Goal: Task Accomplishment & Management: Use online tool/utility

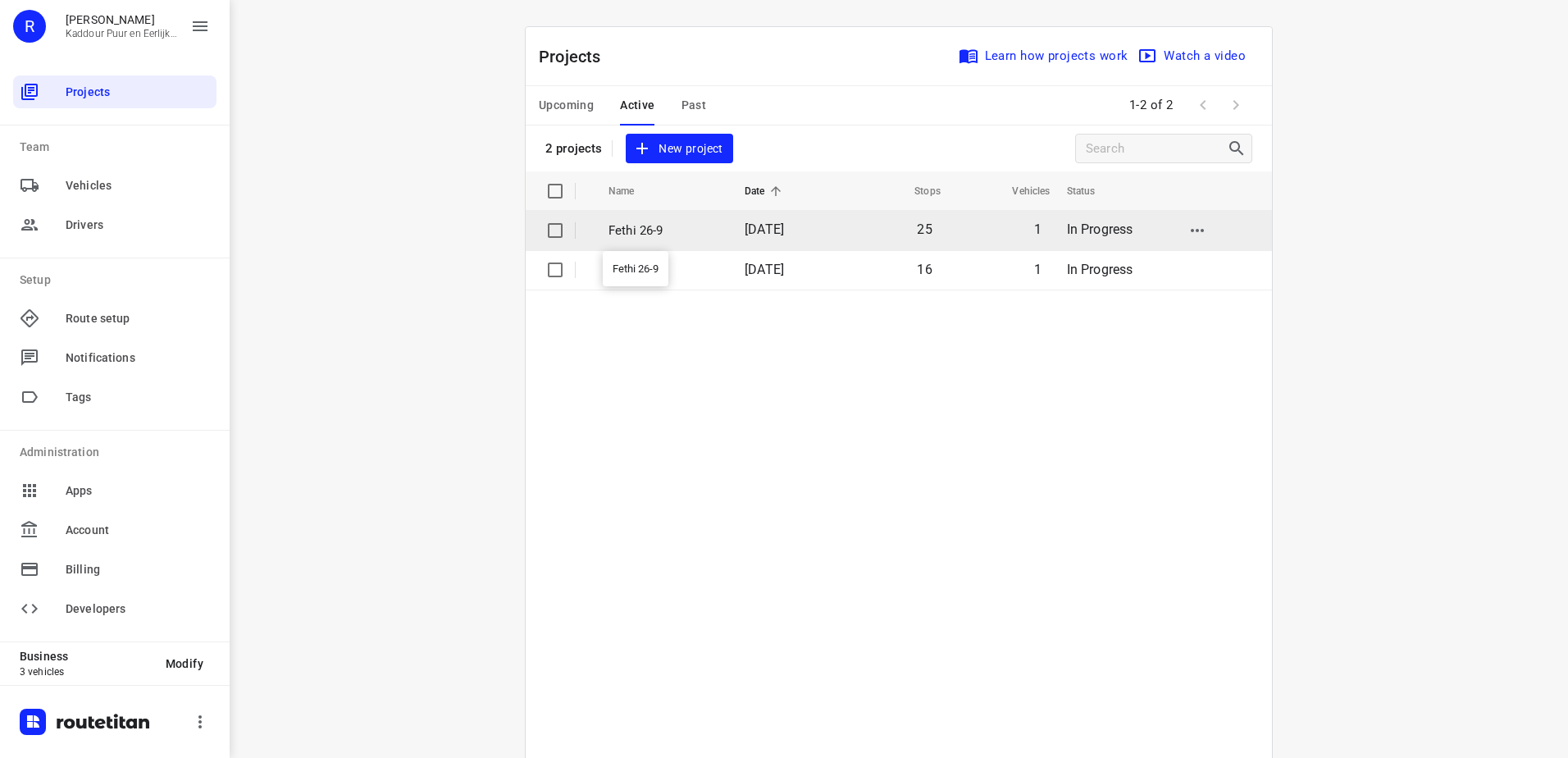
click at [644, 236] on p "Fethi 26-9" at bounding box center [664, 231] width 112 height 19
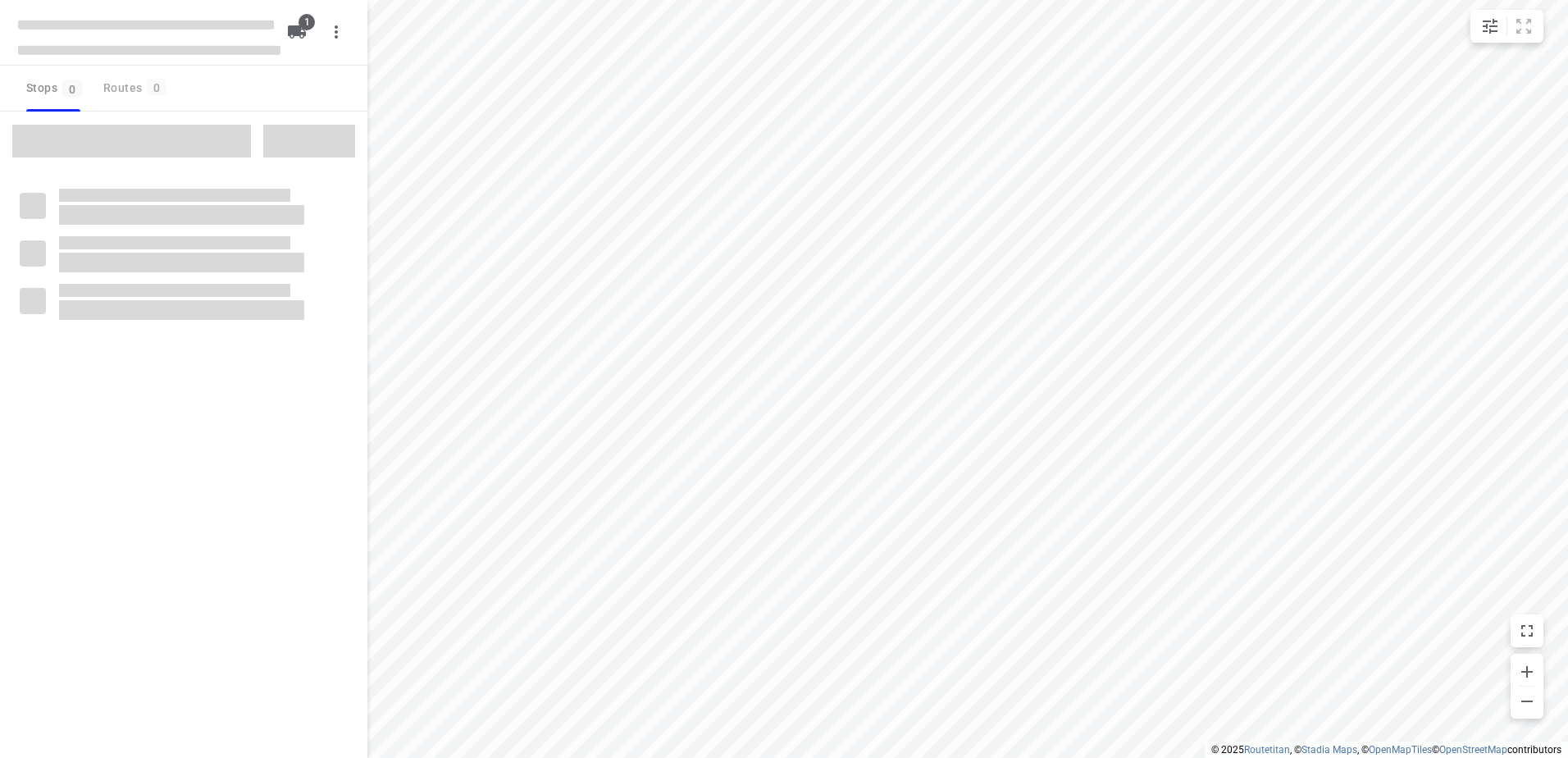
type input "distance"
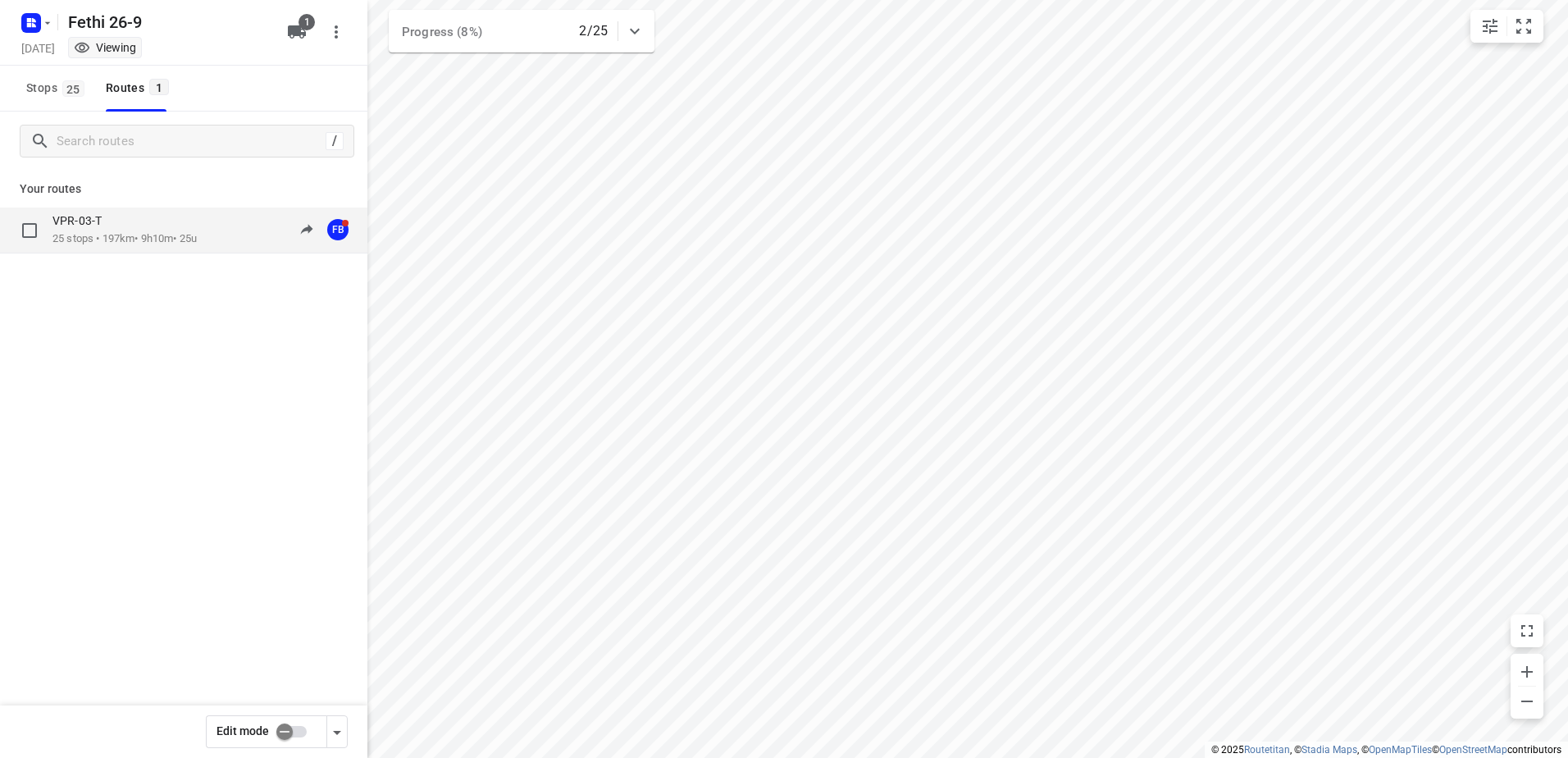
click at [94, 226] on p "VPR-03-T" at bounding box center [82, 220] width 59 height 14
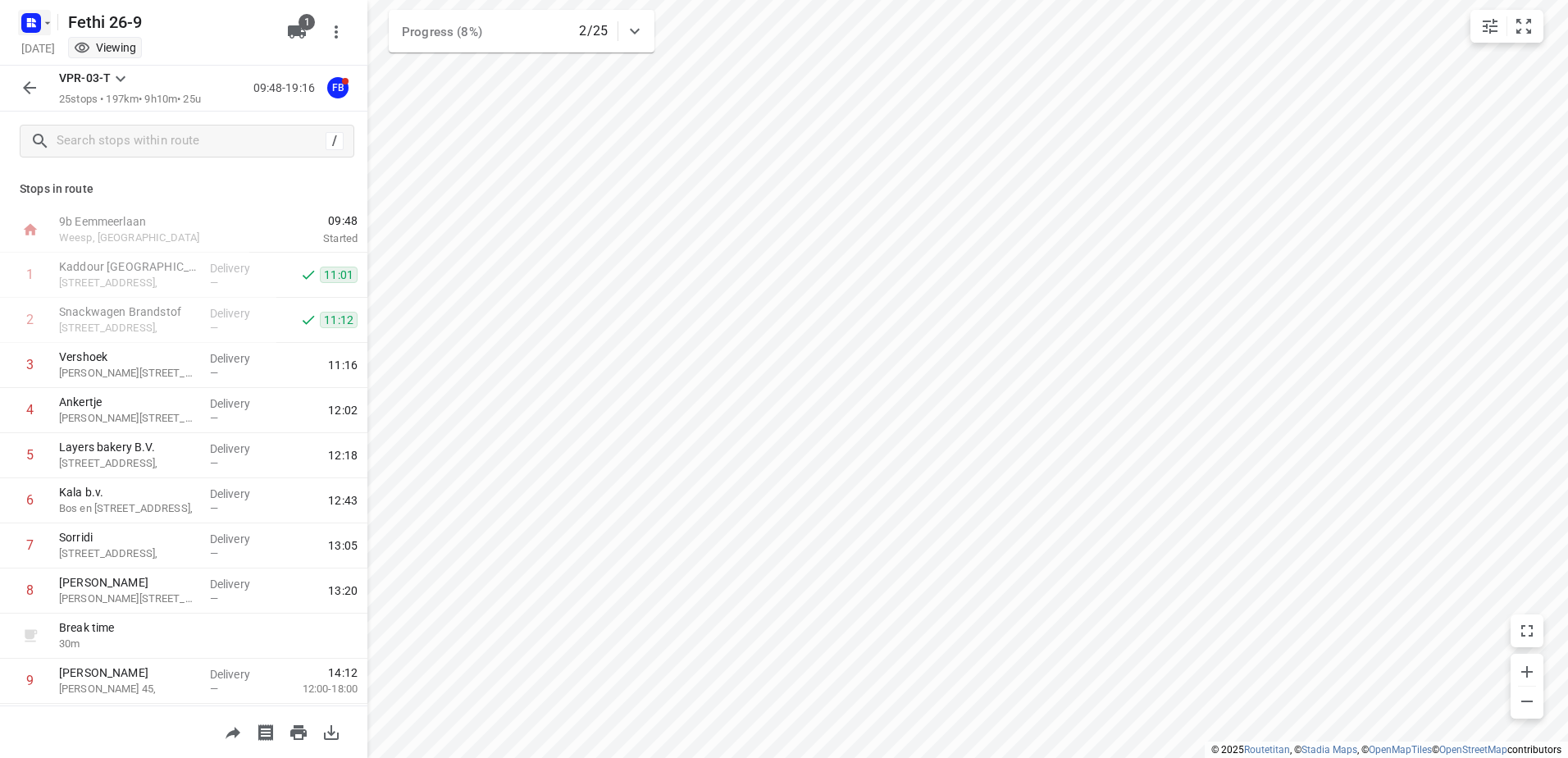
click at [30, 14] on rect "button" at bounding box center [30, 23] width 19 height 19
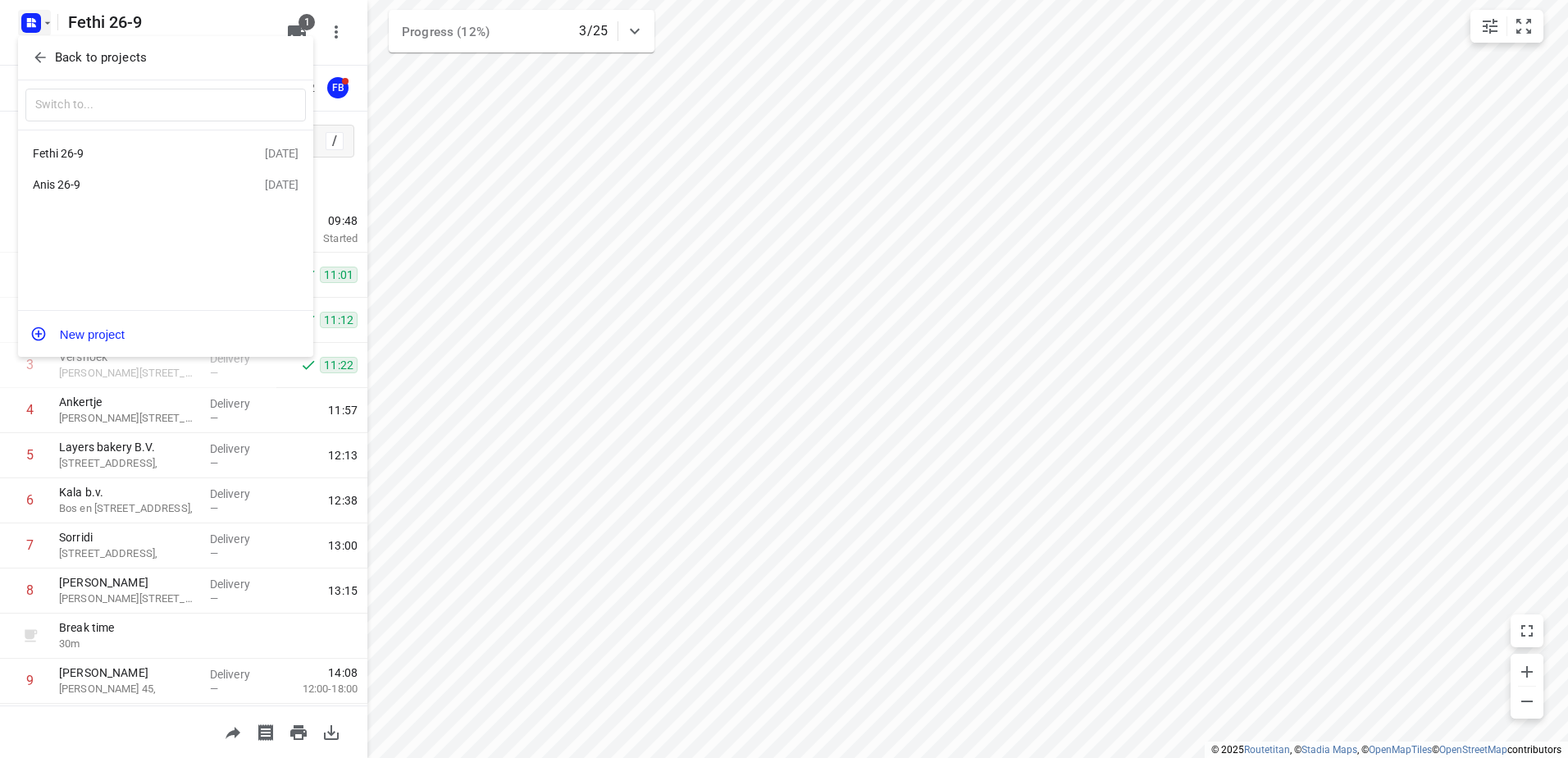
click at [629, 509] on div at bounding box center [784, 379] width 1568 height 758
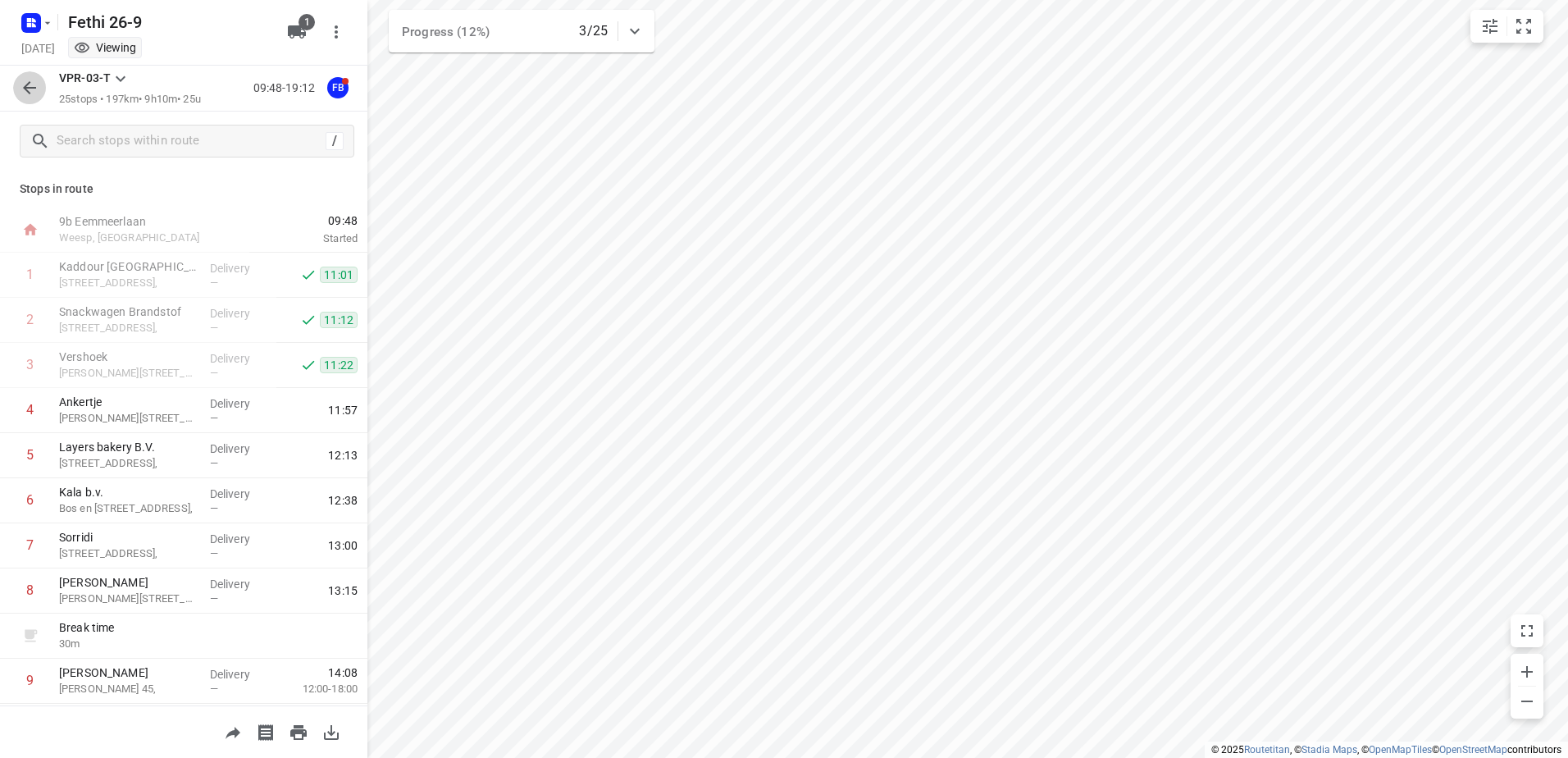
click at [22, 82] on icon "button" at bounding box center [29, 87] width 19 height 19
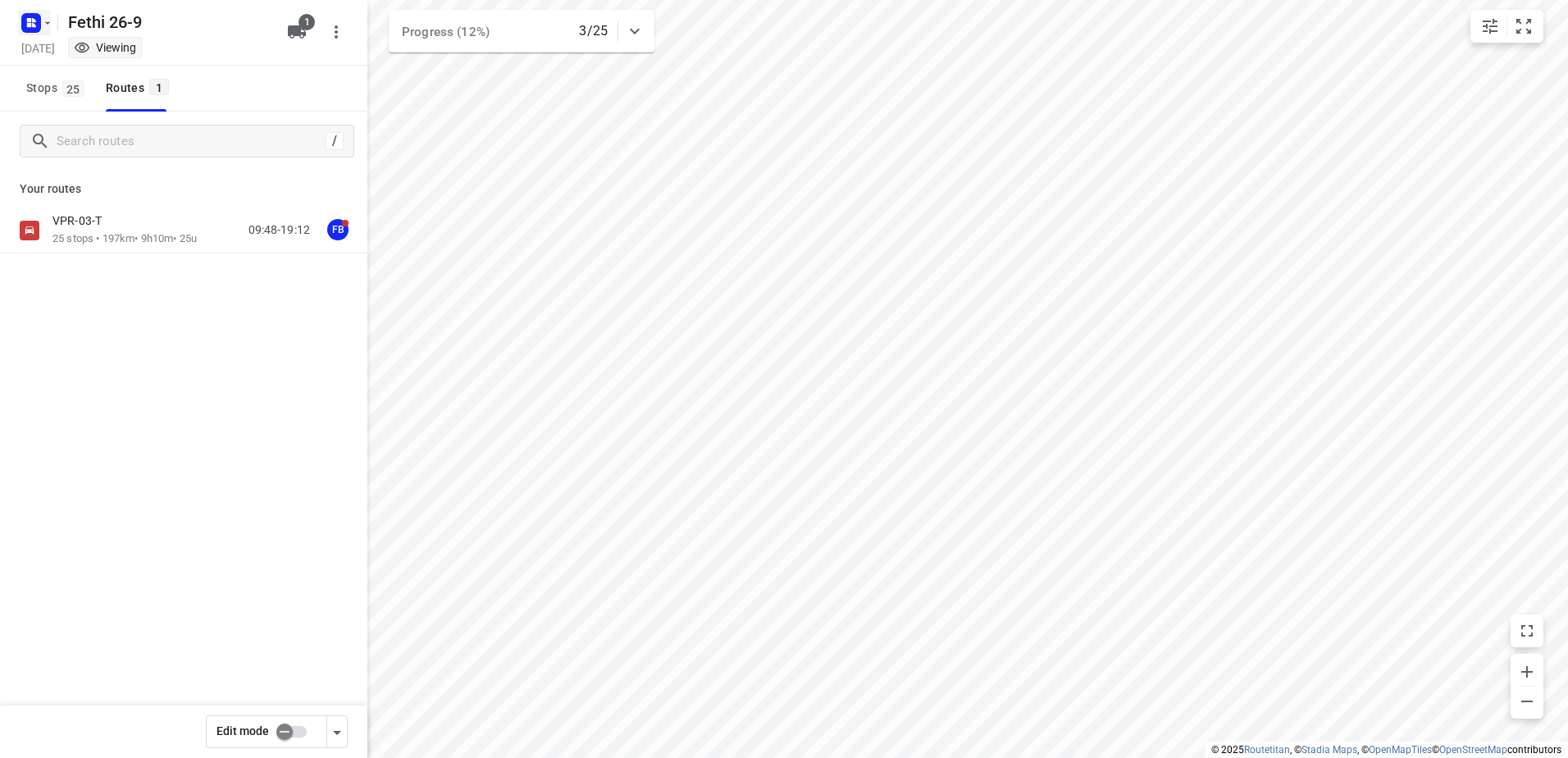
click at [33, 19] on icon "button" at bounding box center [34, 19] width 4 height 4
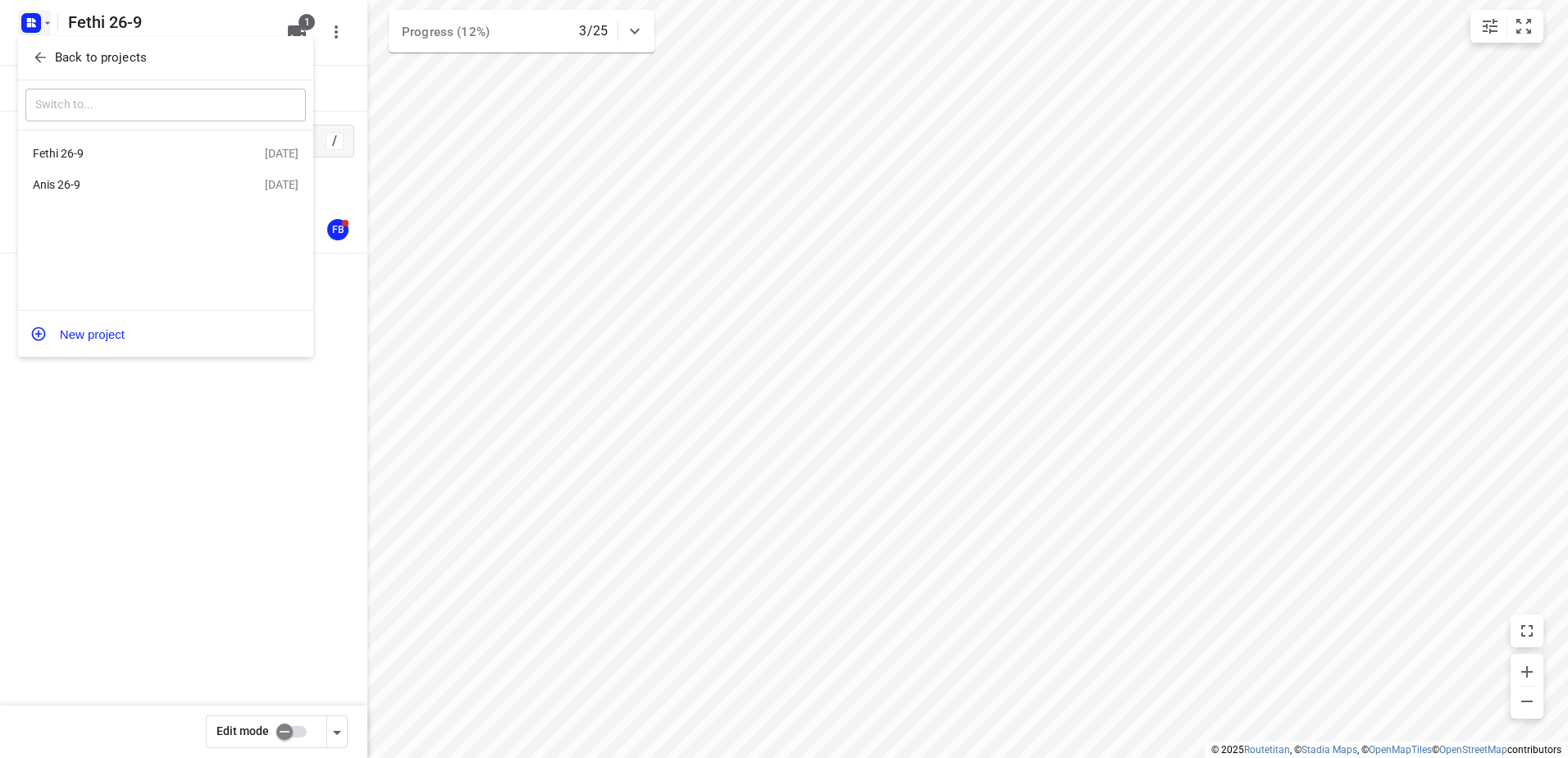
click at [33, 19] on div at bounding box center [784, 379] width 1568 height 758
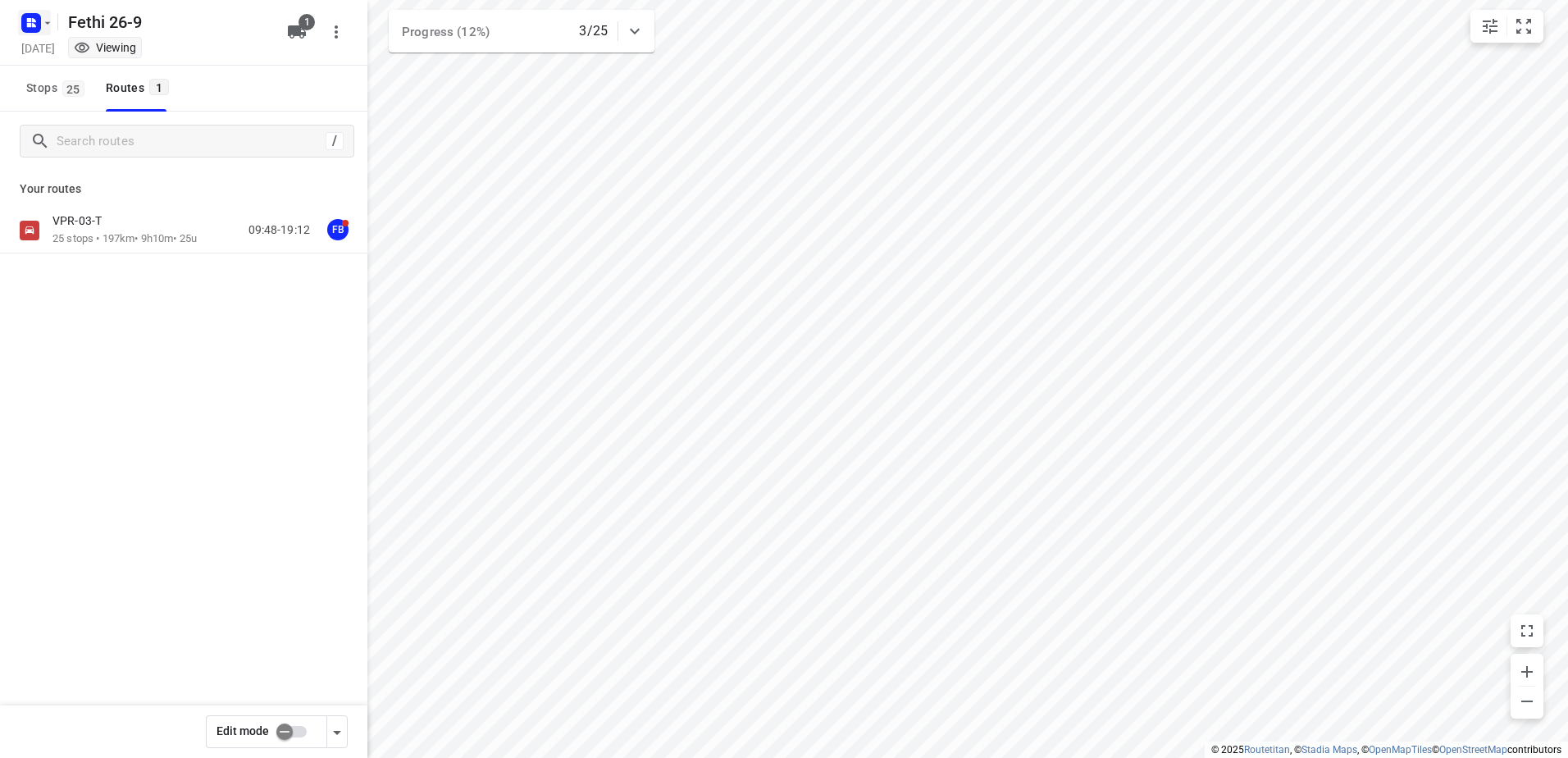
click at [33, 19] on icon "button" at bounding box center [34, 19] width 4 height 4
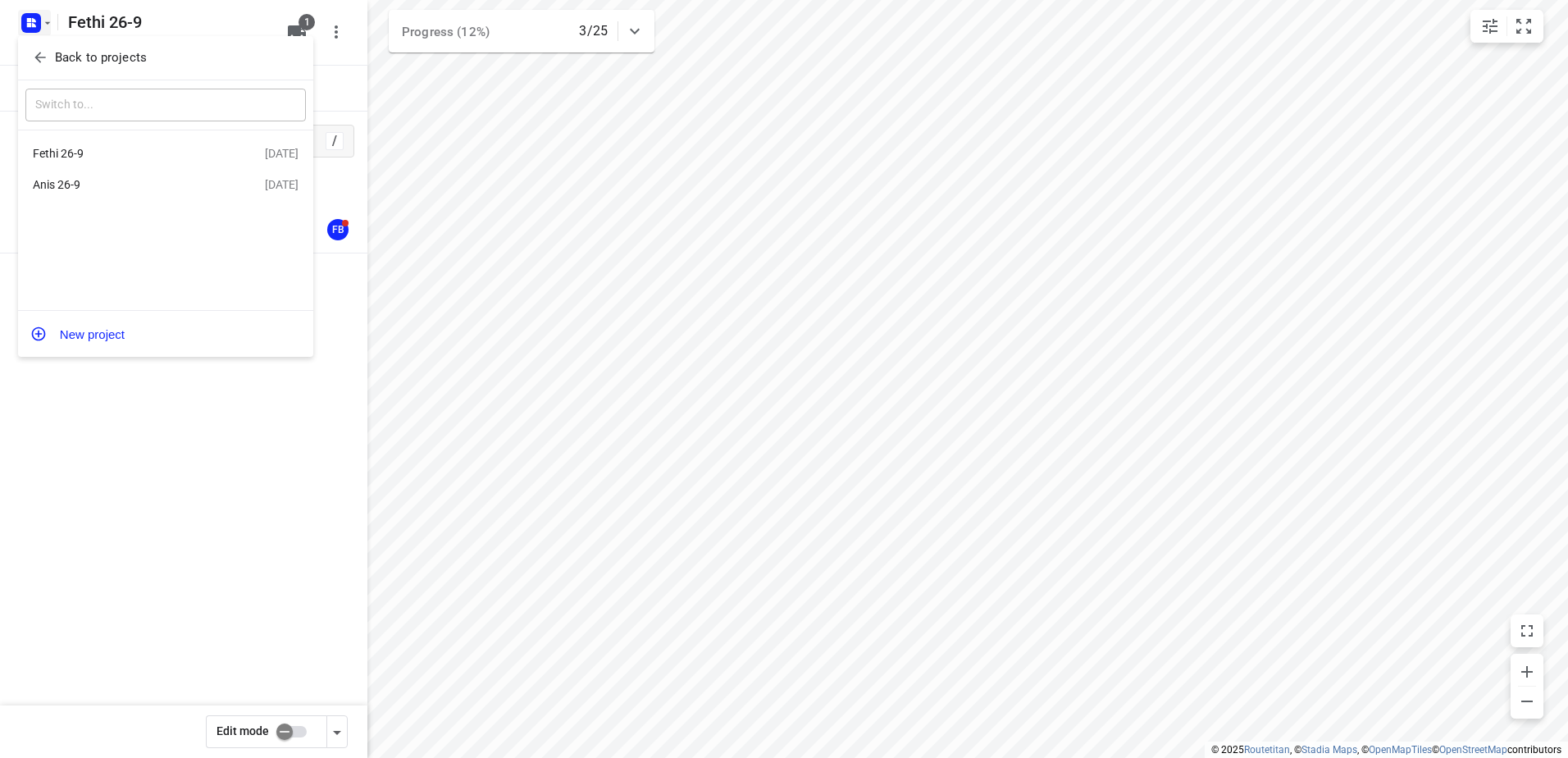
click at [82, 46] on button "Back to projects" at bounding box center [166, 58] width 281 height 27
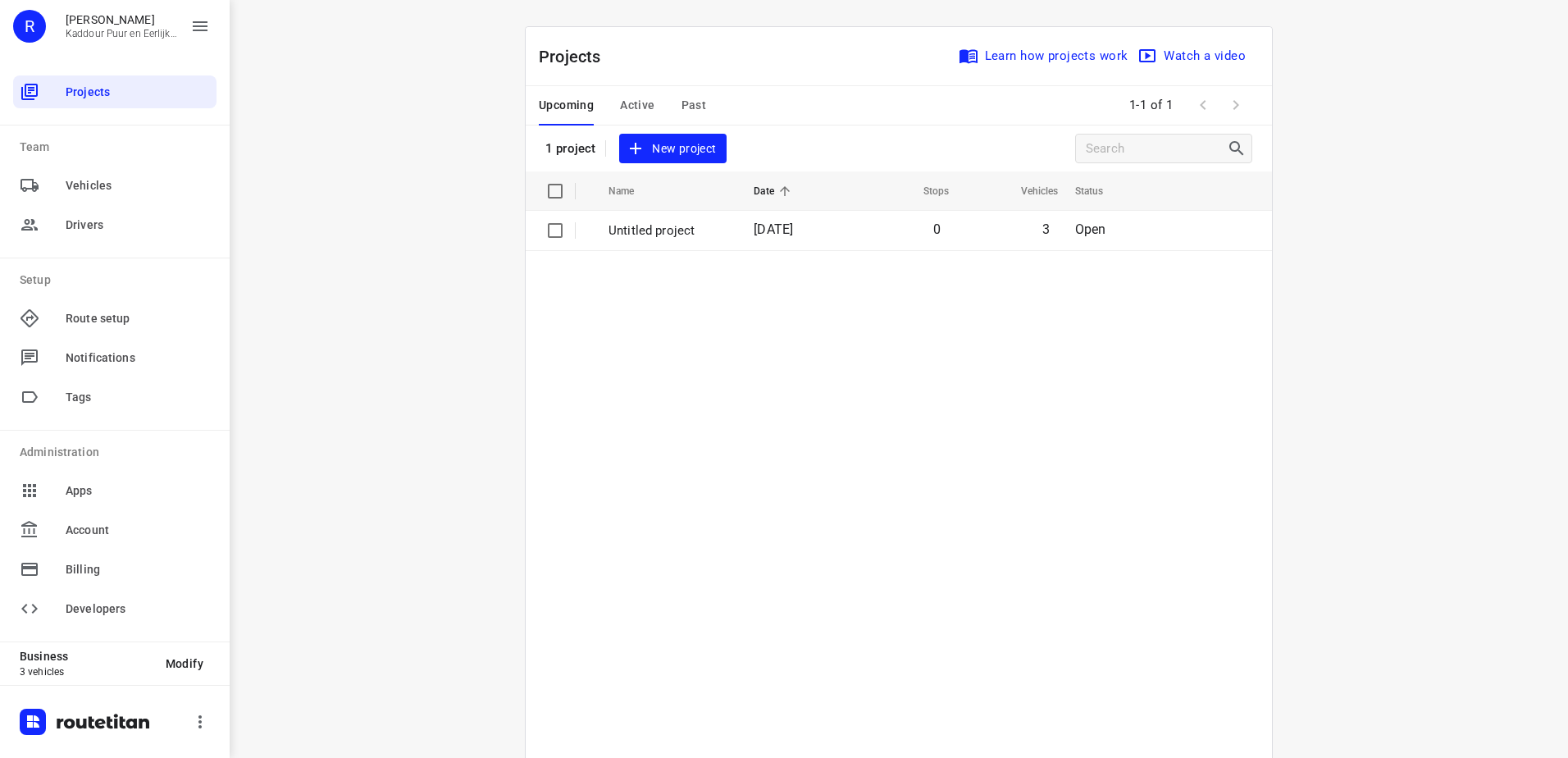
click at [365, 67] on div "i © 2025 Routetitan , © Stadia Maps , © OpenMapTiles © OpenStreetMap contributo…" at bounding box center [898, 379] width 1338 height 758
drag, startPoint x: 365, startPoint y: 67, endPoint x: 373, endPoint y: 230, distance: 163.2
click at [373, 230] on div "i © 2025 Routetitan , © Stadia Maps , © OpenMapTiles © OpenStreetMap contributo…" at bounding box center [898, 379] width 1338 height 758
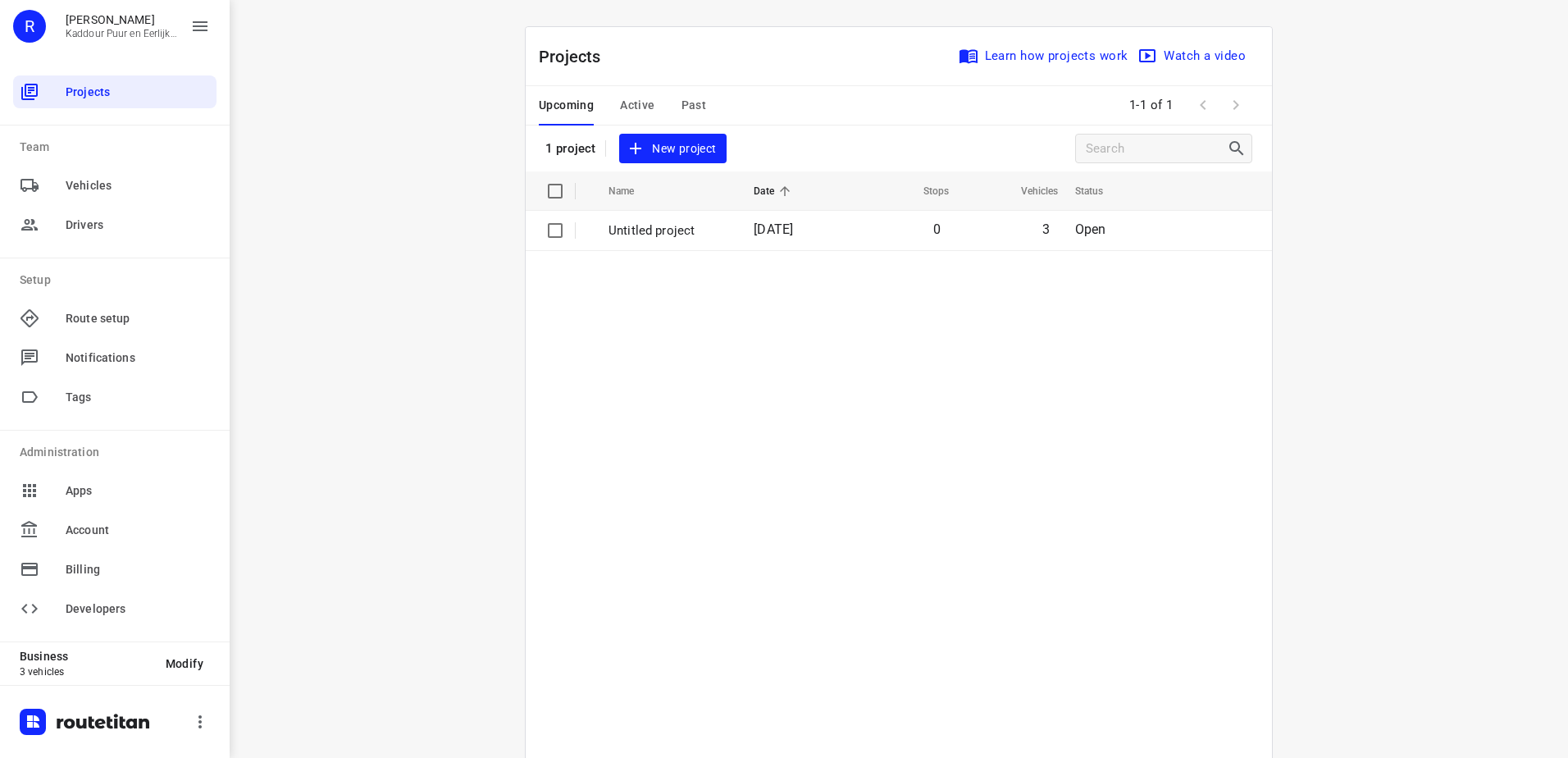
click at [373, 230] on div "i © 2025 Routetitan , © Stadia Maps , © OpenMapTiles © OpenStreetMap contributo…" at bounding box center [898, 379] width 1338 height 758
drag, startPoint x: 373, startPoint y: 230, endPoint x: 800, endPoint y: 376, distance: 451.3
click at [800, 376] on table "Name Date Stops Vehicles Status Untitled project [DATE] 0 3 Open" at bounding box center [898, 506] width 746 height 669
click at [838, 383] on table "Name Date Stops Vehicles Status Untitled project [DATE] 0 3 Open" at bounding box center [898, 506] width 746 height 669
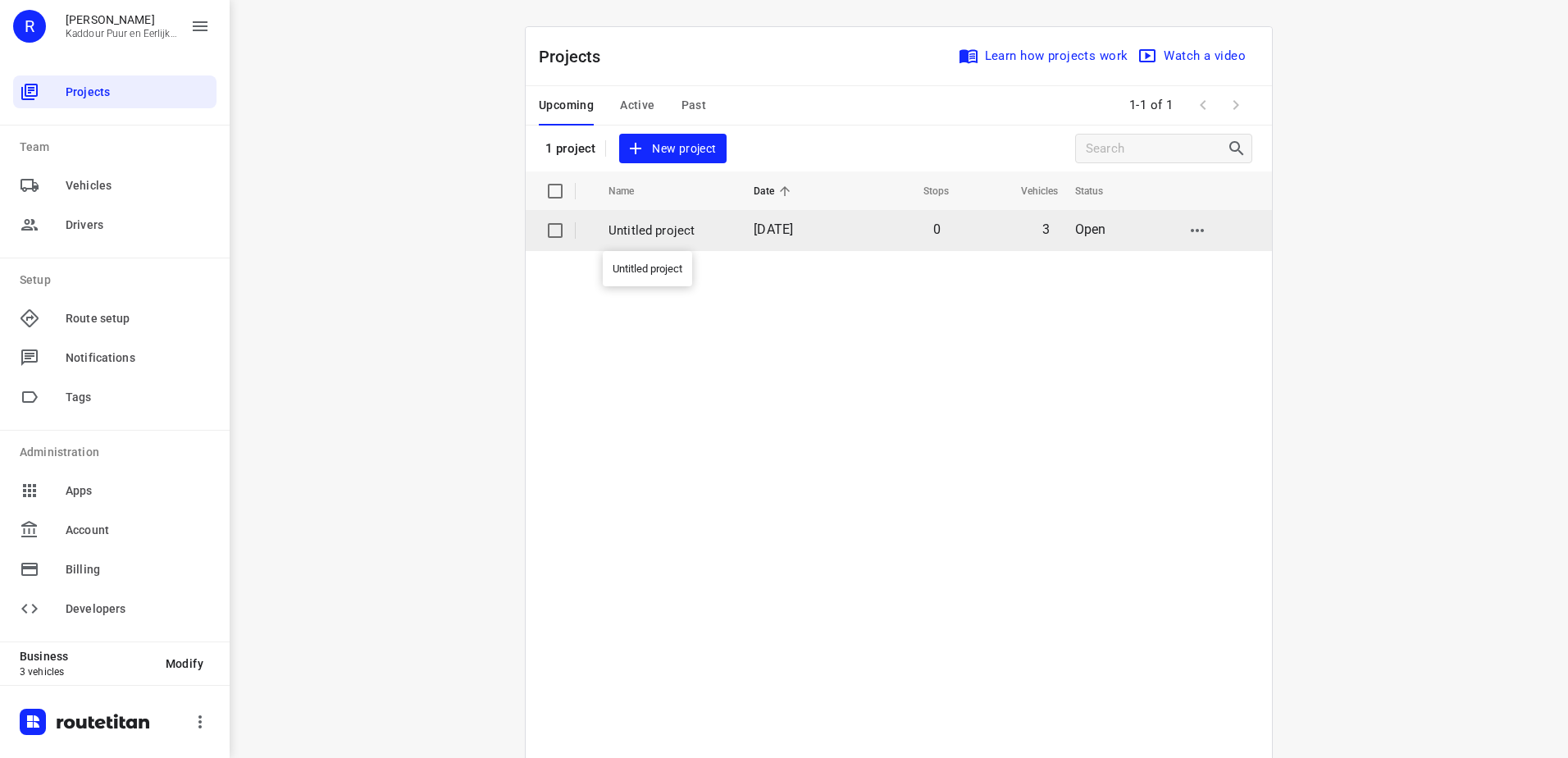
click at [669, 236] on p "Untitled project" at bounding box center [668, 231] width 121 height 19
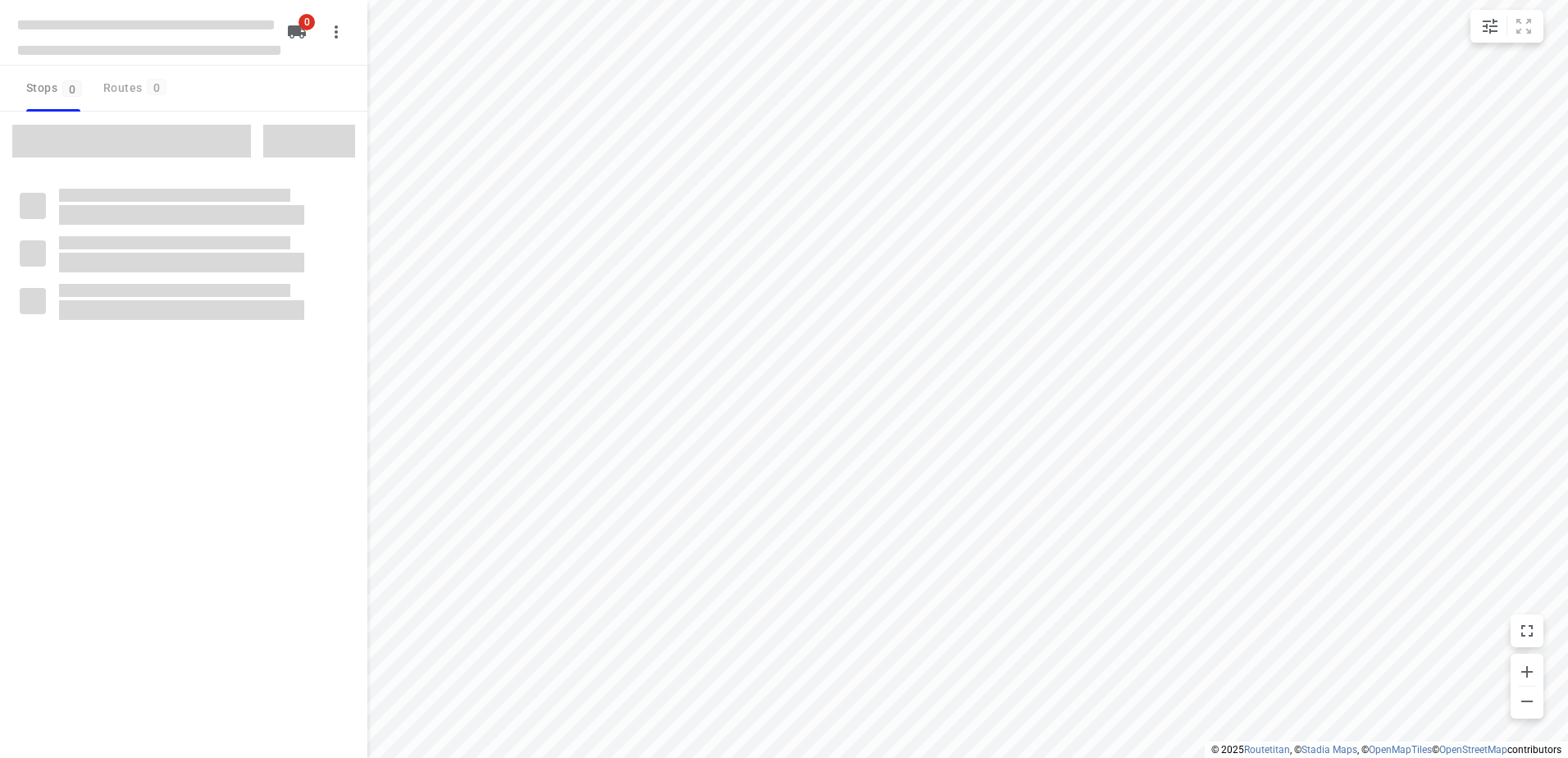
type input "distance"
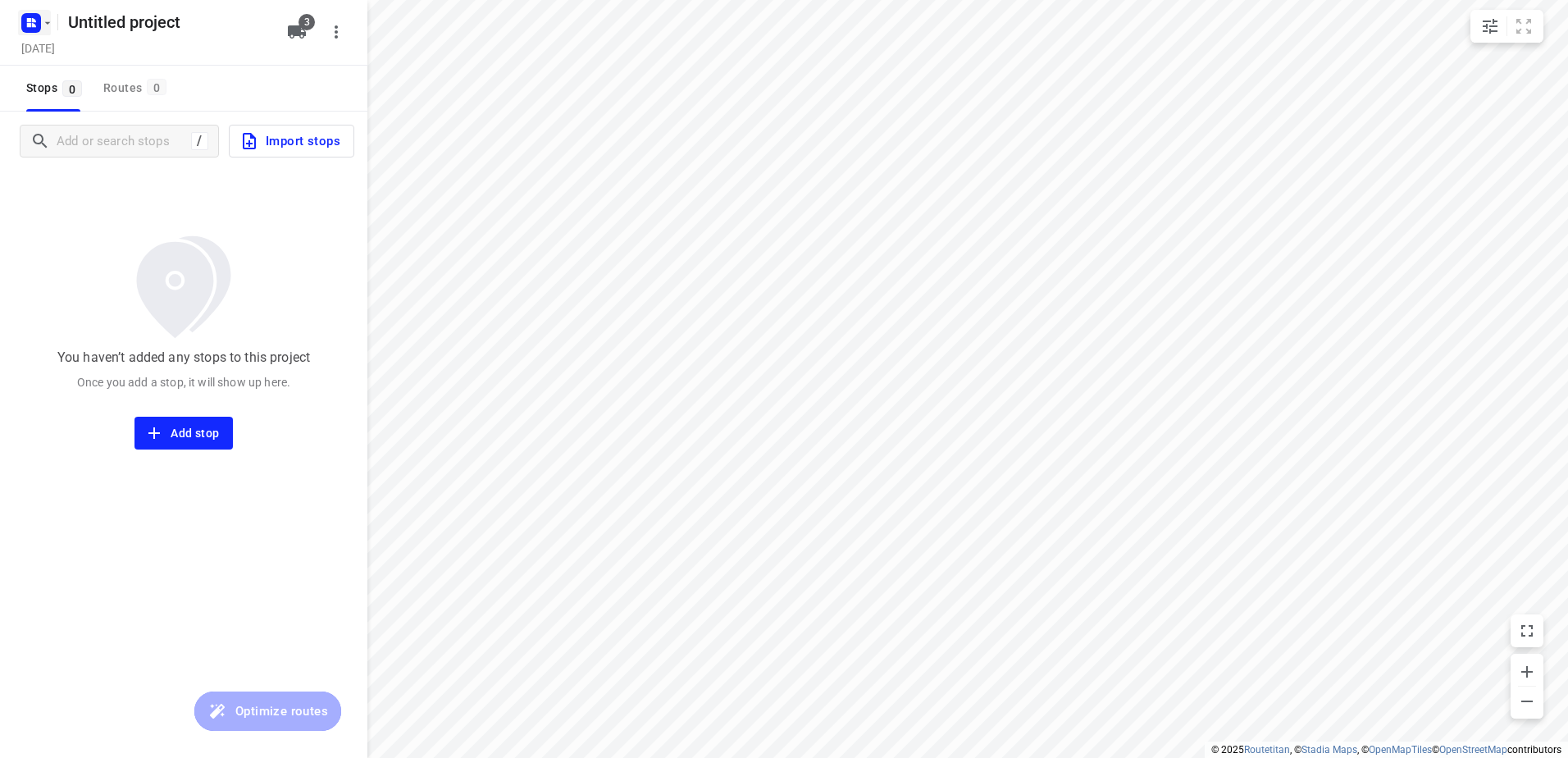
click at [24, 12] on icon "button" at bounding box center [30, 23] width 26 height 26
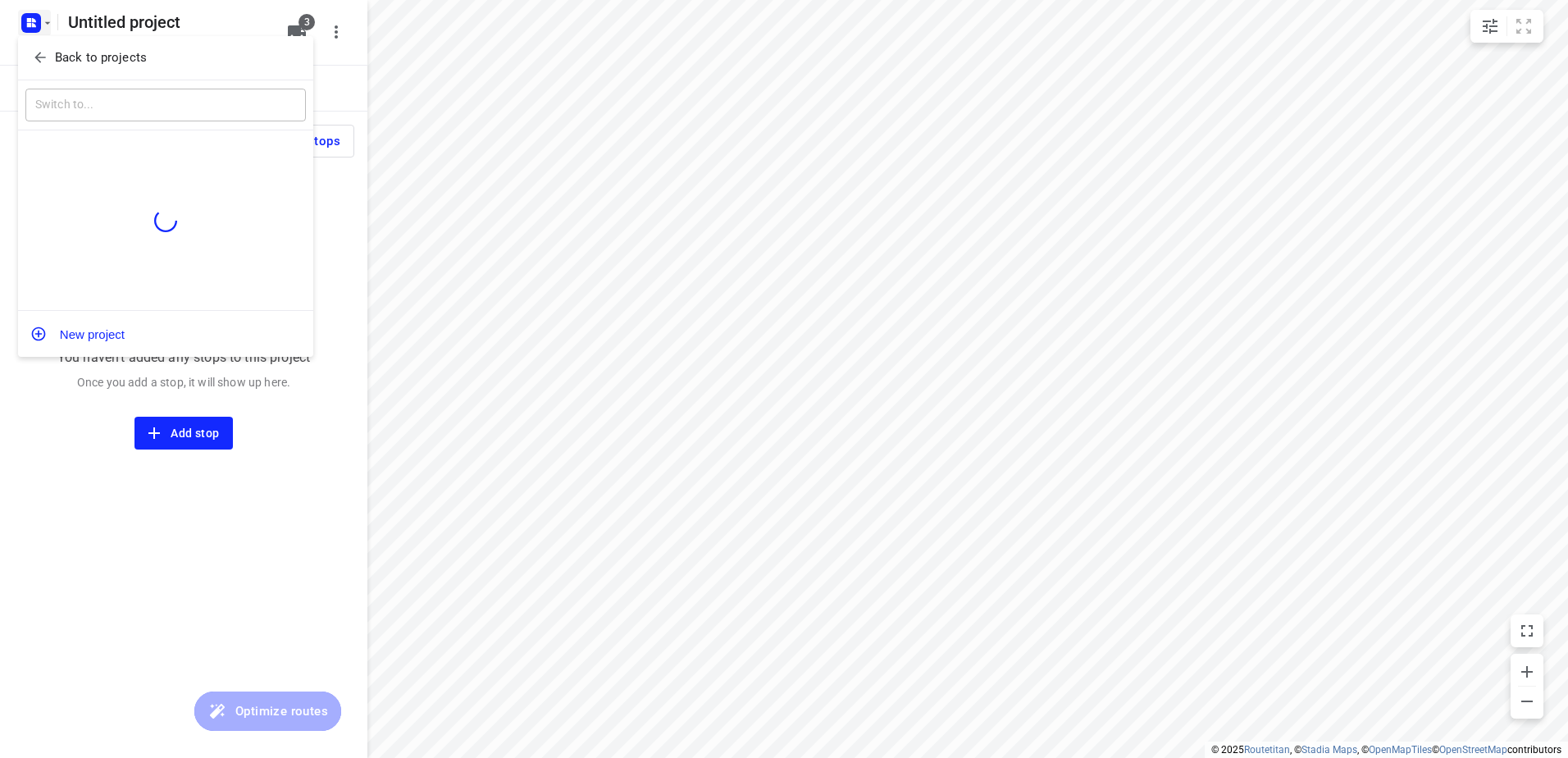
click at [161, 62] on span "Back to projects" at bounding box center [166, 58] width 267 height 19
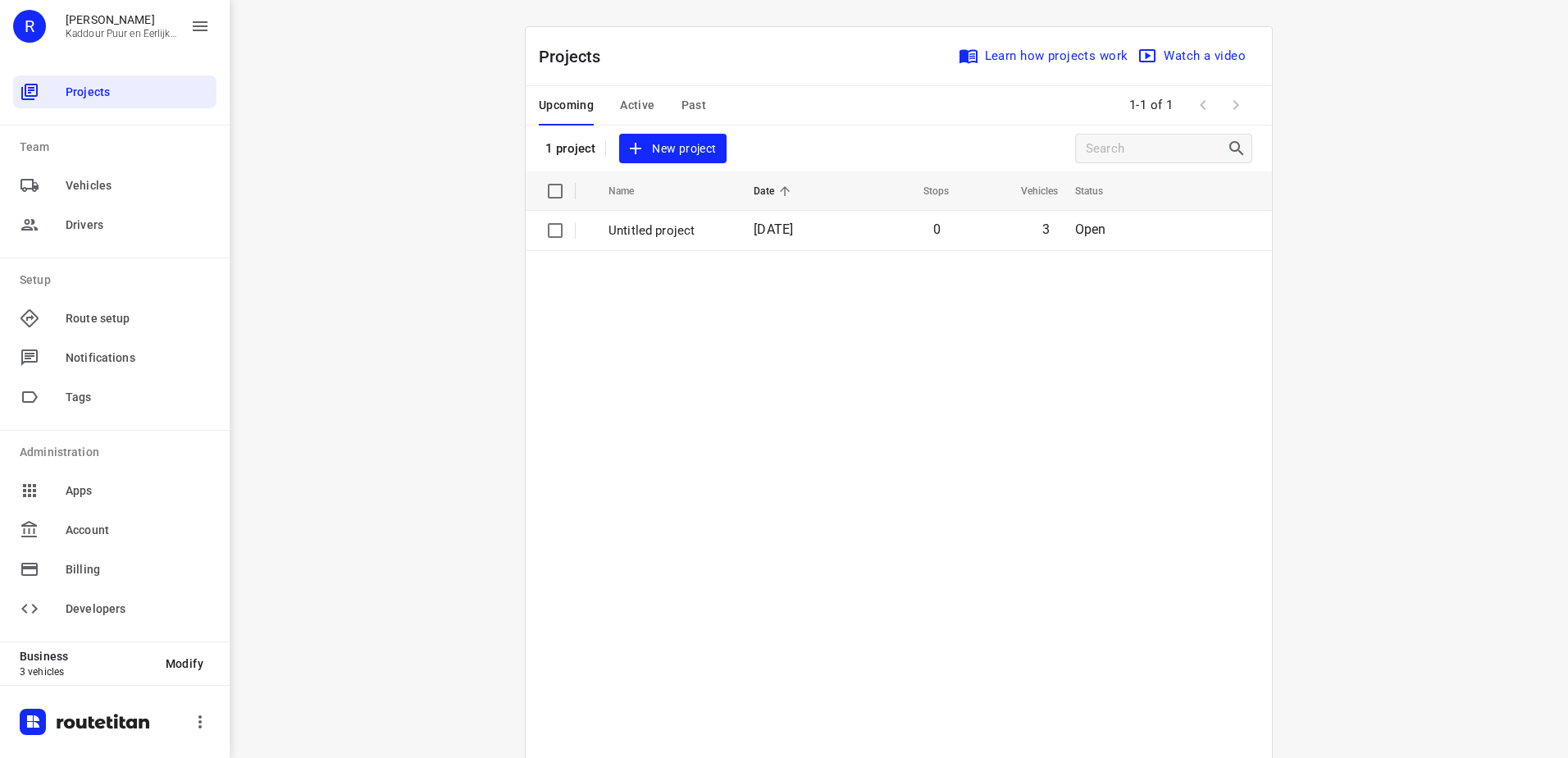
click at [710, 225] on p "Untitled project" at bounding box center [668, 231] width 121 height 19
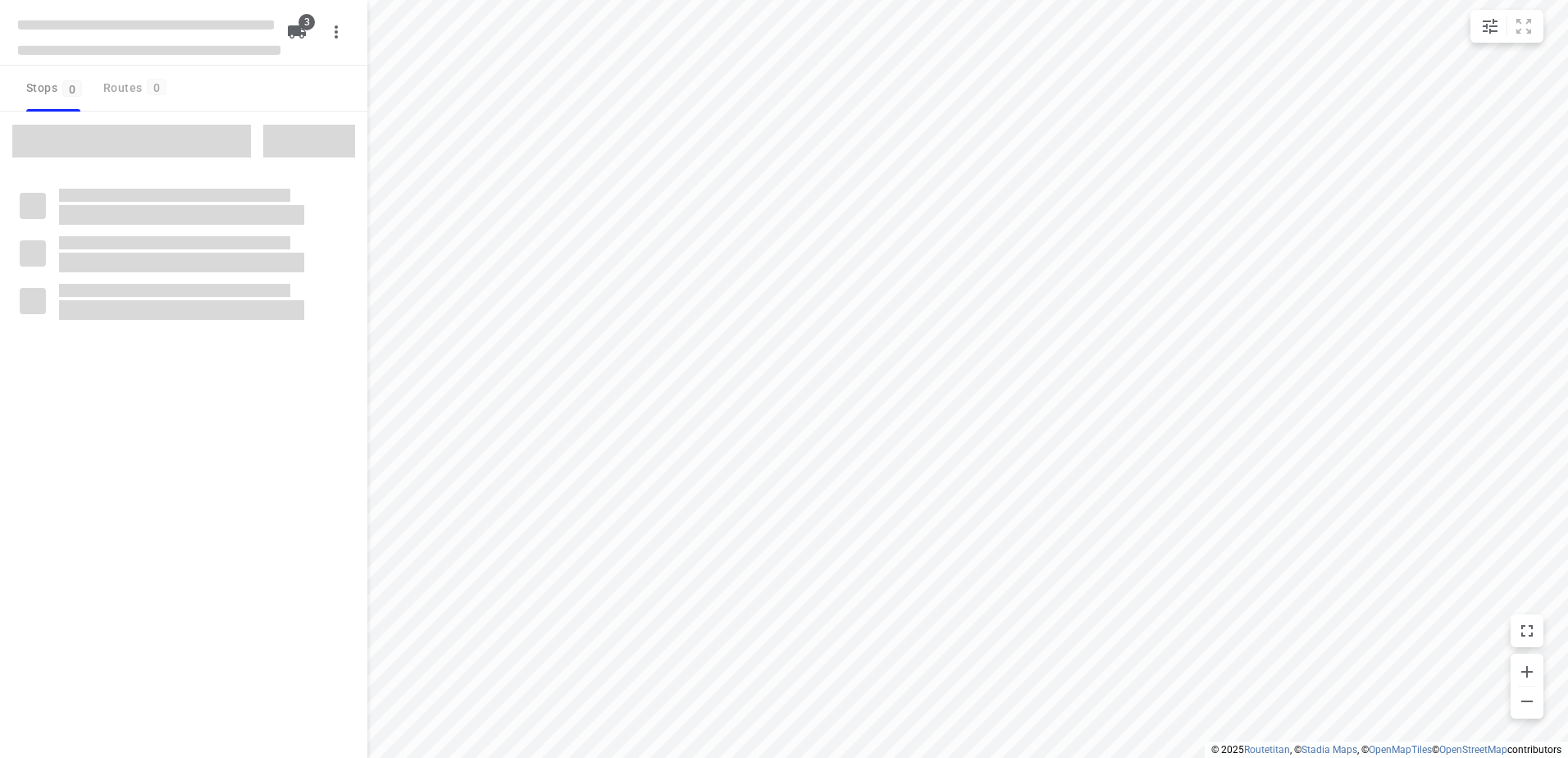
type input "distance"
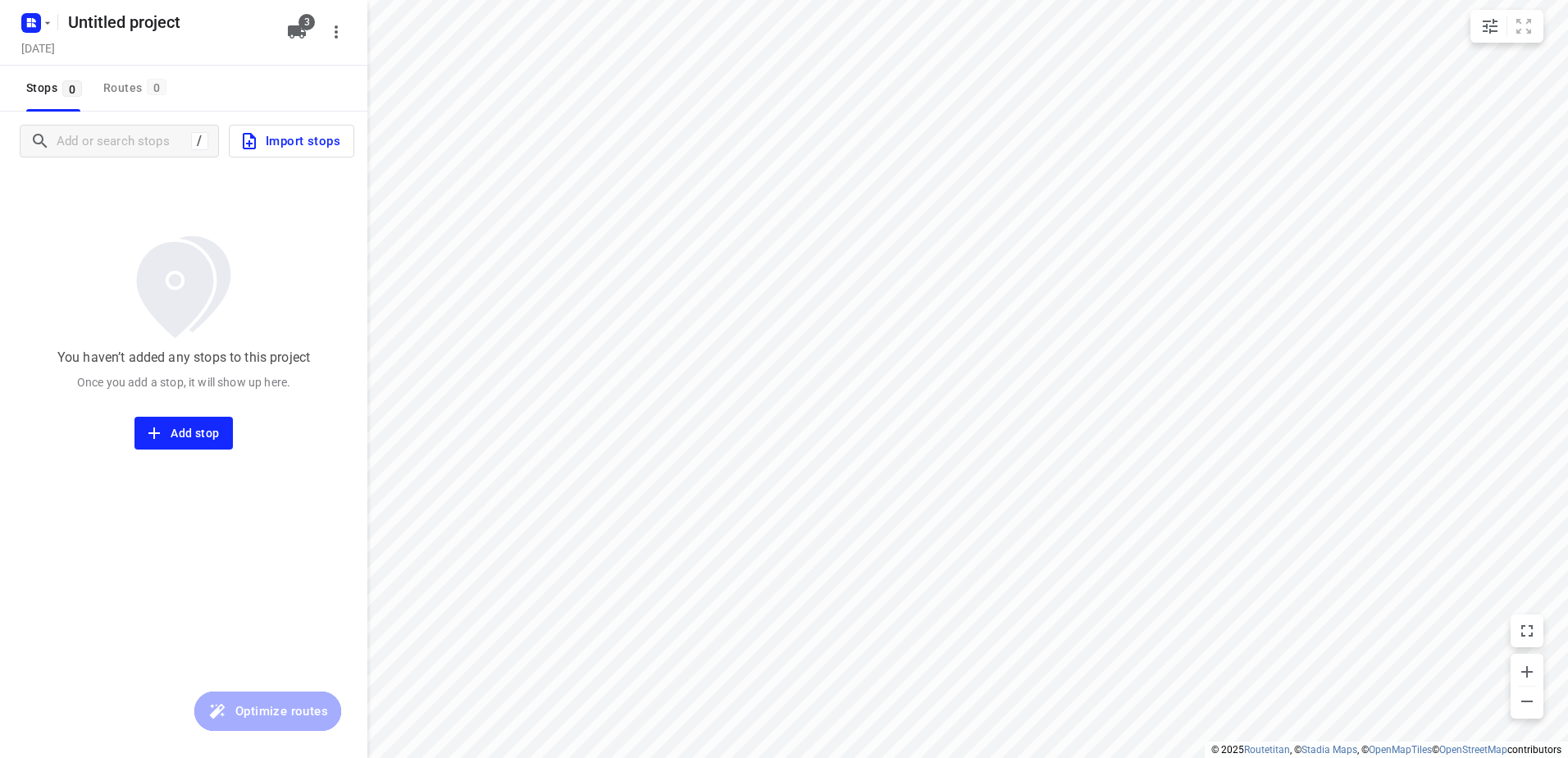
click at [16, 14] on div at bounding box center [34, 23] width 40 height 32
click at [30, 23] on icon "button" at bounding box center [29, 25] width 4 height 4
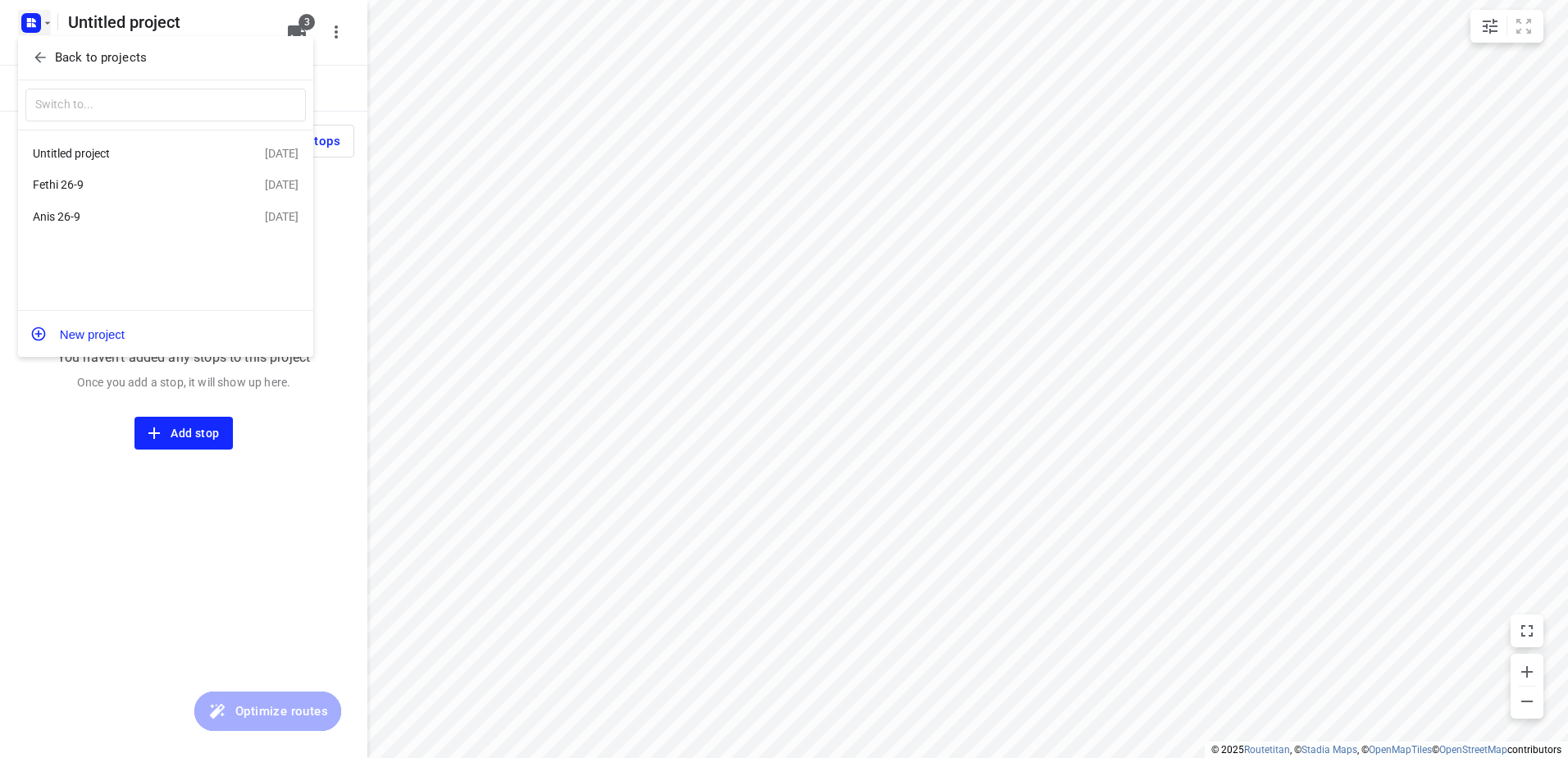
click at [257, 464] on div at bounding box center [784, 379] width 1568 height 758
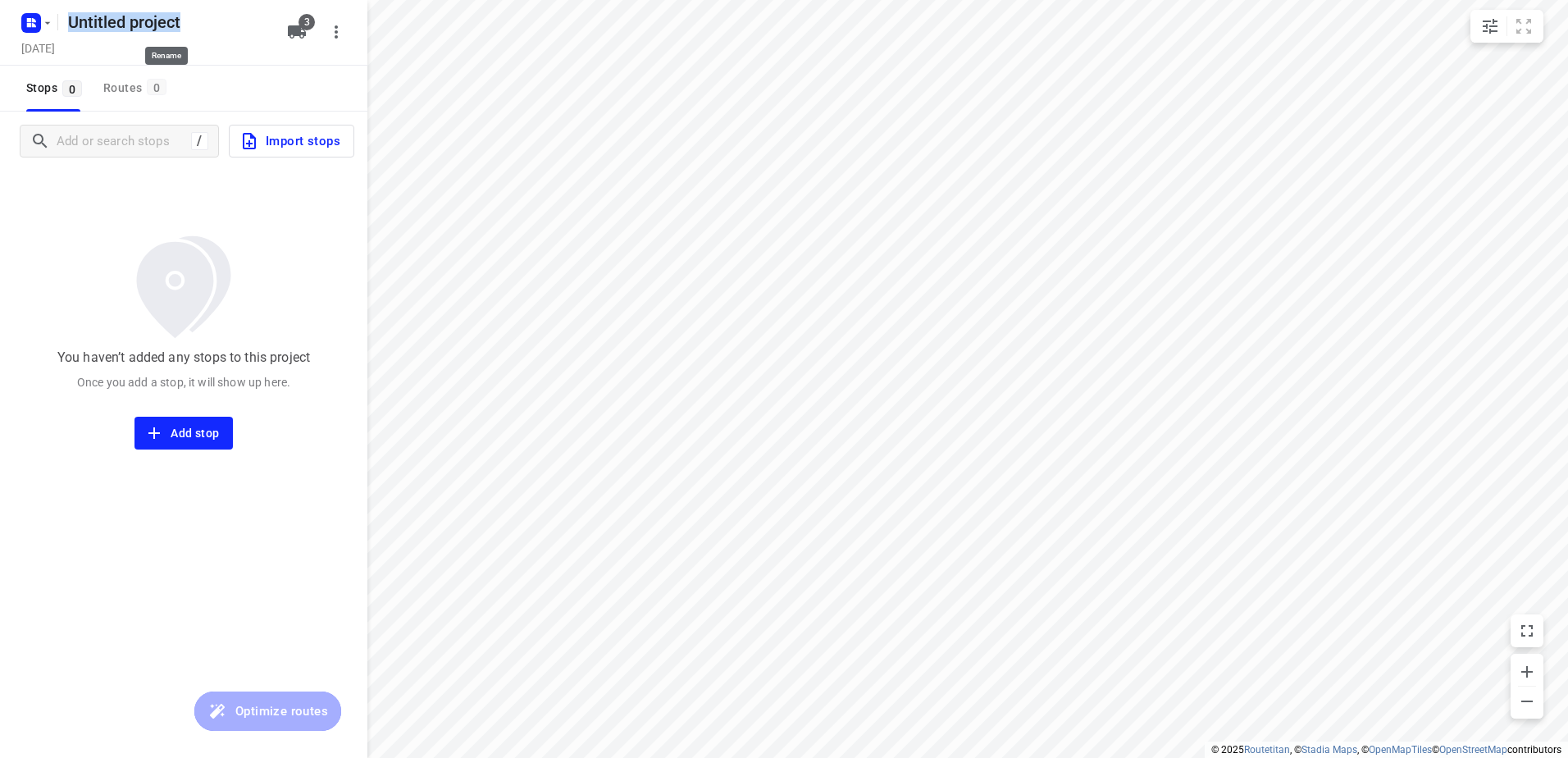
drag, startPoint x: 180, startPoint y: 19, endPoint x: 14, endPoint y: 10, distance: 166.2
click at [14, 10] on div "Untitled project [DATE] 3" at bounding box center [184, 33] width 367 height 66
click at [238, 273] on img at bounding box center [184, 287] width 133 height 121
click at [204, 19] on h5 "Untitled project" at bounding box center [167, 22] width 212 height 26
click at [217, 16] on input "Untitled project" at bounding box center [167, 22] width 212 height 26
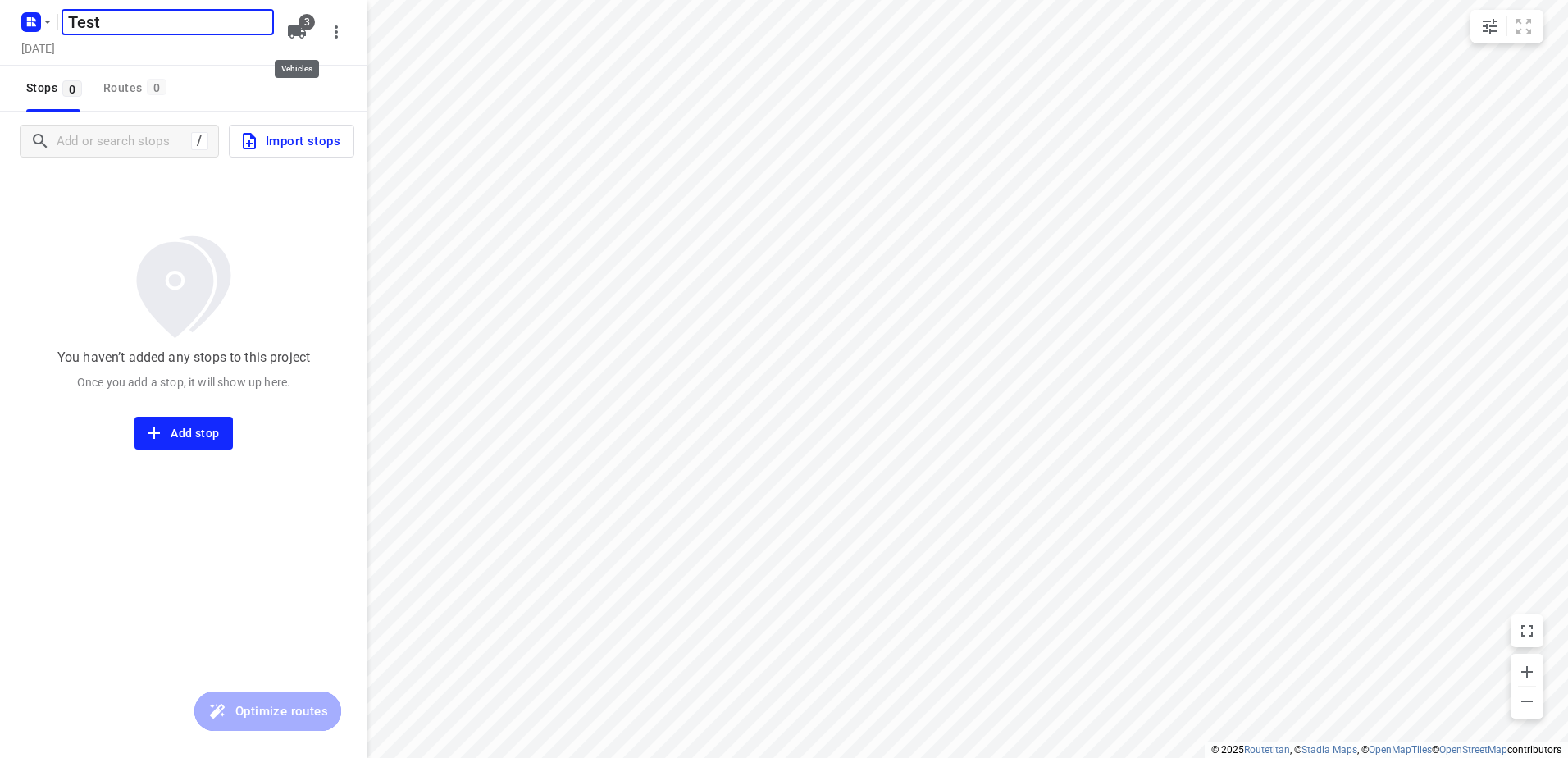
type input "Test"
click at [308, 36] on button "3" at bounding box center [297, 31] width 33 height 33
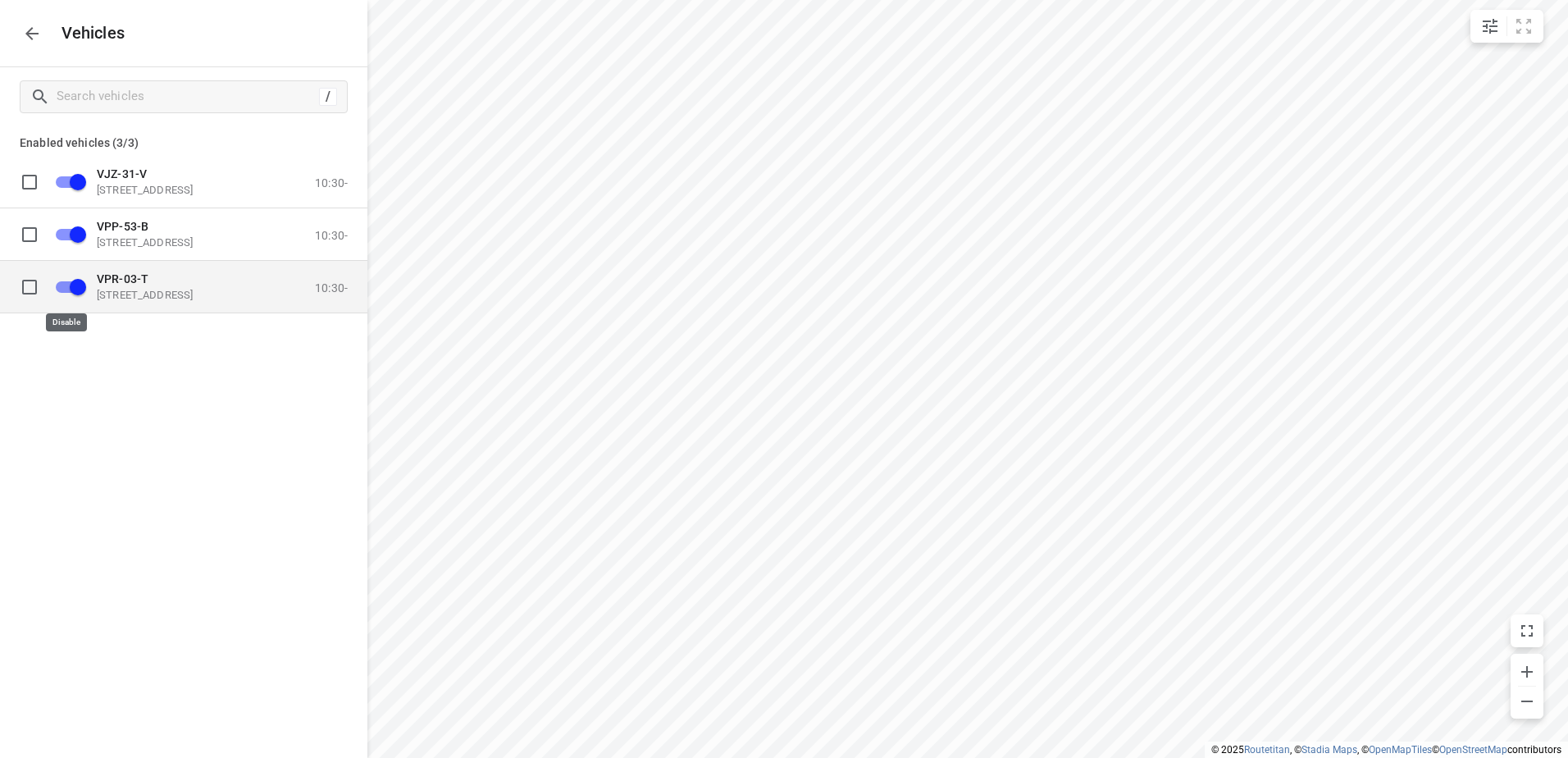
click at [68, 292] on input "grid" at bounding box center [78, 286] width 94 height 31
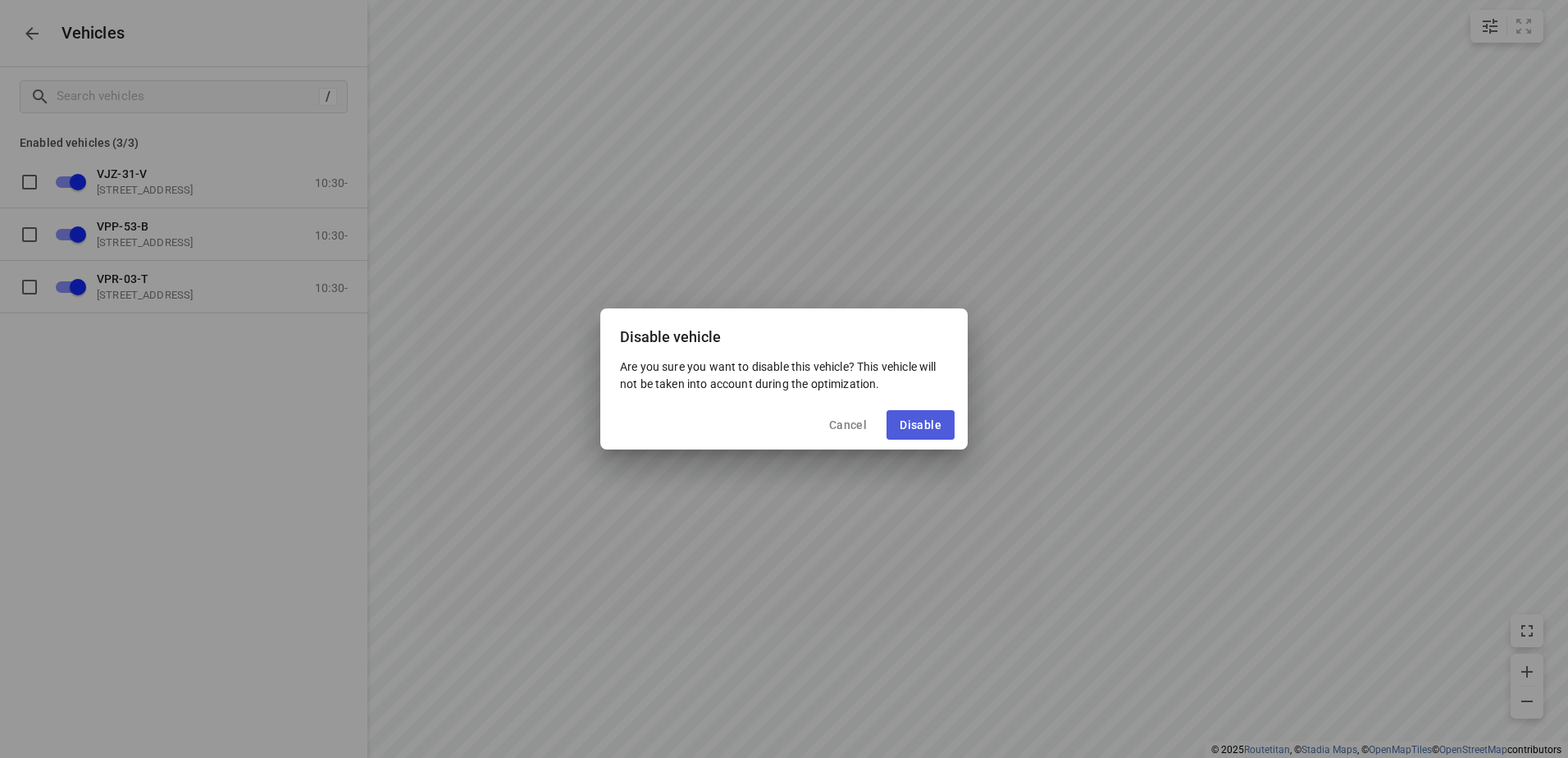
click at [921, 431] on span "Disable" at bounding box center [919, 425] width 41 height 14
checkbox input "false"
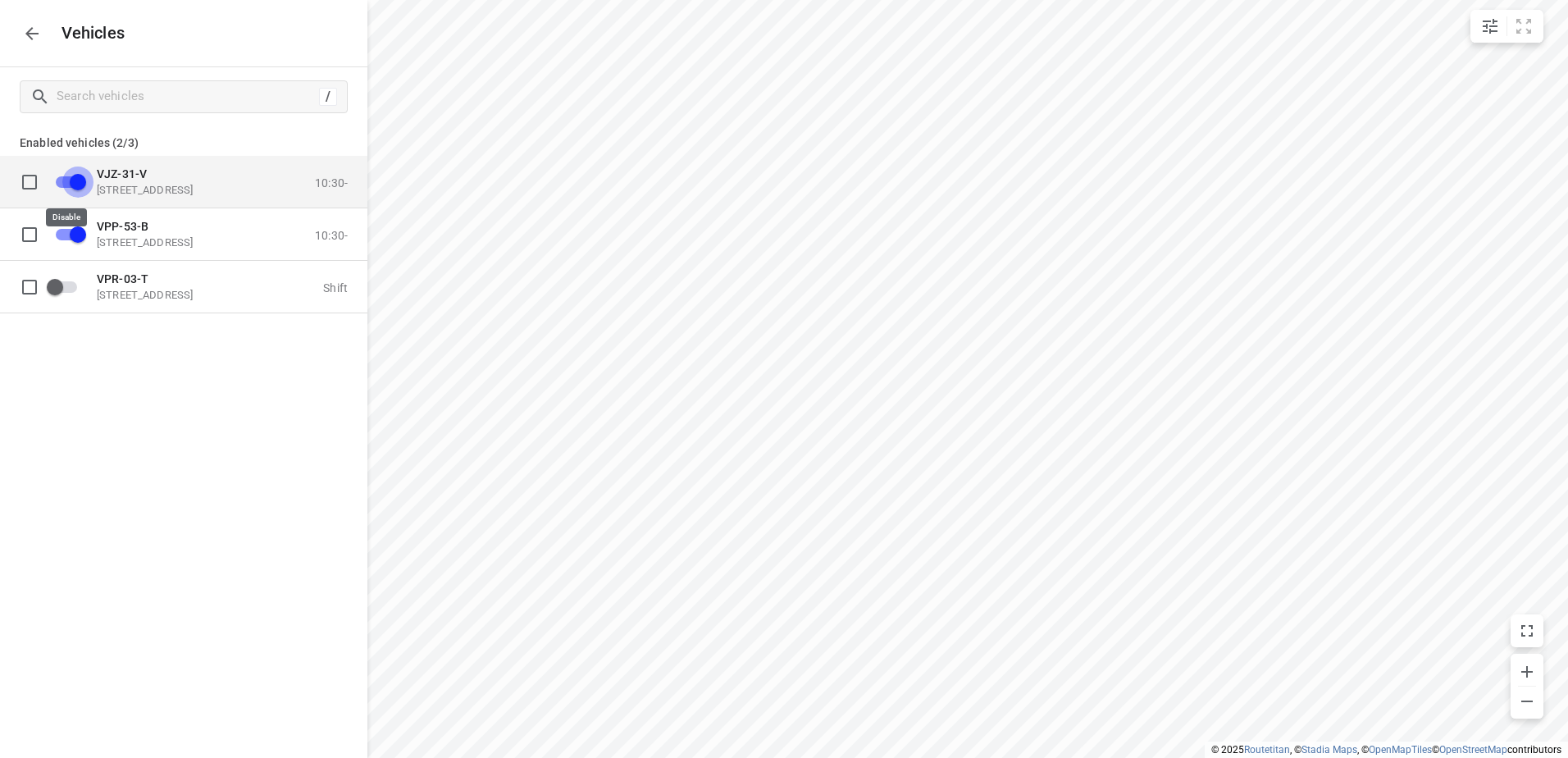
click at [67, 178] on input "grid" at bounding box center [78, 181] width 94 height 31
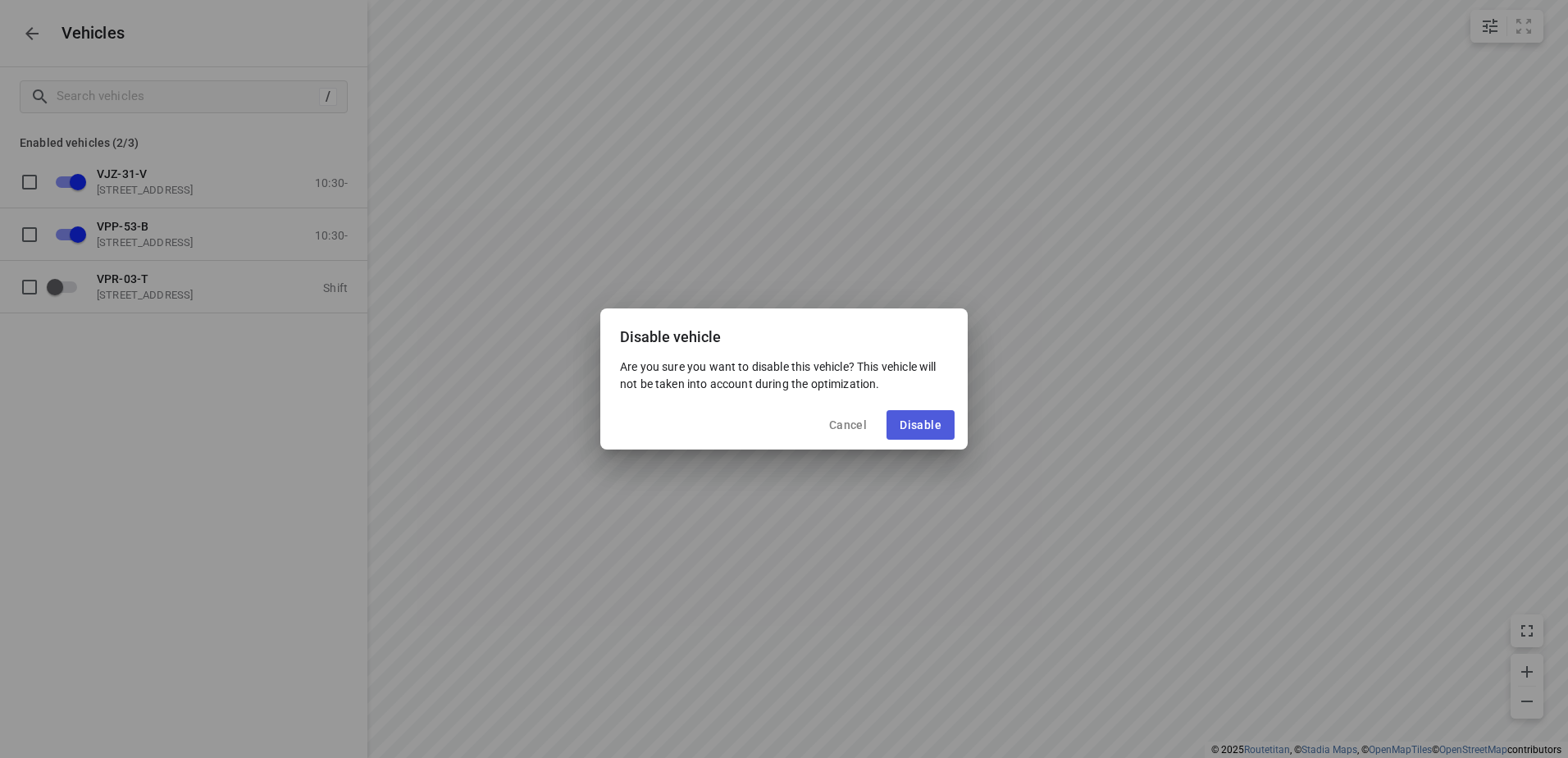
click at [932, 411] on button "Disable" at bounding box center [920, 425] width 68 height 30
checkbox input "false"
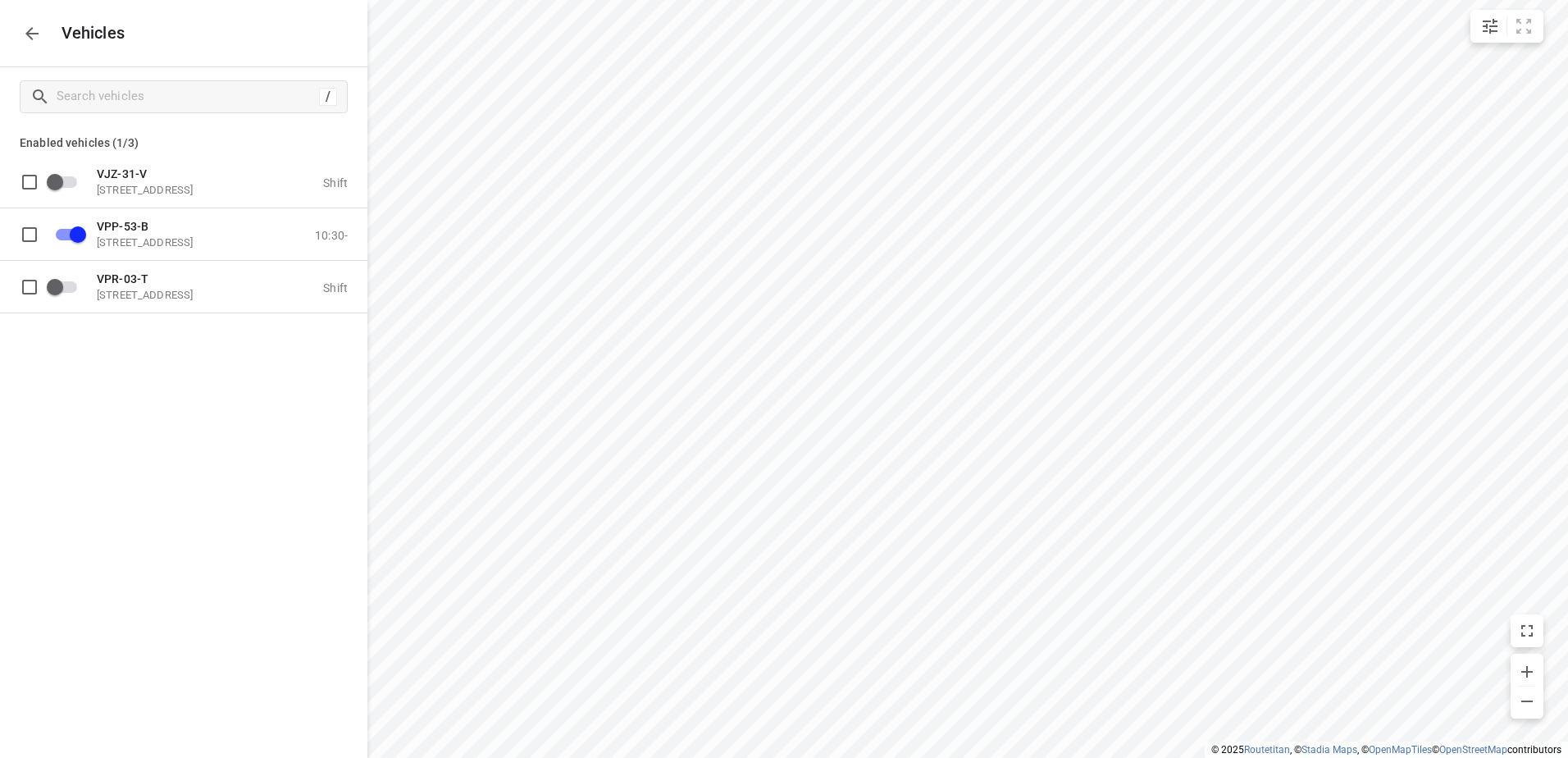
click at [17, 26] on button "button" at bounding box center [31, 33] width 33 height 33
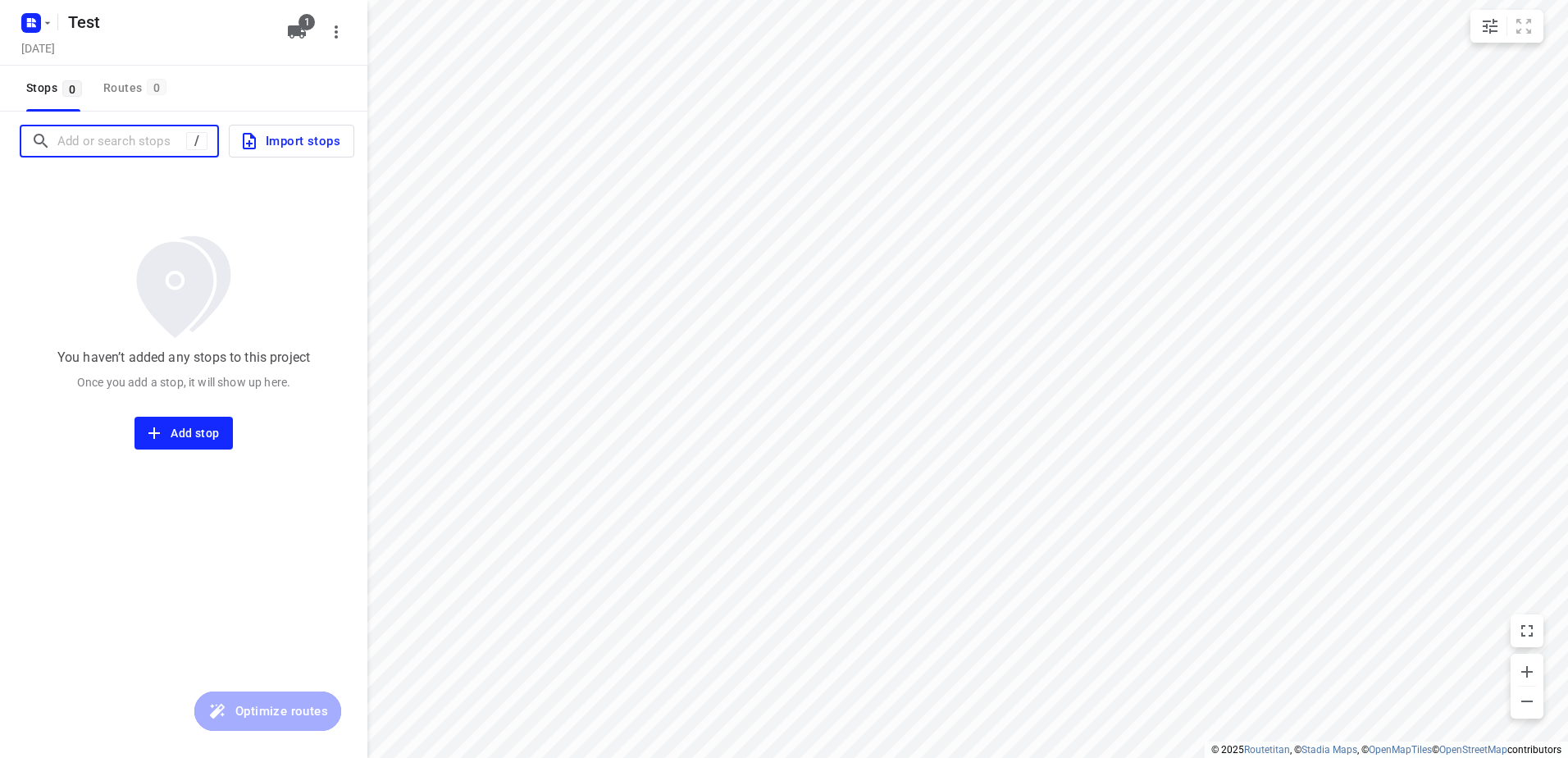
click at [107, 141] on input "Add or search stops" at bounding box center [122, 141] width 129 height 25
type input "o"
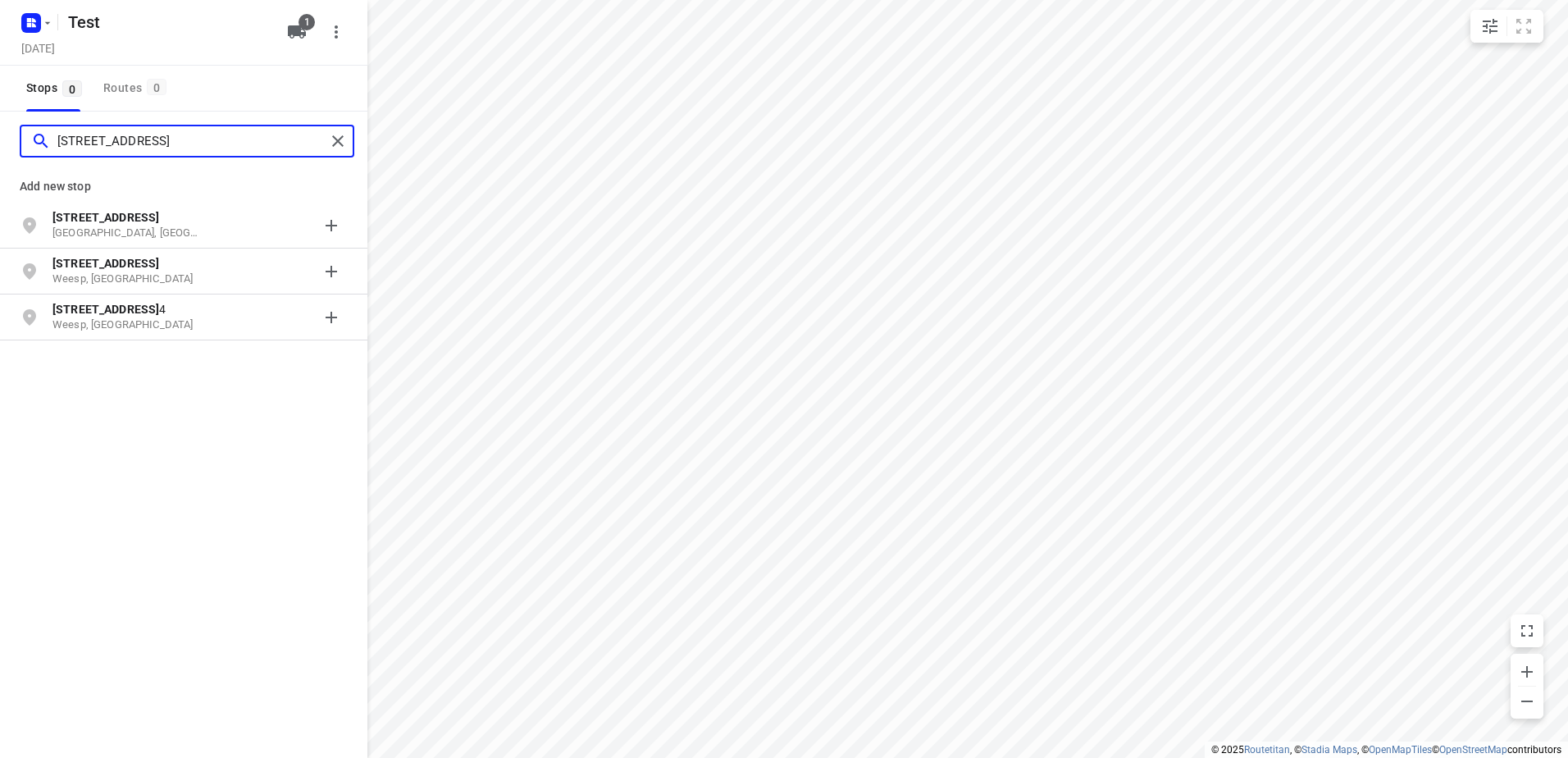
type input "[STREET_ADDRESS]"
click at [141, 215] on p "[STREET_ADDRESS]" at bounding box center [128, 217] width 151 height 16
type input "[STREET_ADDRESS]"
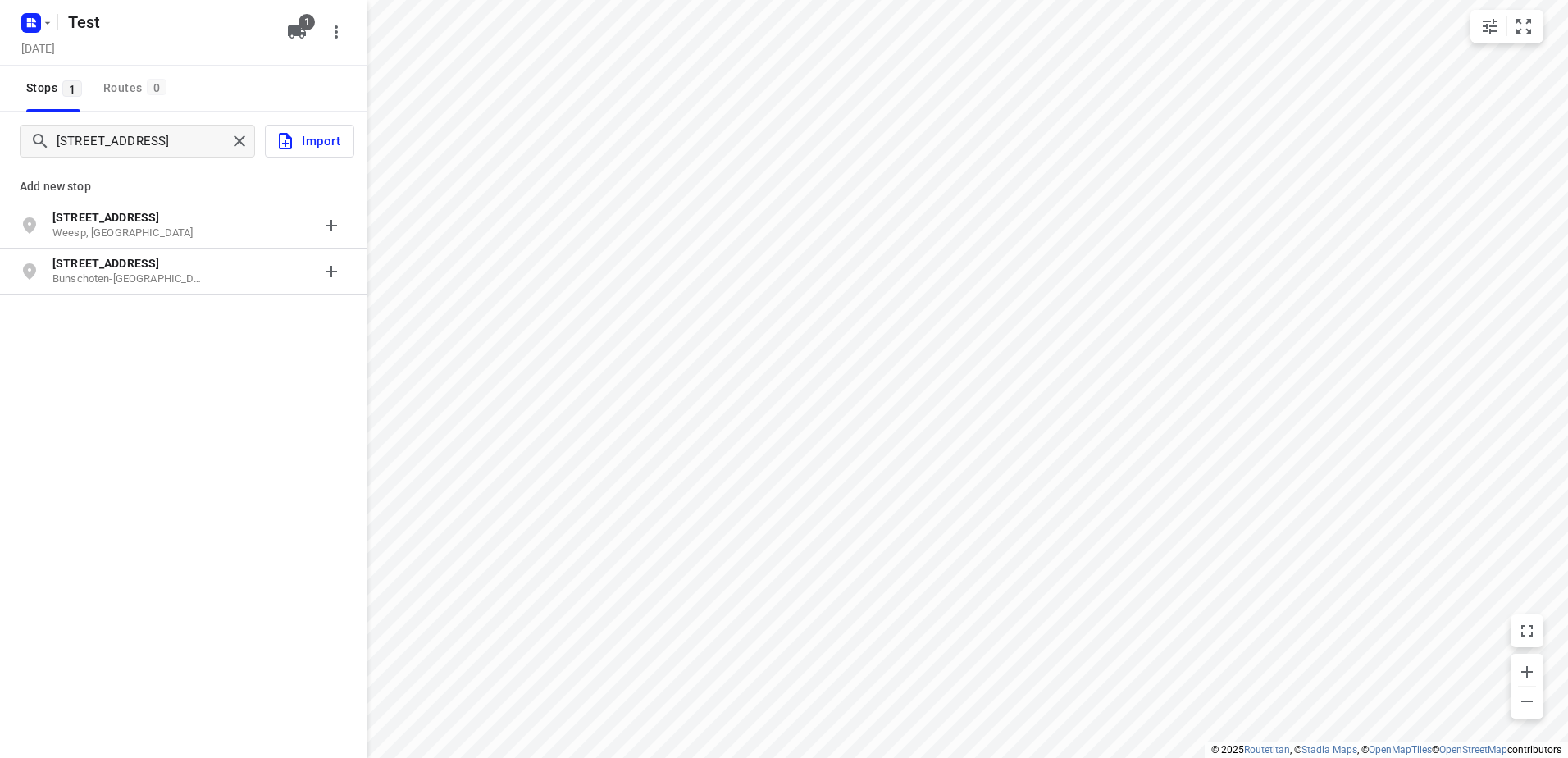
click at [154, 209] on p "[STREET_ADDRESS]" at bounding box center [128, 217] width 151 height 16
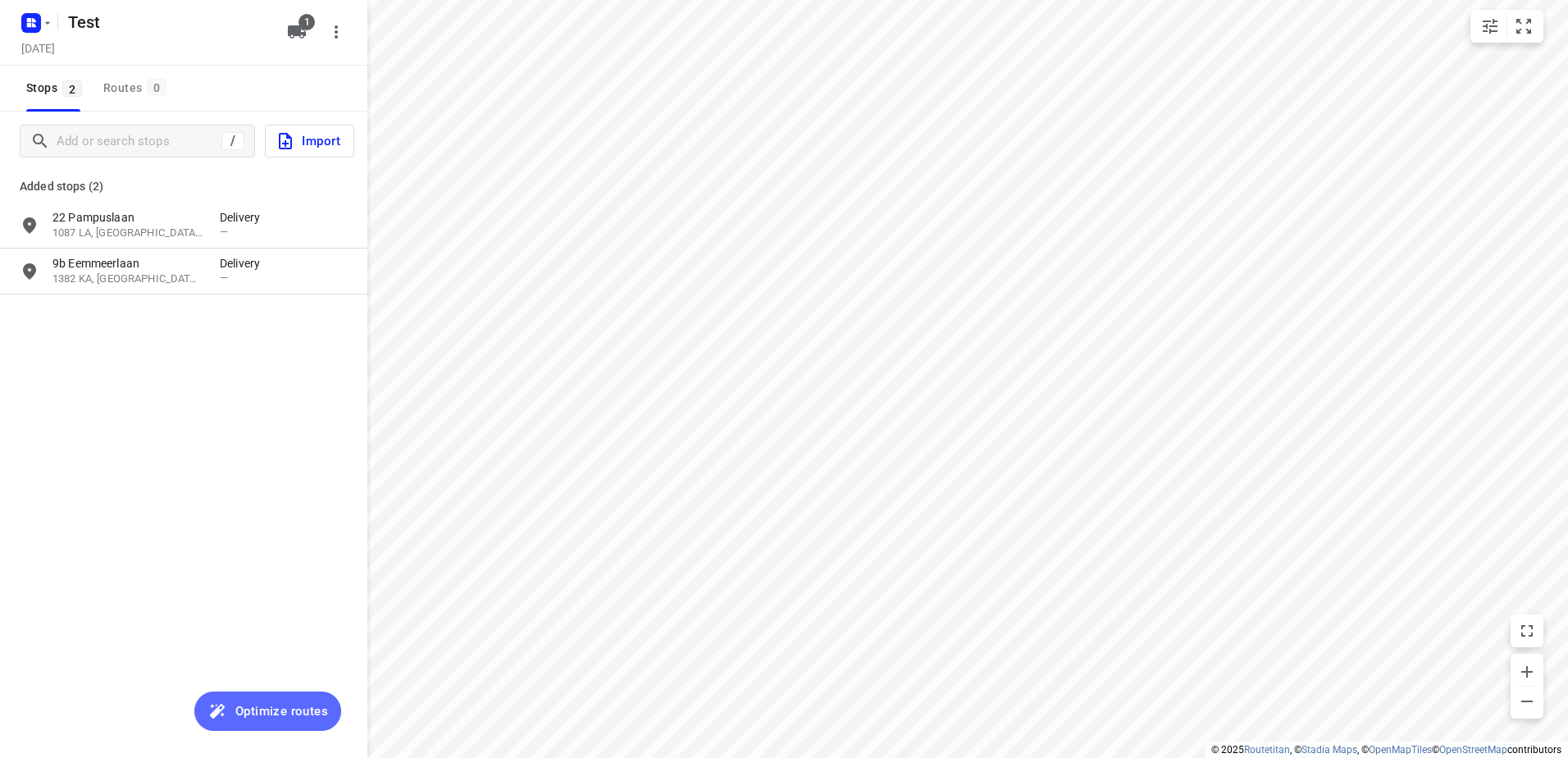
click at [274, 725] on button "Optimize routes" at bounding box center [268, 711] width 147 height 40
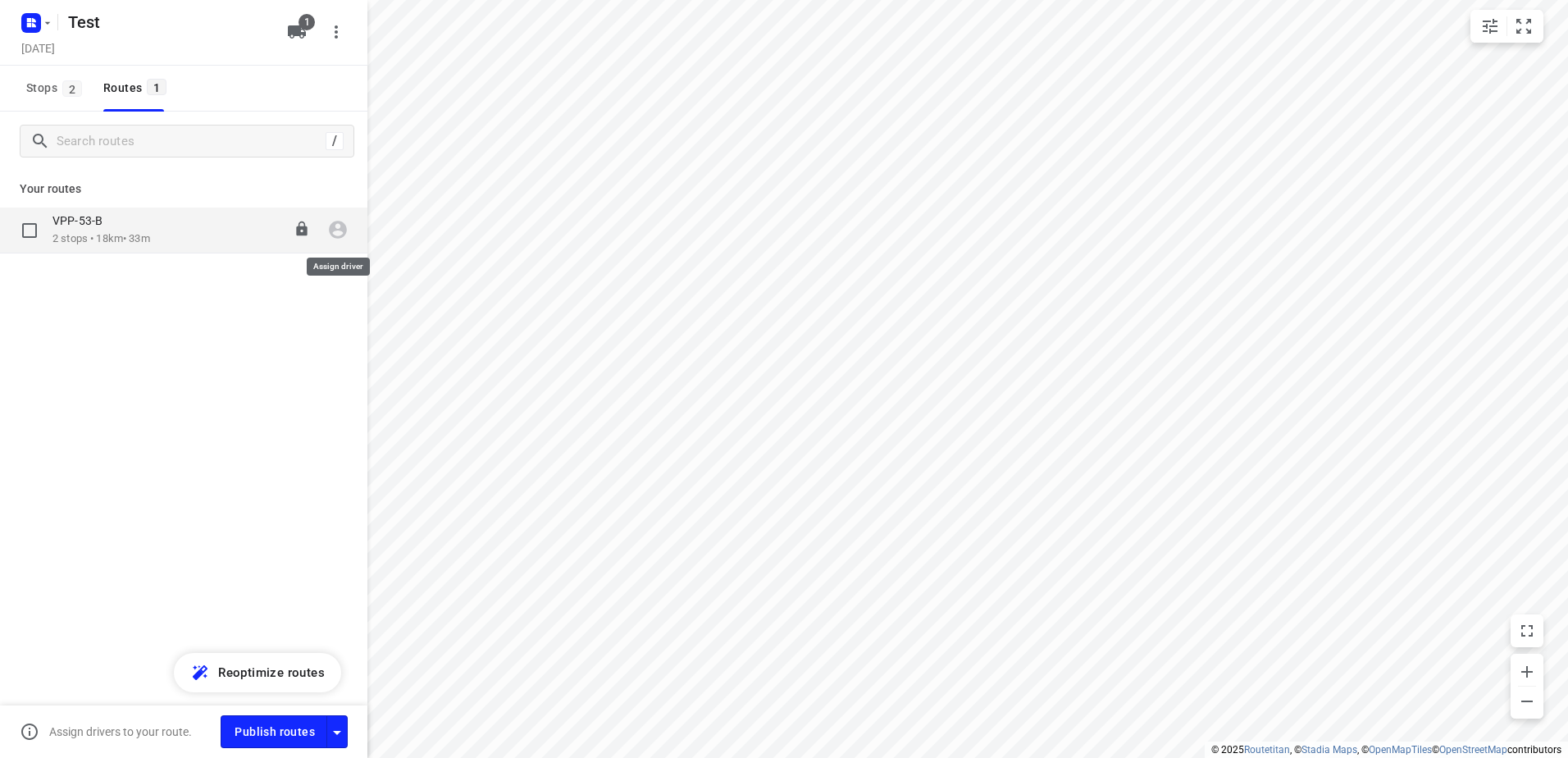
click at [347, 233] on icon "button" at bounding box center [337, 229] width 21 height 21
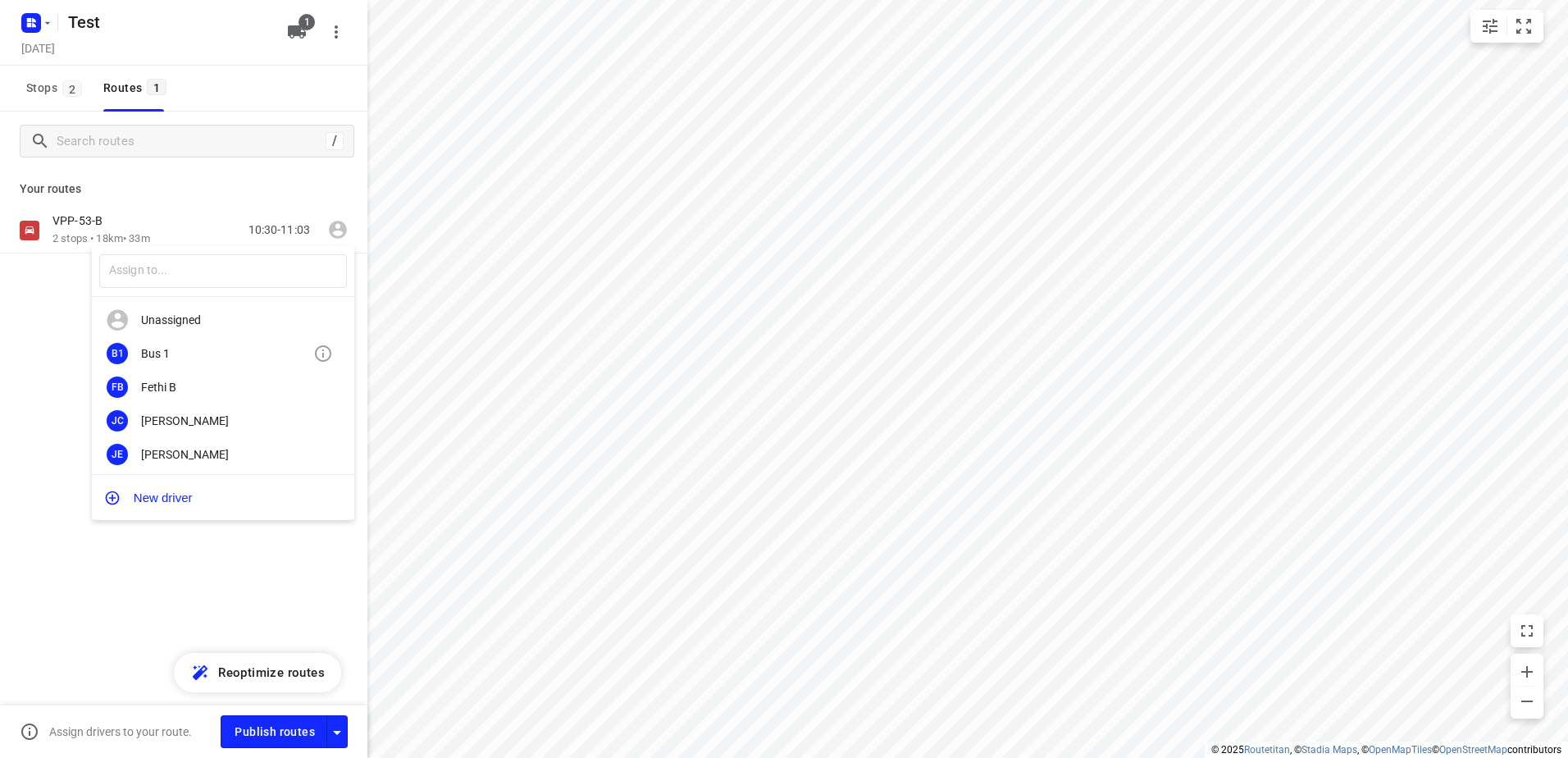
click at [255, 349] on div "Bus 1" at bounding box center [228, 354] width 173 height 14
click at [23, 7] on div at bounding box center [34, 23] width 40 height 32
click at [35, 27] on rect "button" at bounding box center [30, 23] width 19 height 19
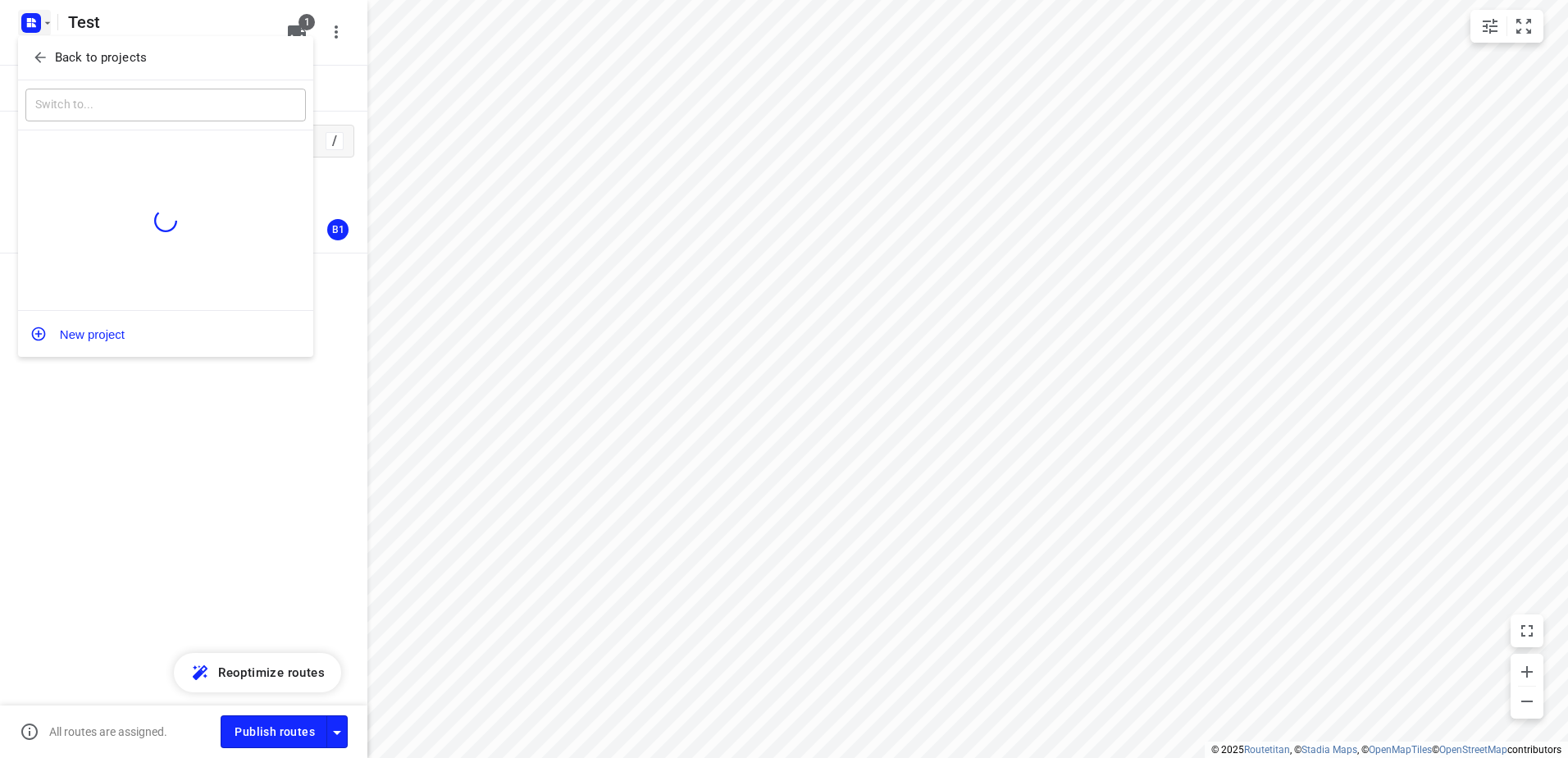
click at [95, 65] on p "Back to projects" at bounding box center [101, 58] width 92 height 19
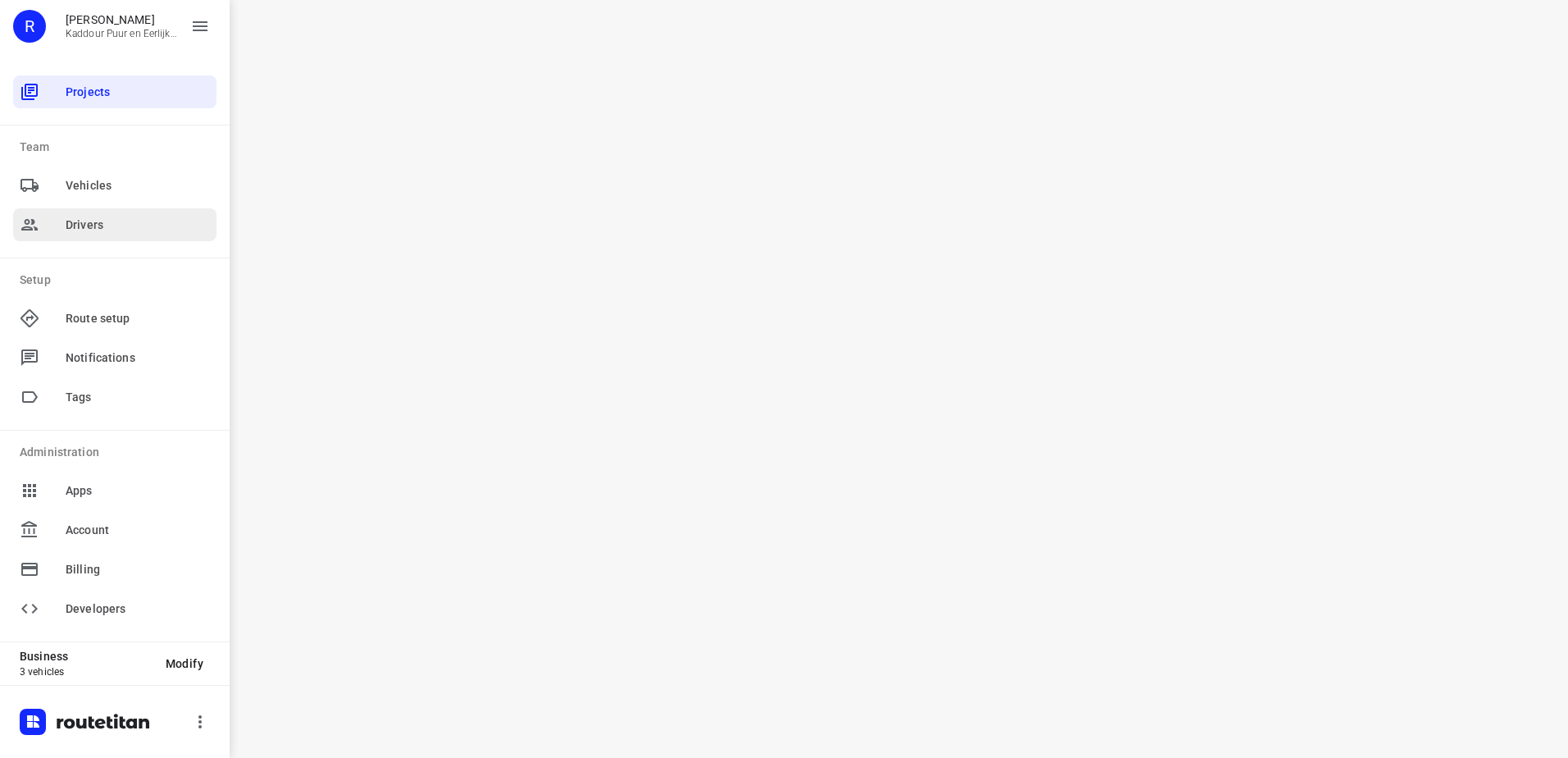
click at [103, 217] on span "Drivers" at bounding box center [138, 225] width 145 height 17
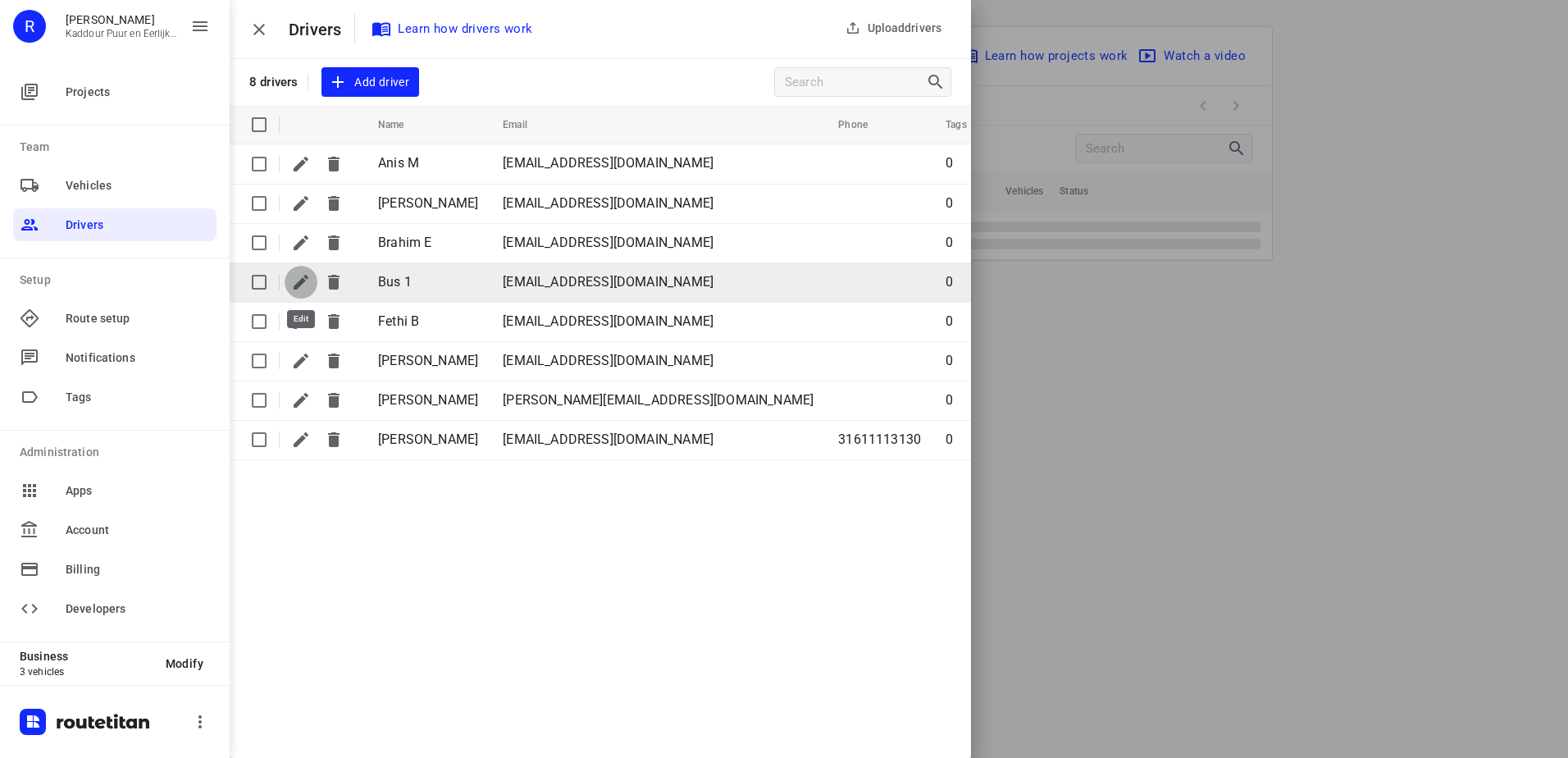
click at [305, 272] on button "button" at bounding box center [300, 282] width 33 height 33
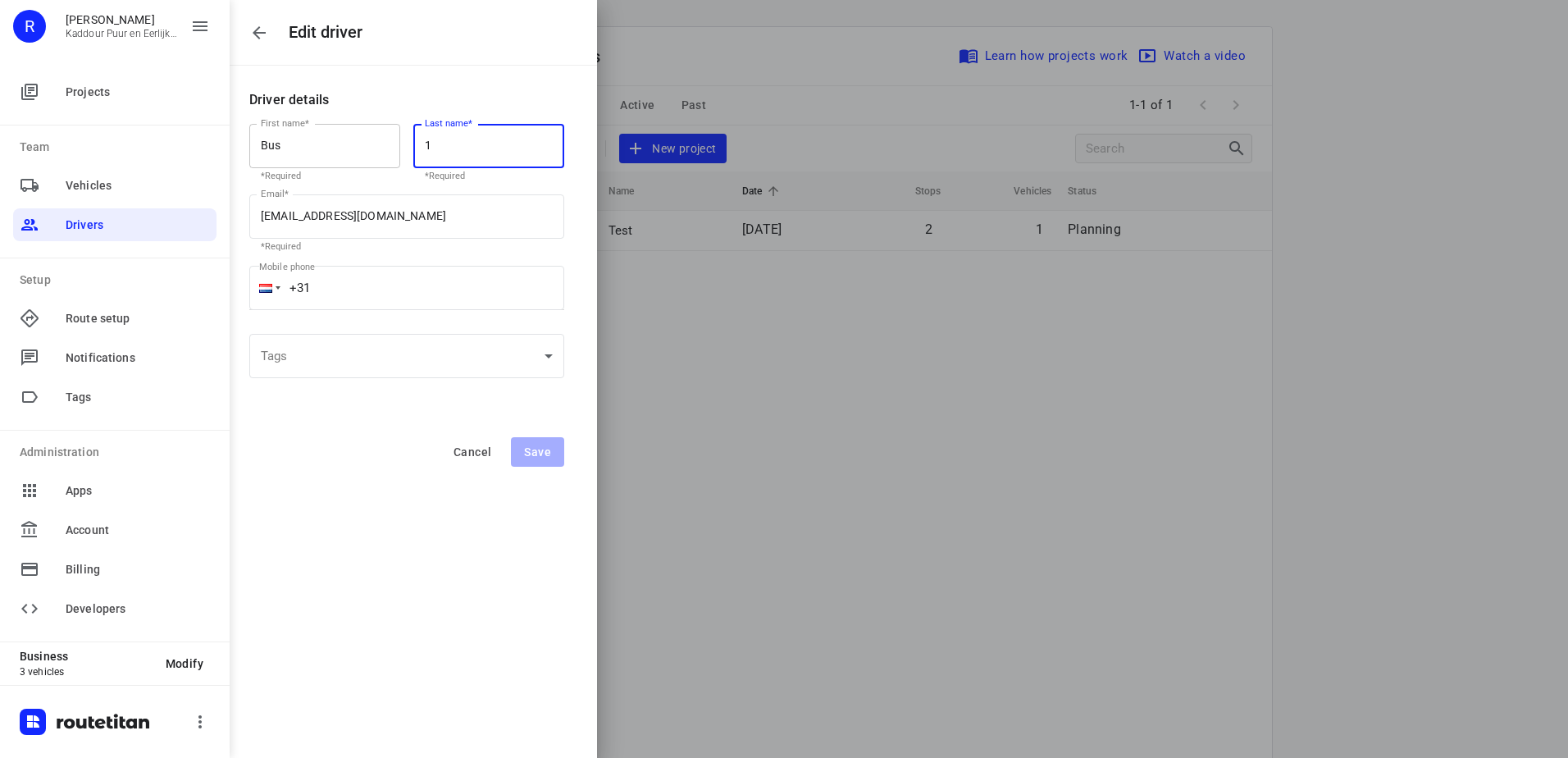
drag, startPoint x: 463, startPoint y: 140, endPoint x: 344, endPoint y: 142, distance: 119.0
click at [344, 142] on div "First name* Bus First name* *Required Last name* 1 Last name* *Required" at bounding box center [407, 152] width 328 height 77
type input "V"
type input "1"
click at [447, 447] on button "Cancel" at bounding box center [473, 452] width 64 height 30
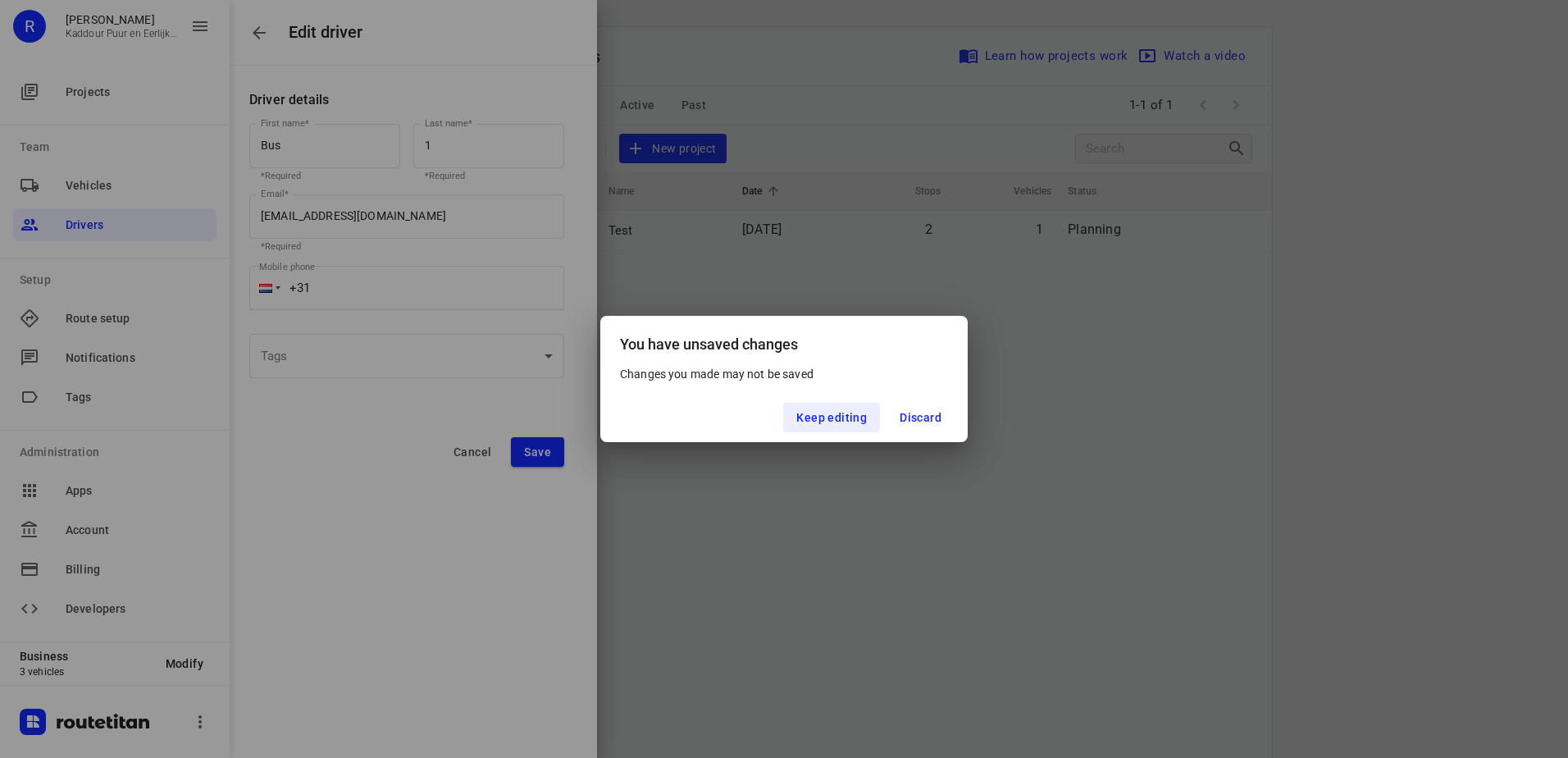
click at [456, 453] on div "You have unsaved changes Changes you made may not be saved Keep editing Discard" at bounding box center [784, 379] width 1568 height 758
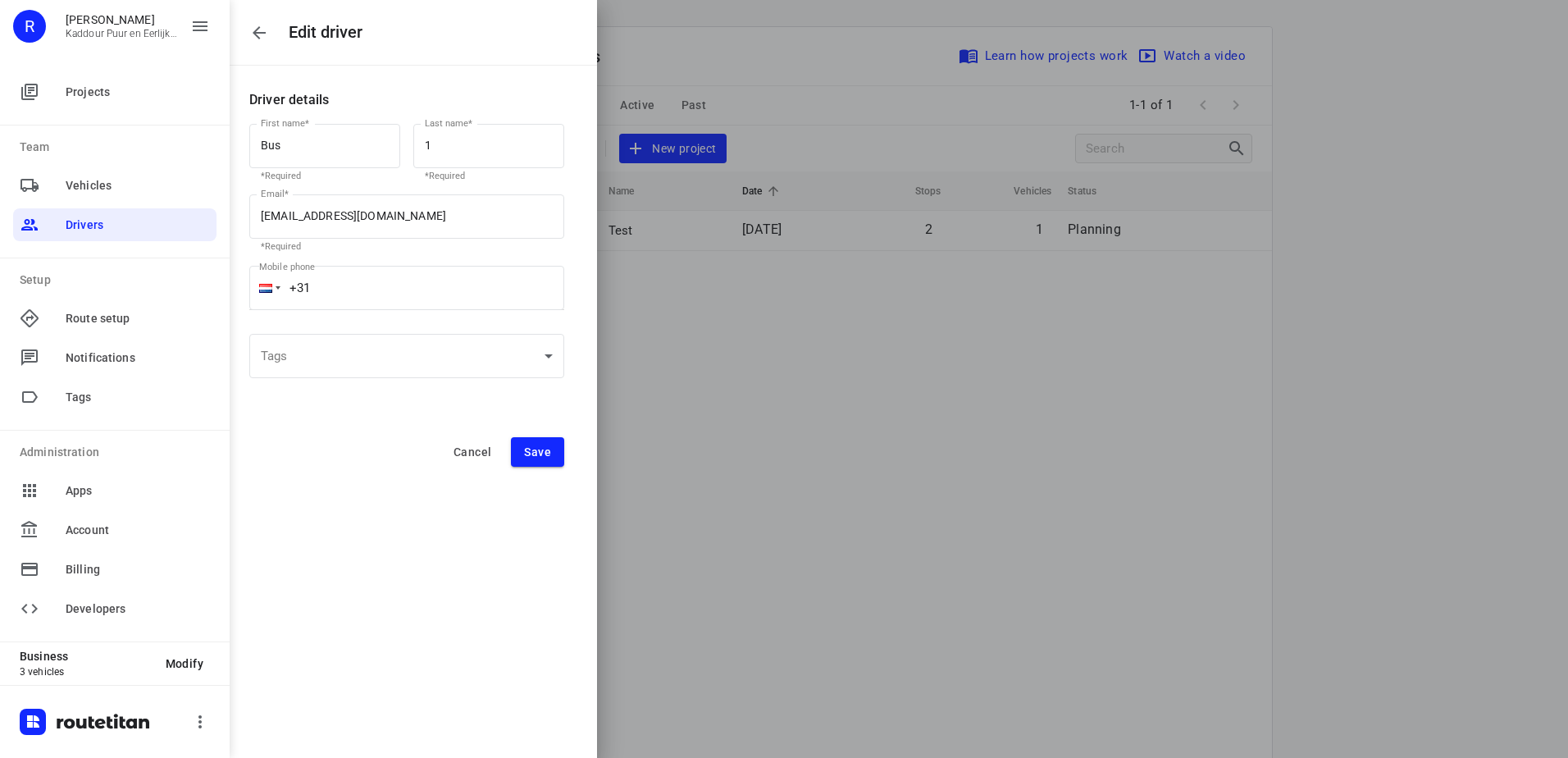
click at [453, 448] on button "Cancel" at bounding box center [473, 452] width 64 height 30
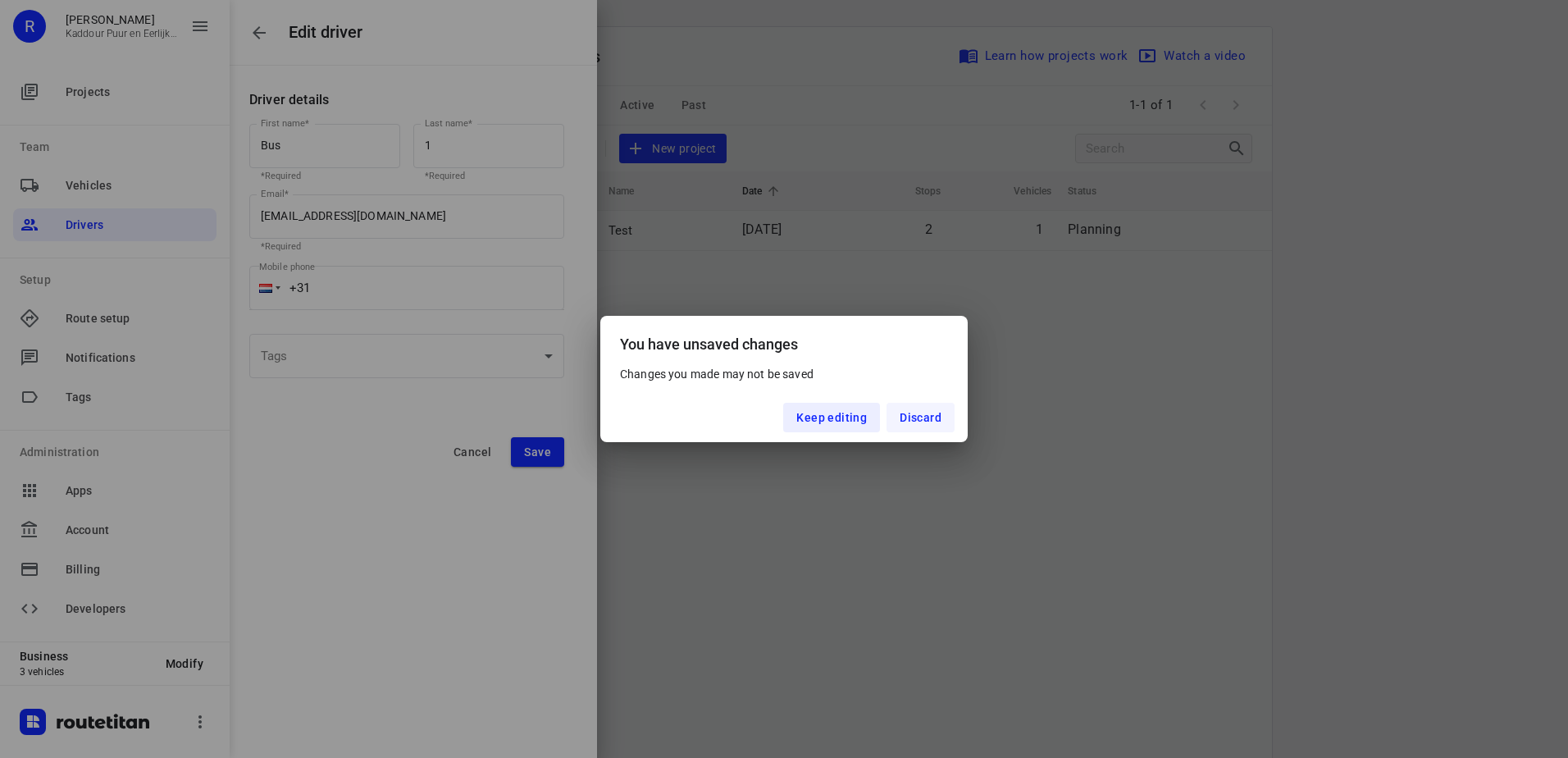
click at [929, 416] on span "Discard" at bounding box center [919, 418] width 41 height 14
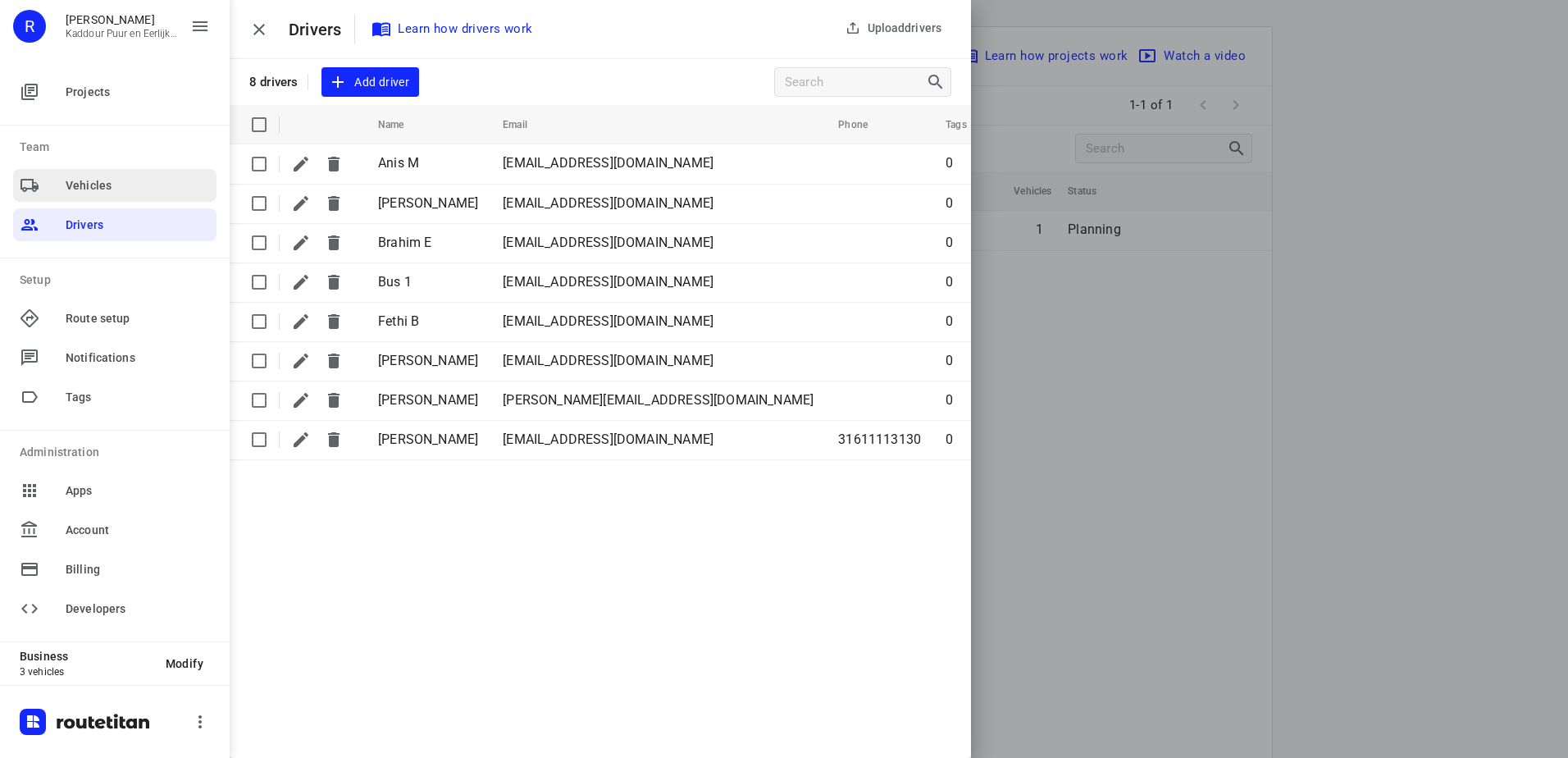
click at [72, 184] on span "Vehicles" at bounding box center [138, 185] width 145 height 17
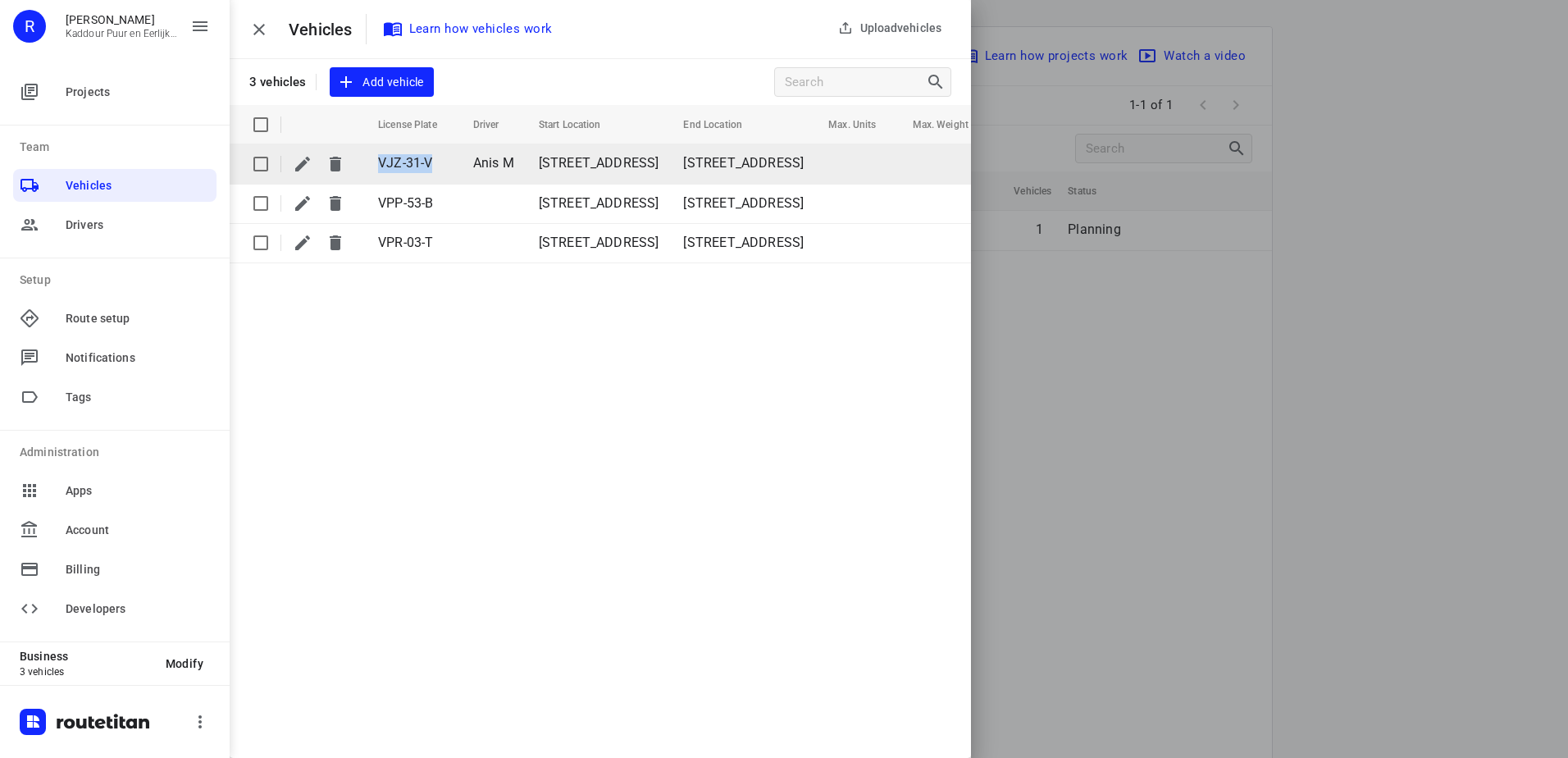
drag, startPoint x: 432, startPoint y: 162, endPoint x: 376, endPoint y: 159, distance: 56.1
click at [376, 159] on td "VJZ-31-V" at bounding box center [410, 164] width 96 height 40
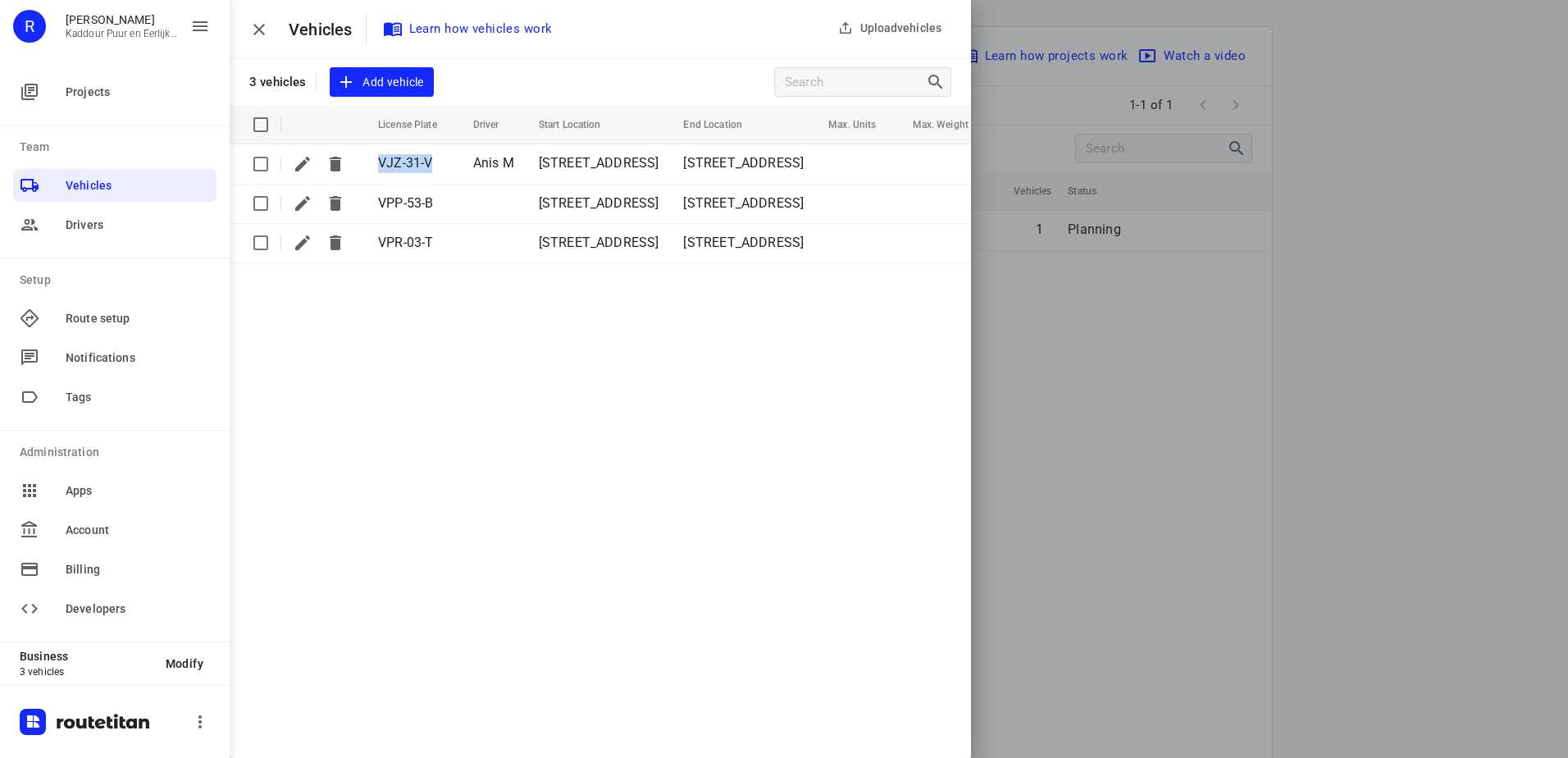
copy span "VJZ-31-V"
click at [100, 225] on span "Drivers" at bounding box center [138, 225] width 145 height 17
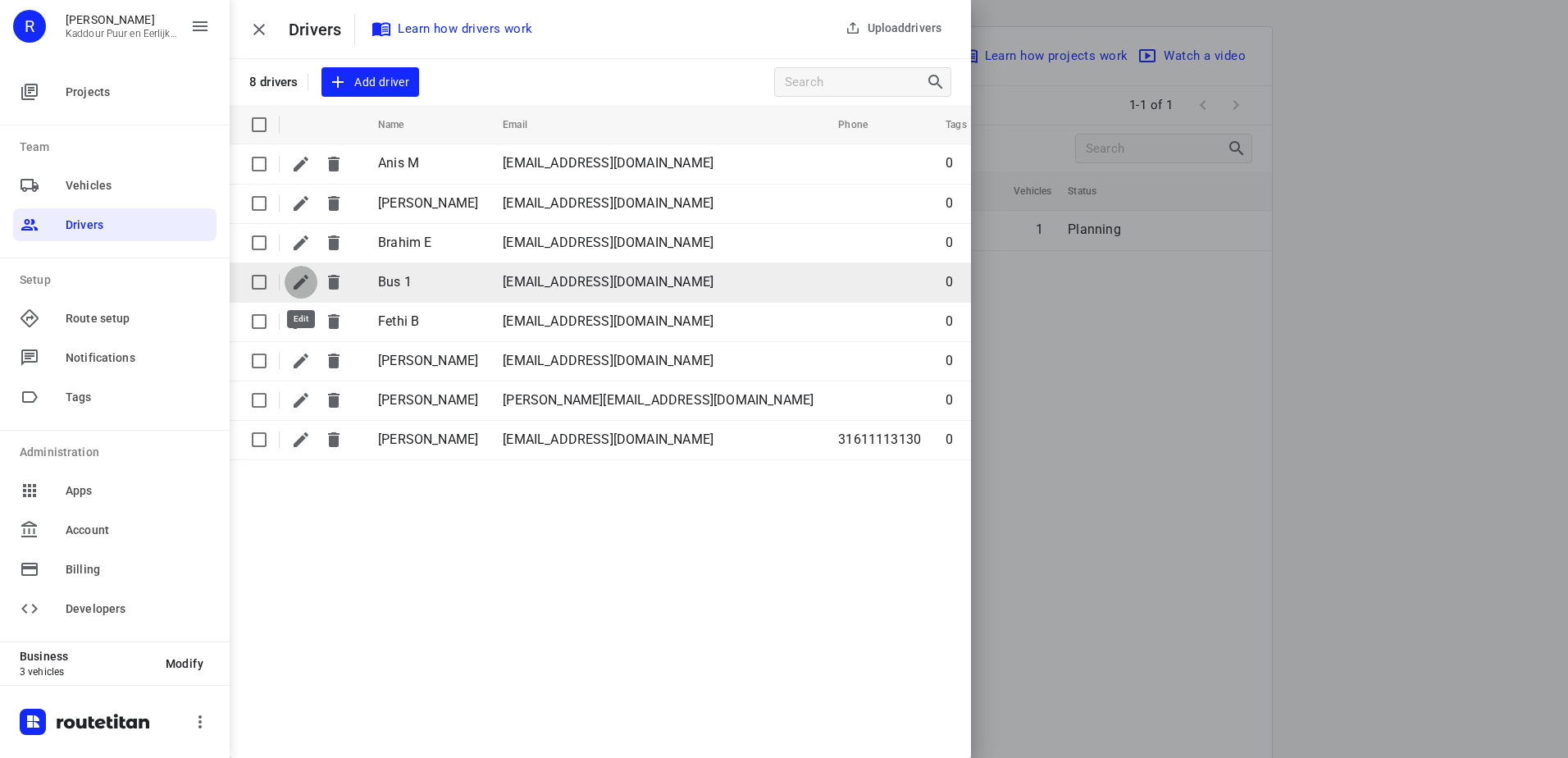
click at [295, 282] on icon "button" at bounding box center [300, 282] width 19 height 19
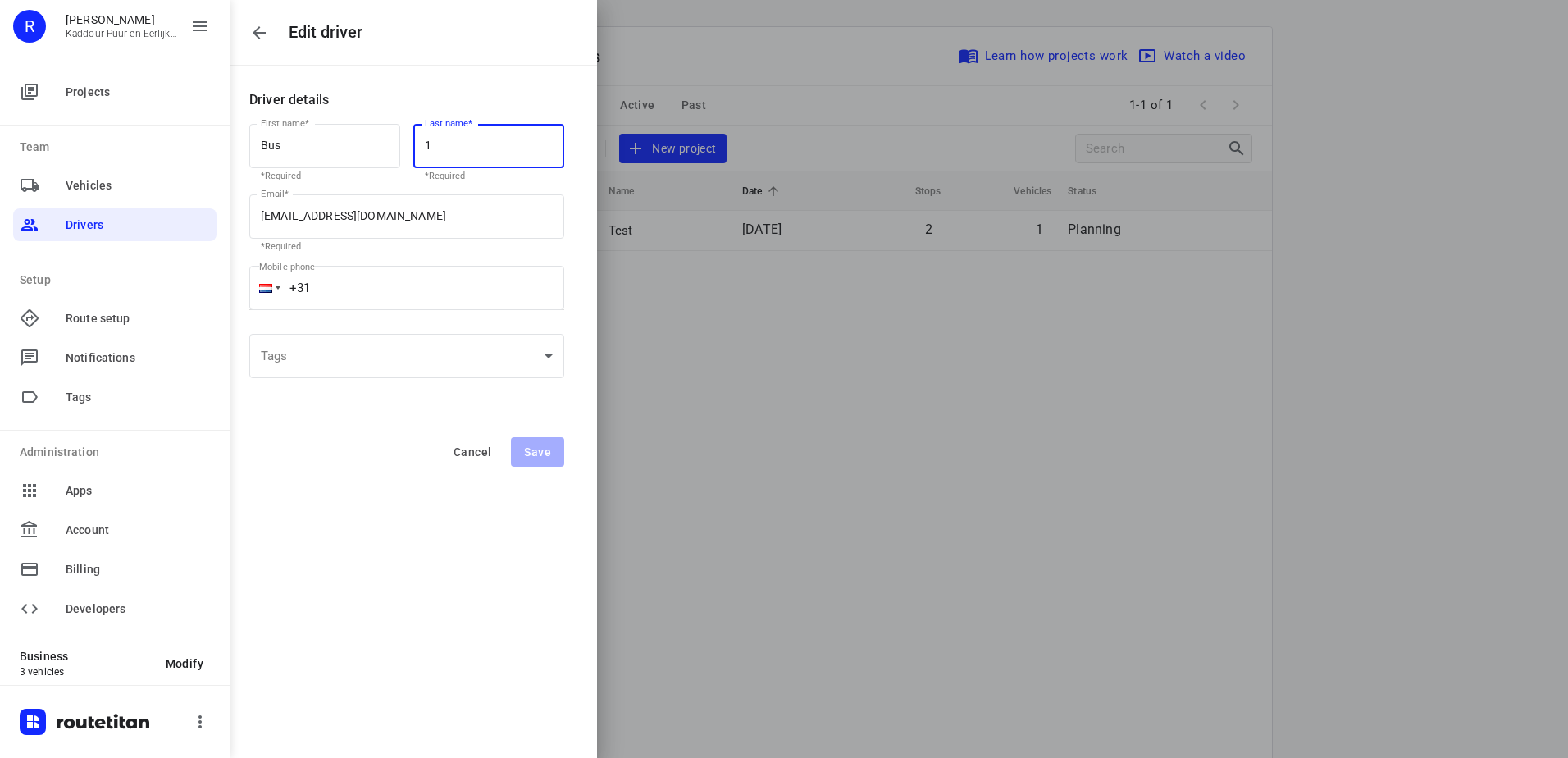
drag, startPoint x: 491, startPoint y: 144, endPoint x: 225, endPoint y: 157, distance: 266.3
click at [244, 152] on div "First name* Bus First name* *Required Last name* 1 Last name* *Required" at bounding box center [407, 152] width 328 height 77
paste input "VJZ-31-V"
type input "VJZ-31-V"
click at [549, 445] on span "Save" at bounding box center [537, 452] width 27 height 14
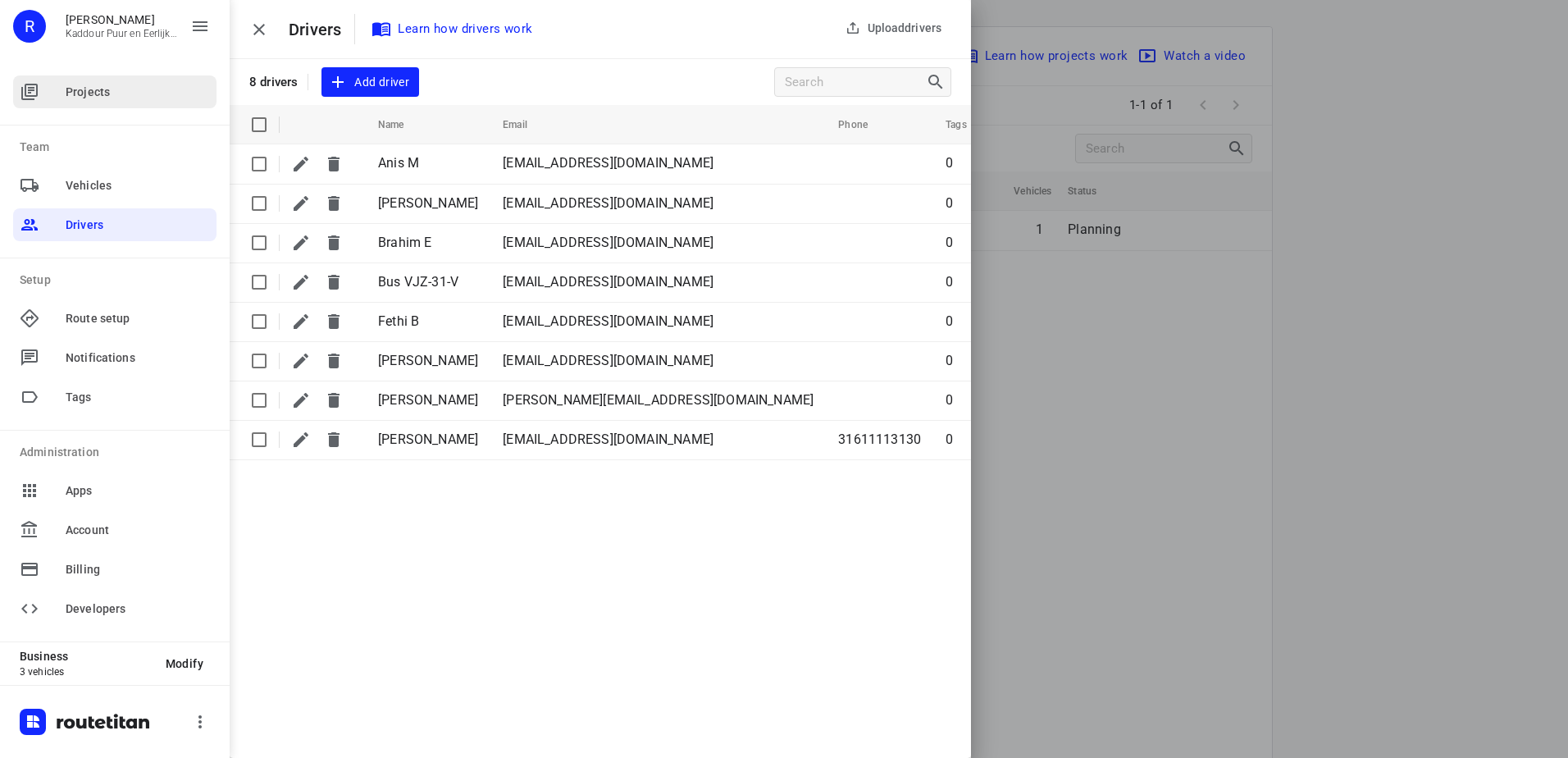
click at [41, 82] on div at bounding box center [42, 91] width 46 height 19
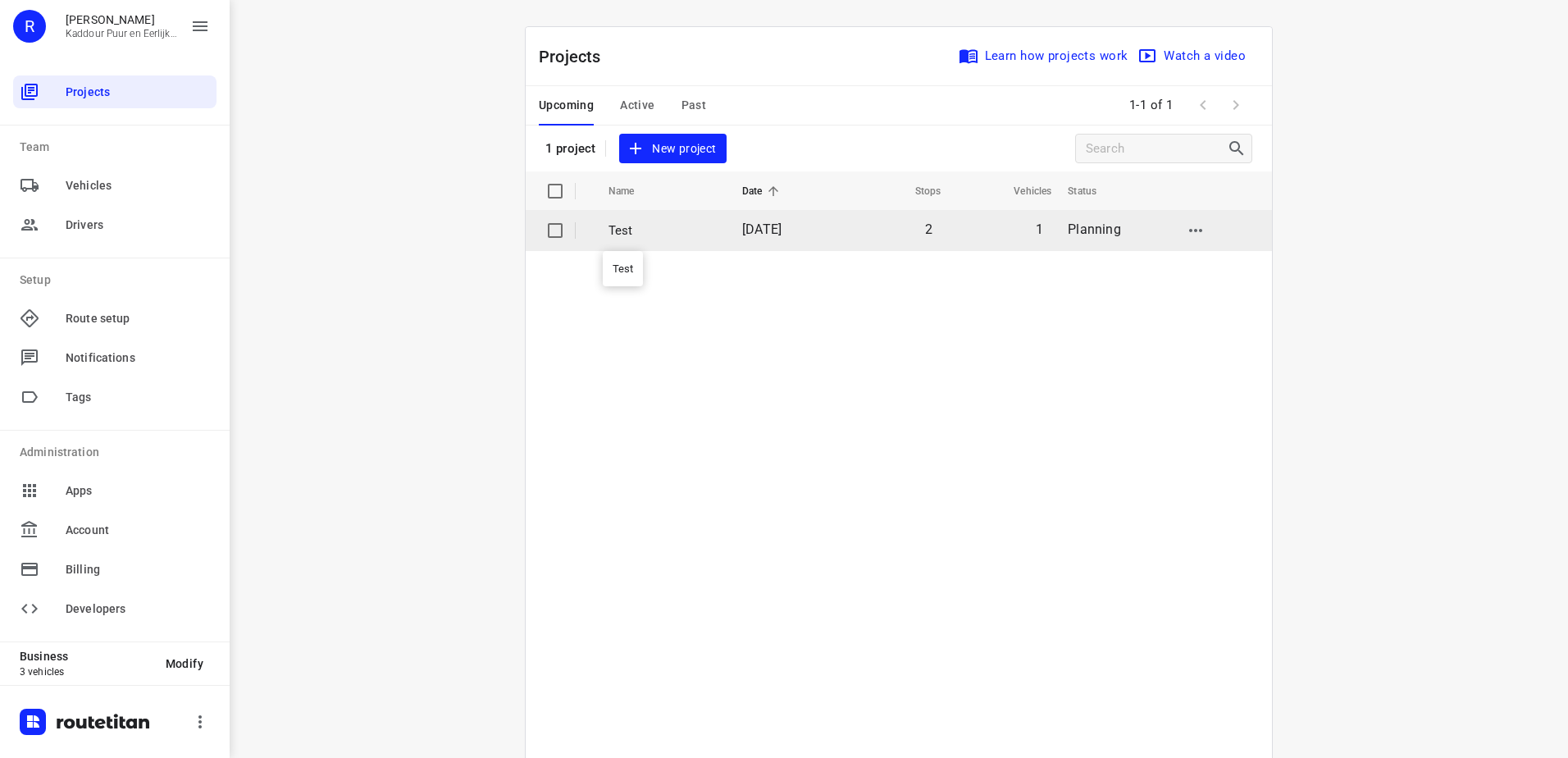
click at [657, 230] on p "Test" at bounding box center [662, 231] width 109 height 19
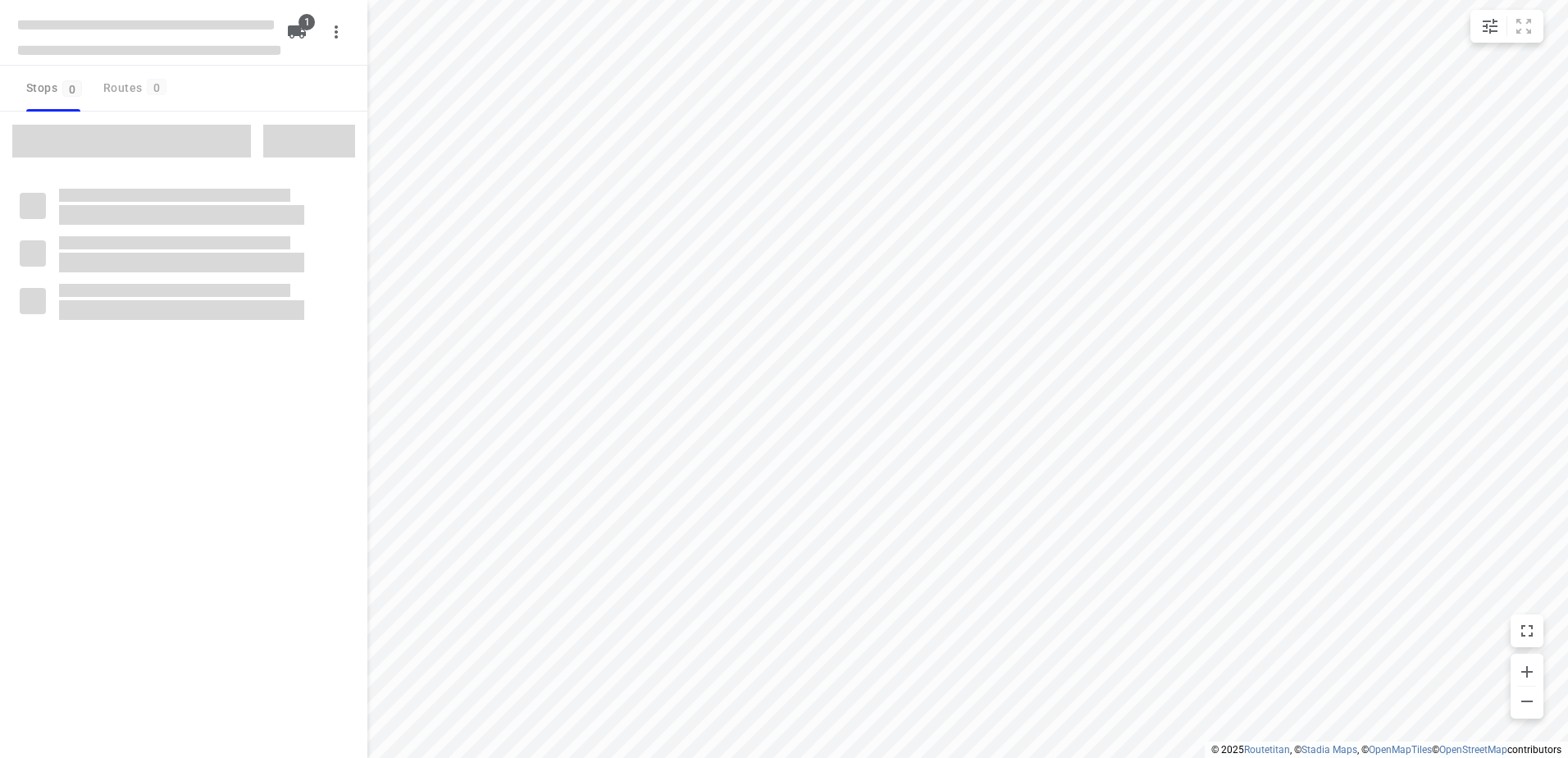
type input "distance"
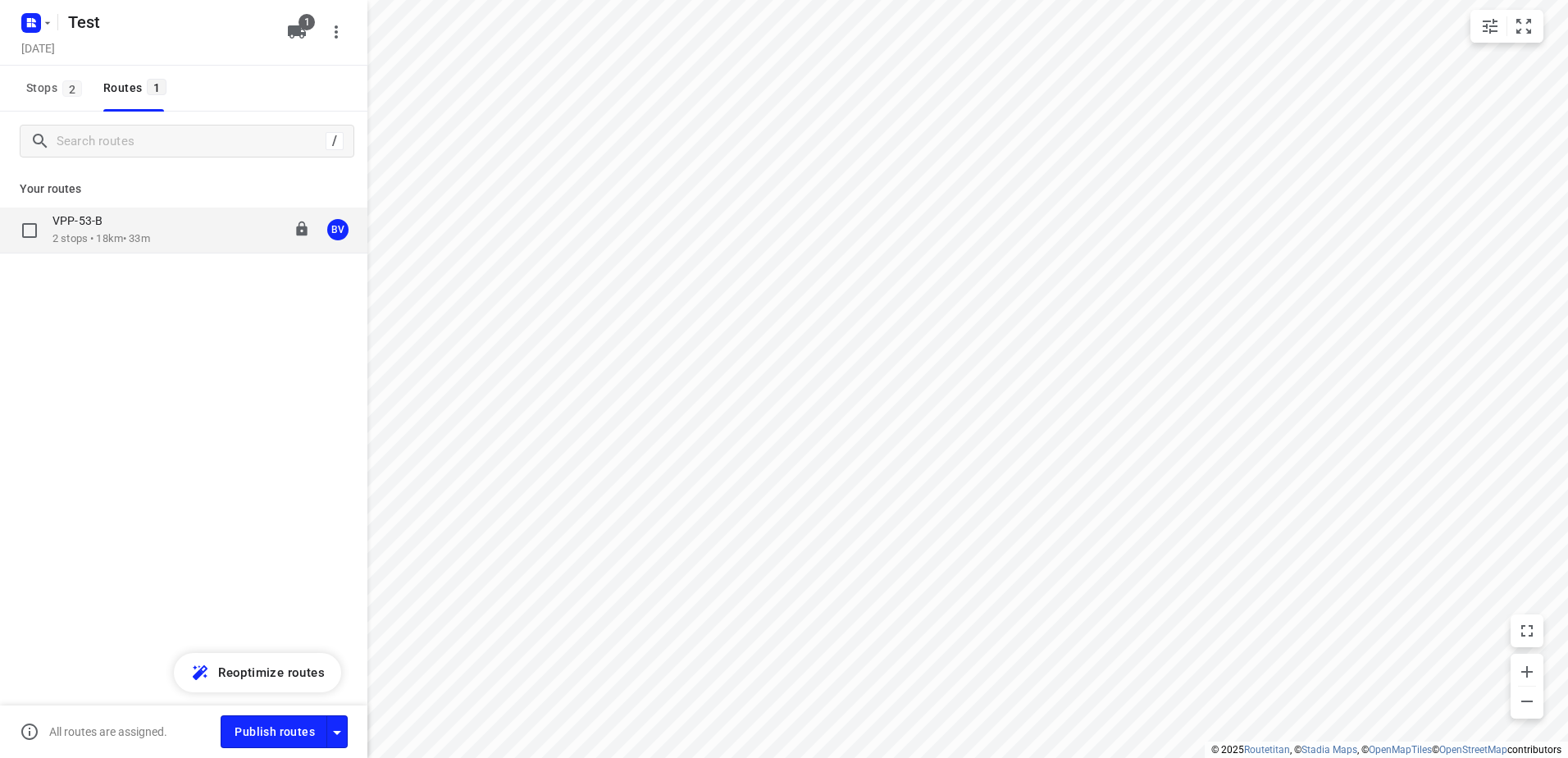
click at [343, 228] on div "BV" at bounding box center [337, 229] width 21 height 21
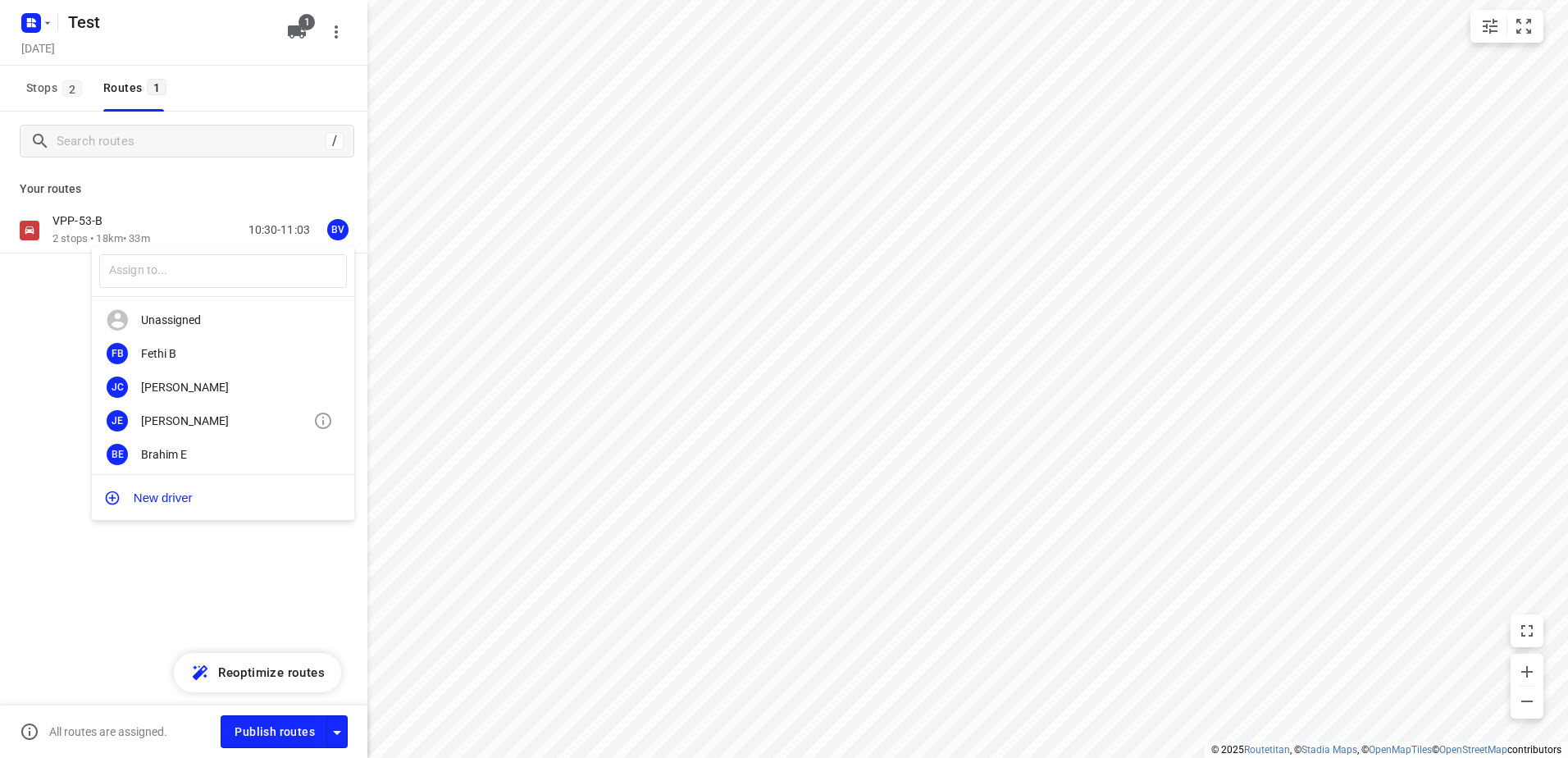
scroll to position [138, 0]
click at [251, 455] on div "Bus VJZ-31-V" at bounding box center [228, 450] width 173 height 14
click at [40, 21] on rect "button" at bounding box center [30, 23] width 19 height 19
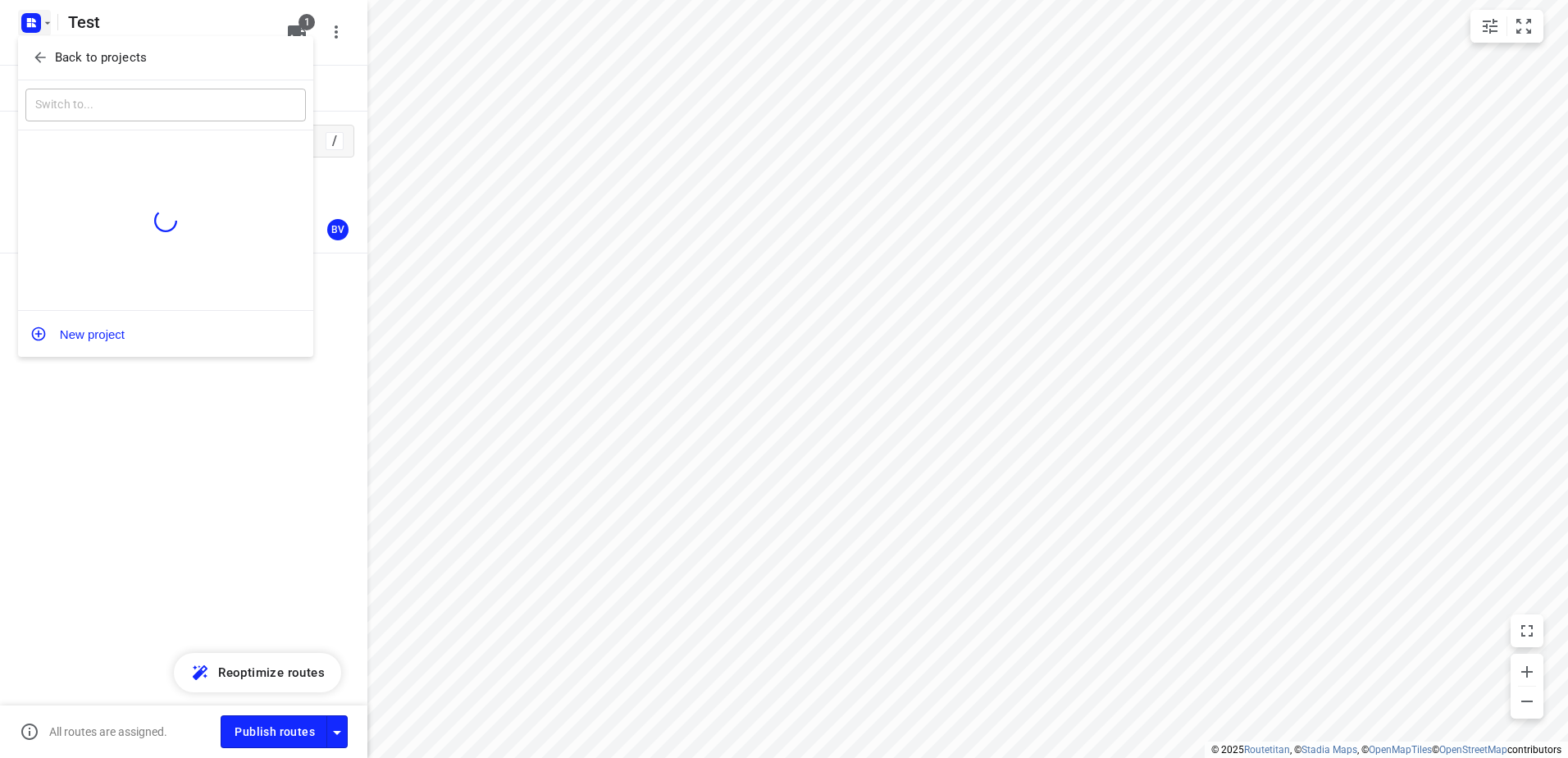
click at [199, 511] on div at bounding box center [784, 379] width 1568 height 758
click at [31, 26] on icon "button" at bounding box center [30, 23] width 26 height 26
click at [68, 61] on p "Back to projects" at bounding box center [101, 58] width 92 height 19
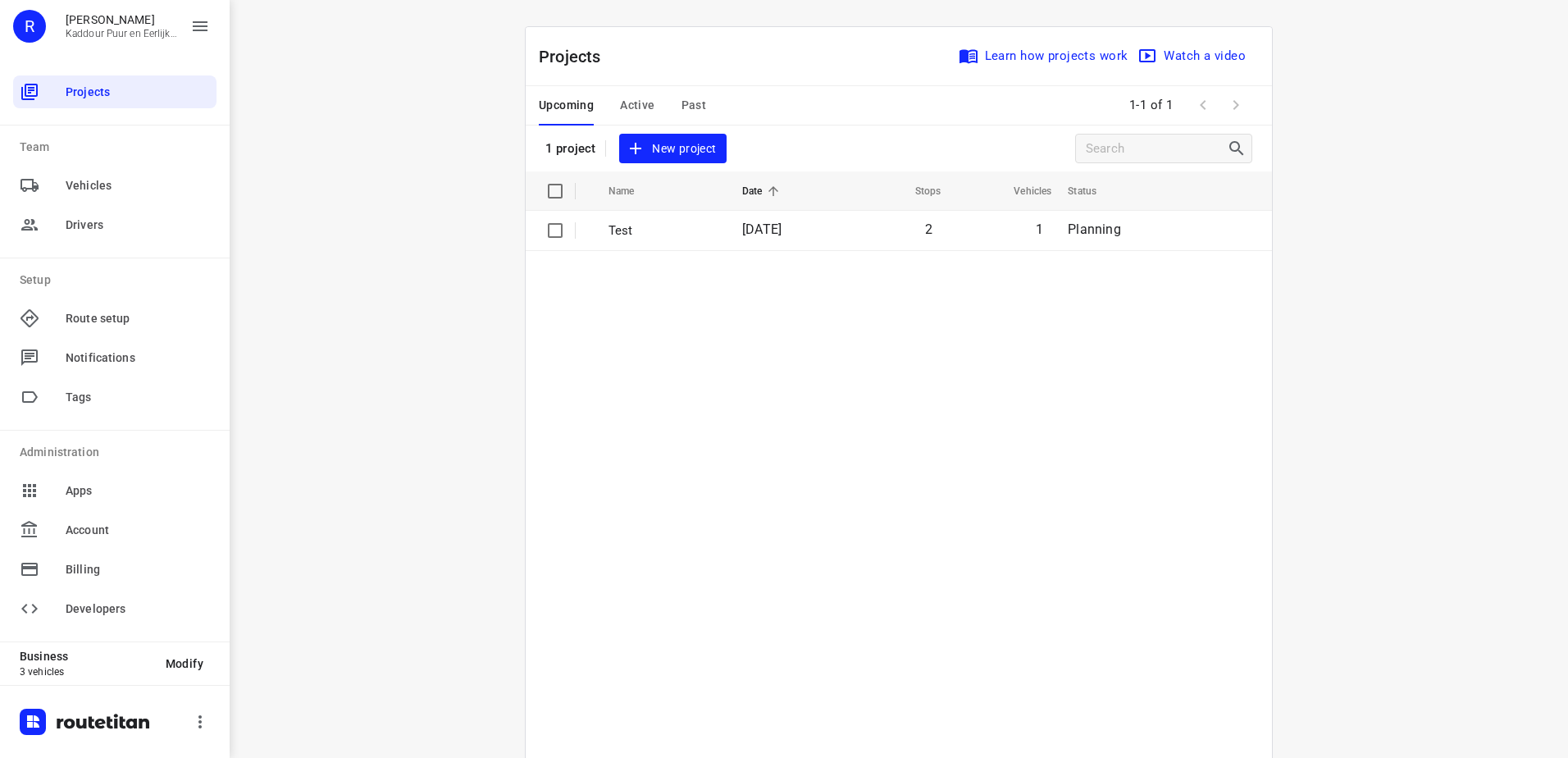
click at [650, 113] on div "Upcoming Active Past" at bounding box center [635, 106] width 194 height 40
click at [624, 104] on span "Active" at bounding box center [637, 105] width 35 height 20
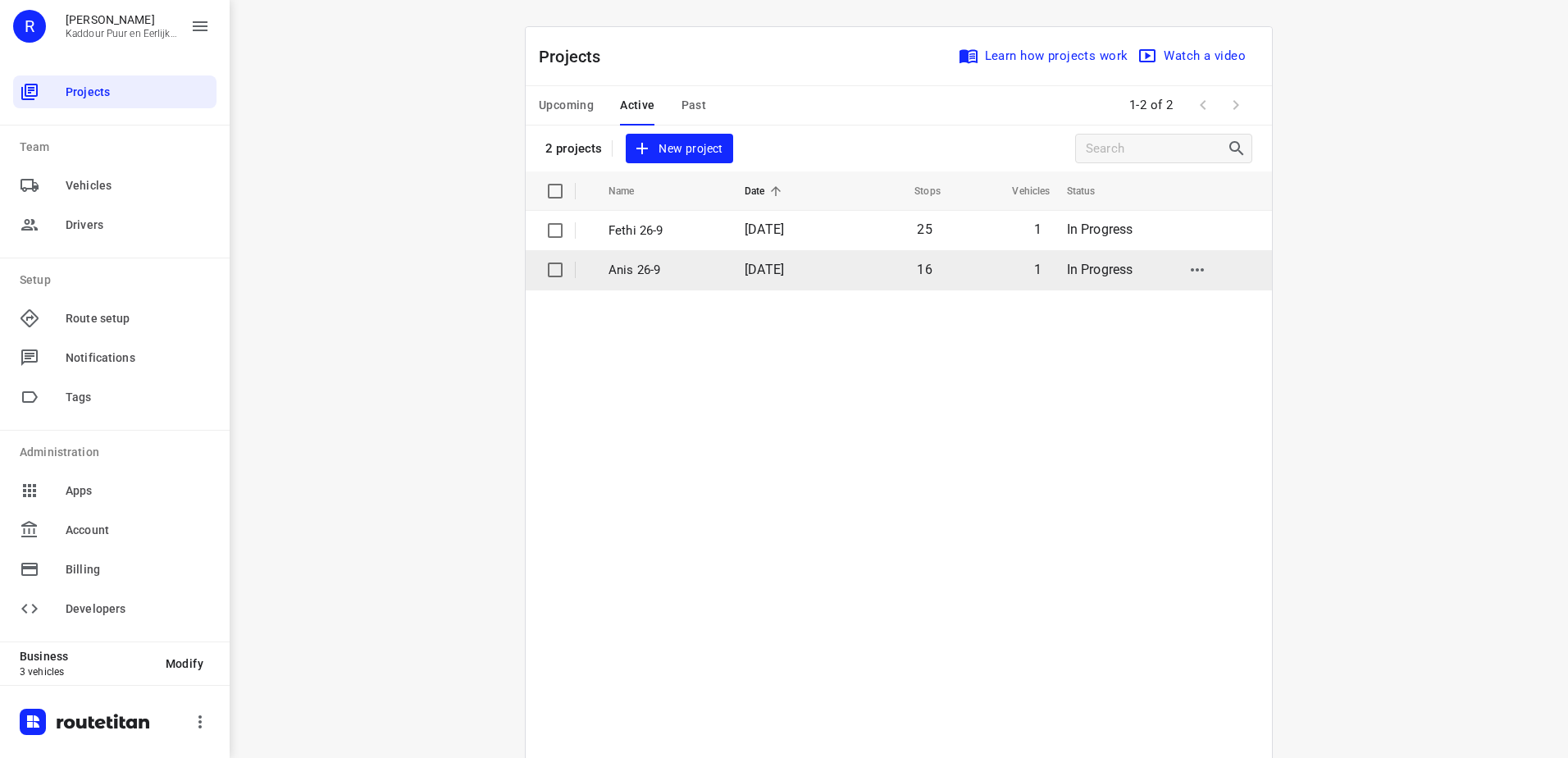
click at [669, 259] on td "Anis 26-9" at bounding box center [661, 270] width 140 height 40
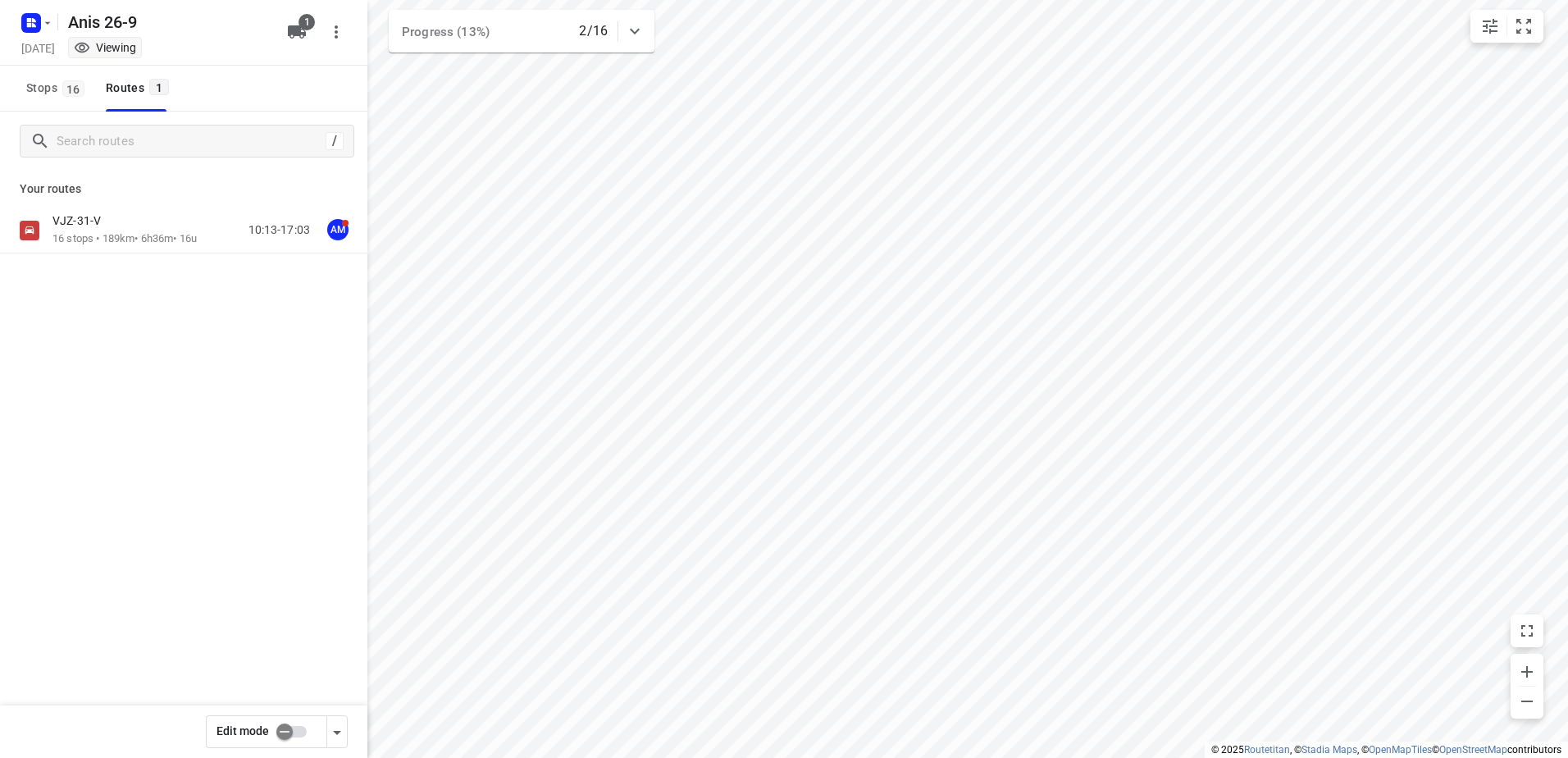
click at [156, 218] on div "VJZ-31-V" at bounding box center [124, 222] width 145 height 18
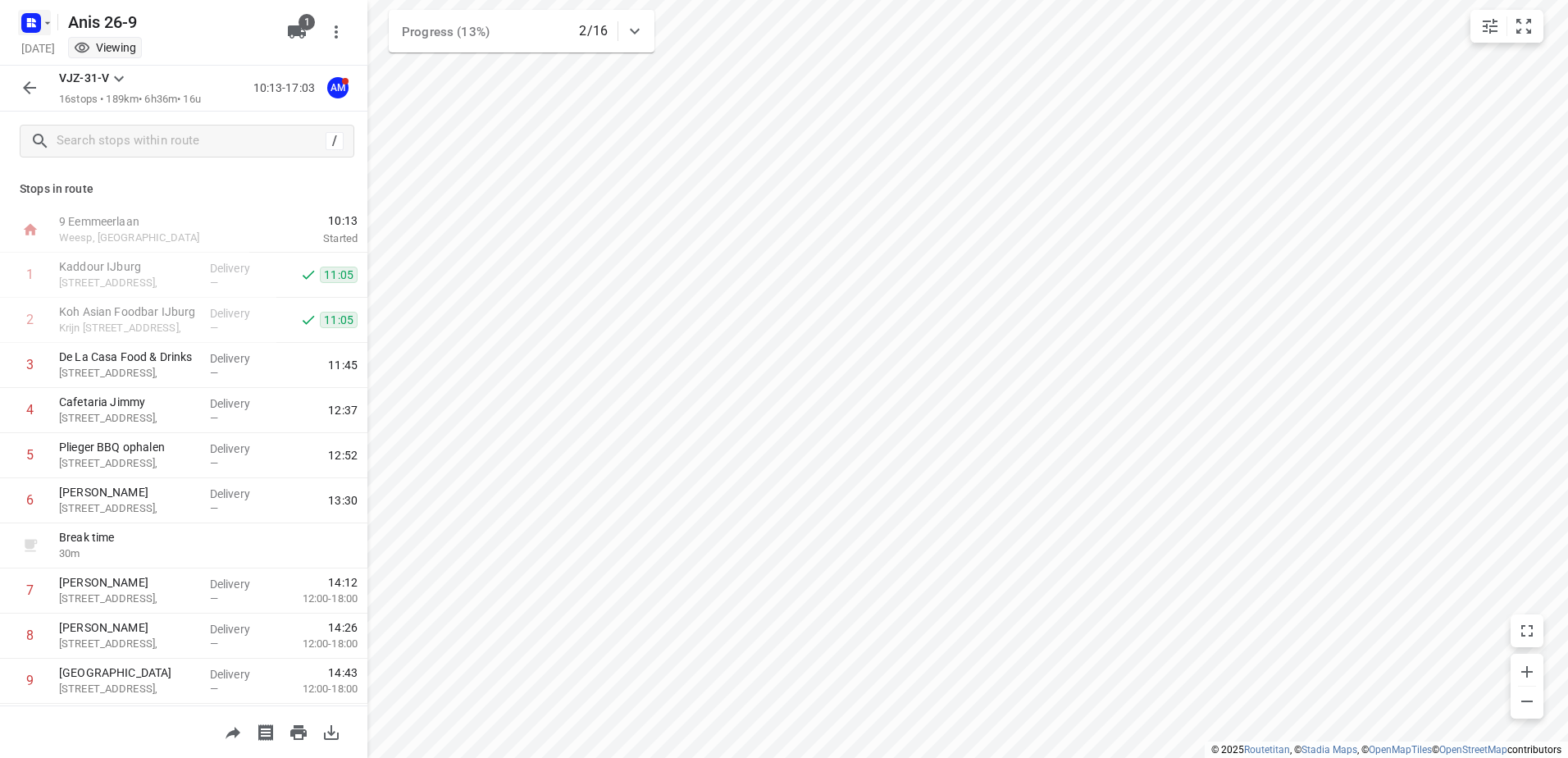
click at [41, 26] on icon "button" at bounding box center [47, 23] width 14 height 14
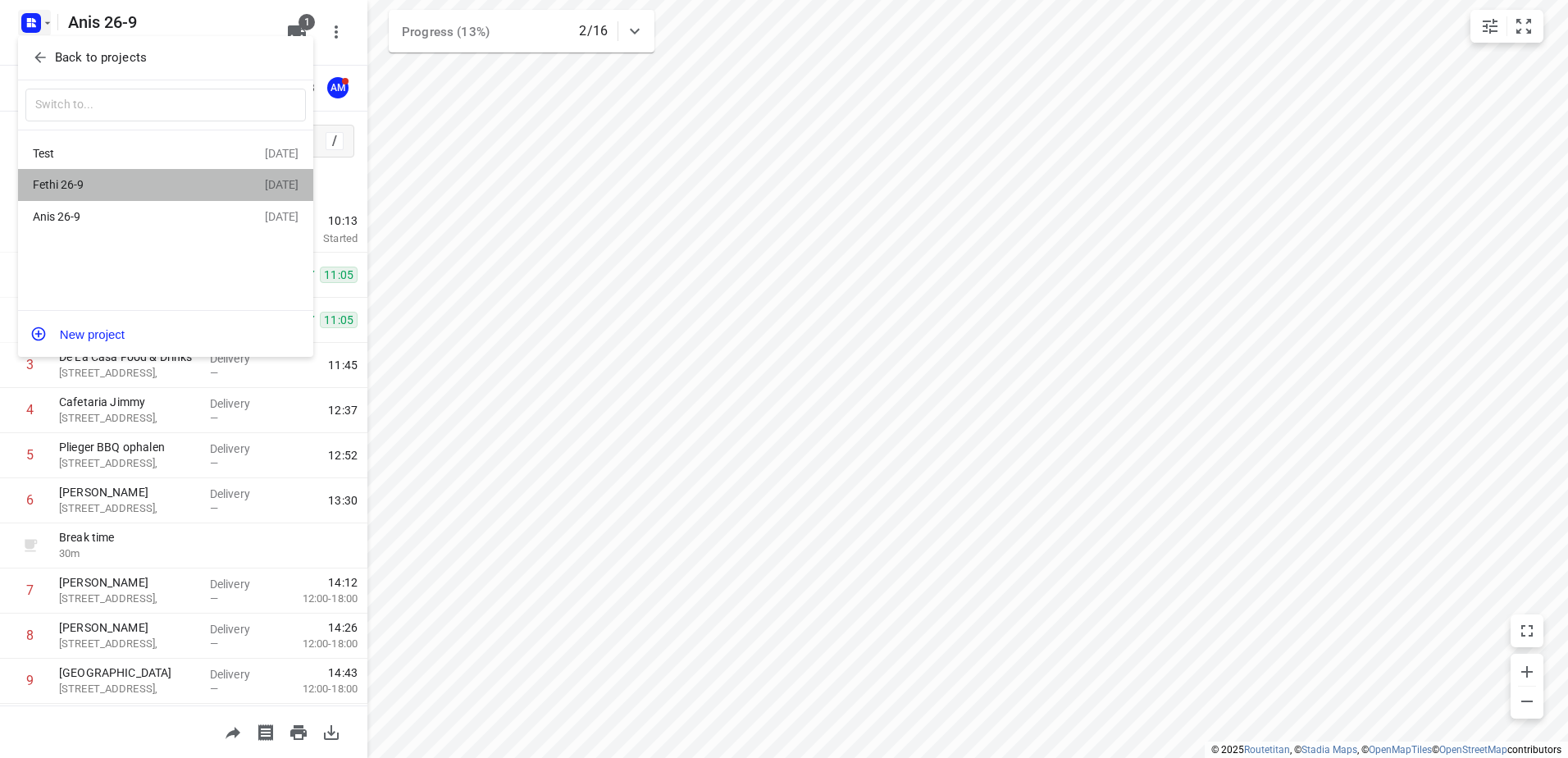
click at [140, 174] on div "Fethi 26-9 [DATE]" at bounding box center [165, 185] width 295 height 32
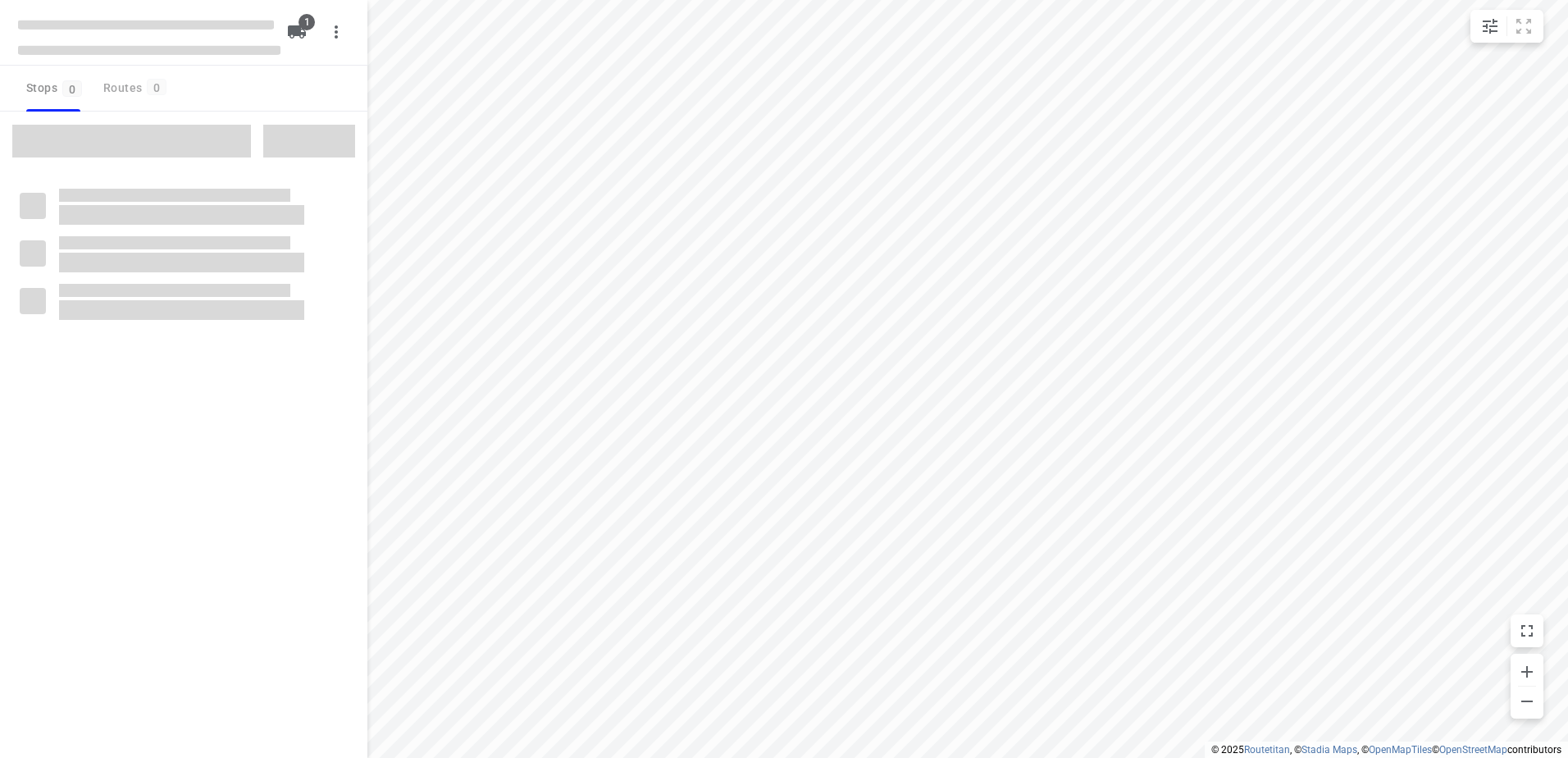
type input "distance"
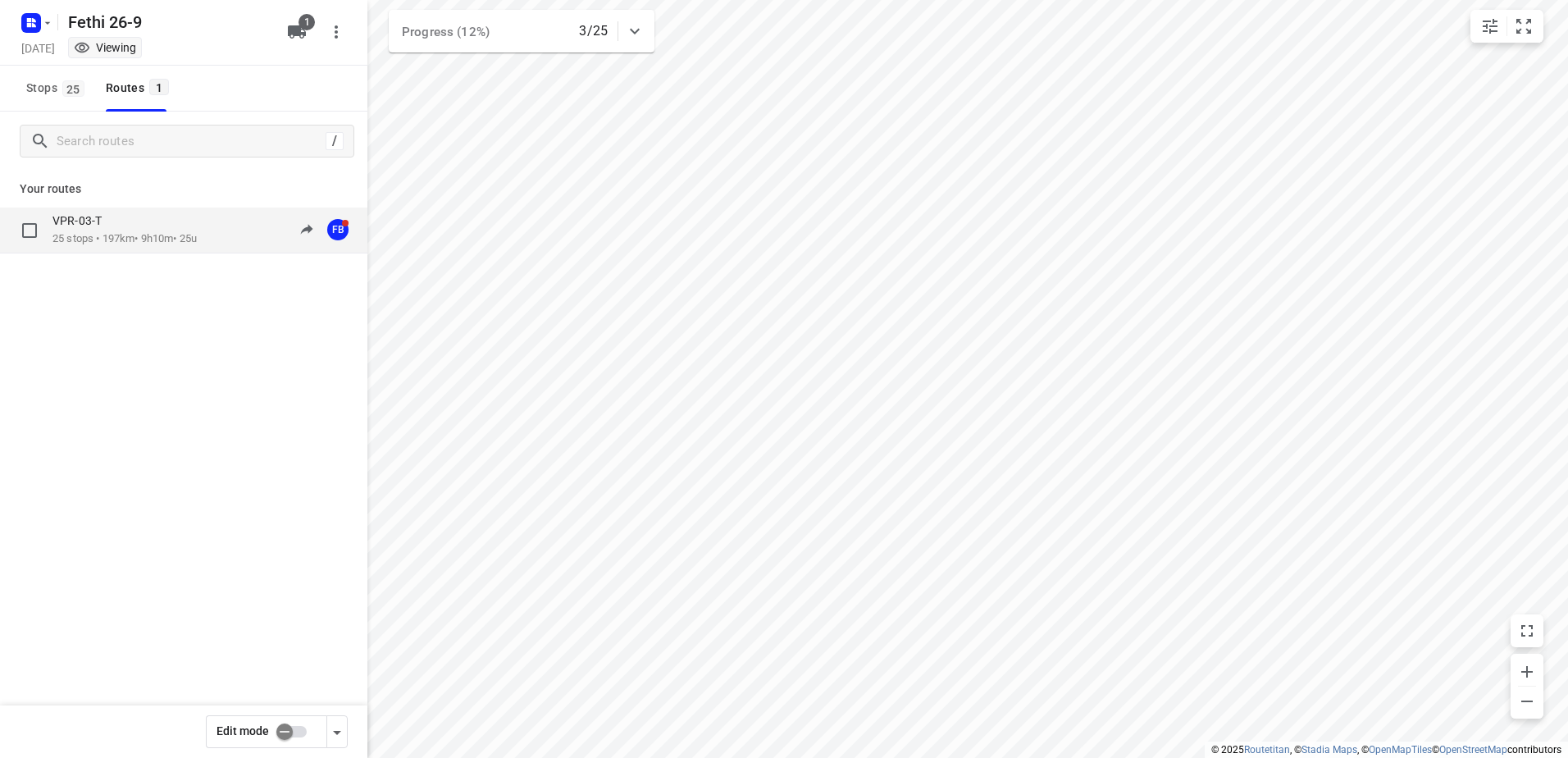
click at [124, 227] on div "VPR-03-T" at bounding box center [124, 222] width 145 height 18
